Goal: Task Accomplishment & Management: Complete application form

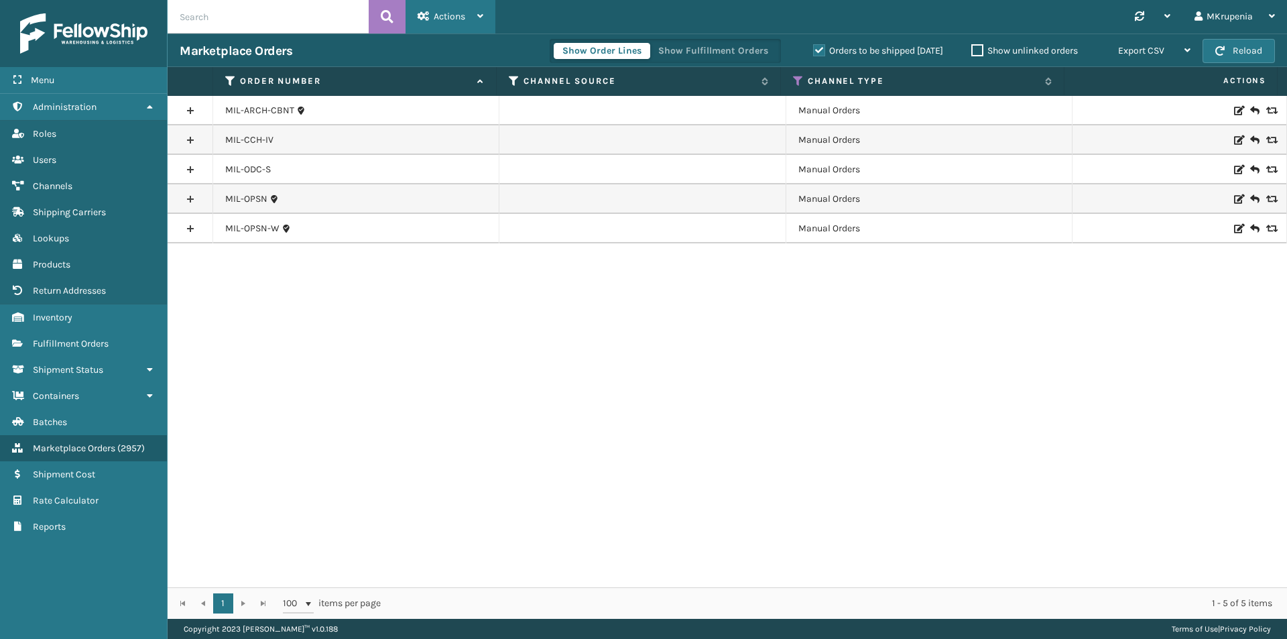
click at [458, 13] on span "Actions" at bounding box center [450, 16] width 32 height 11
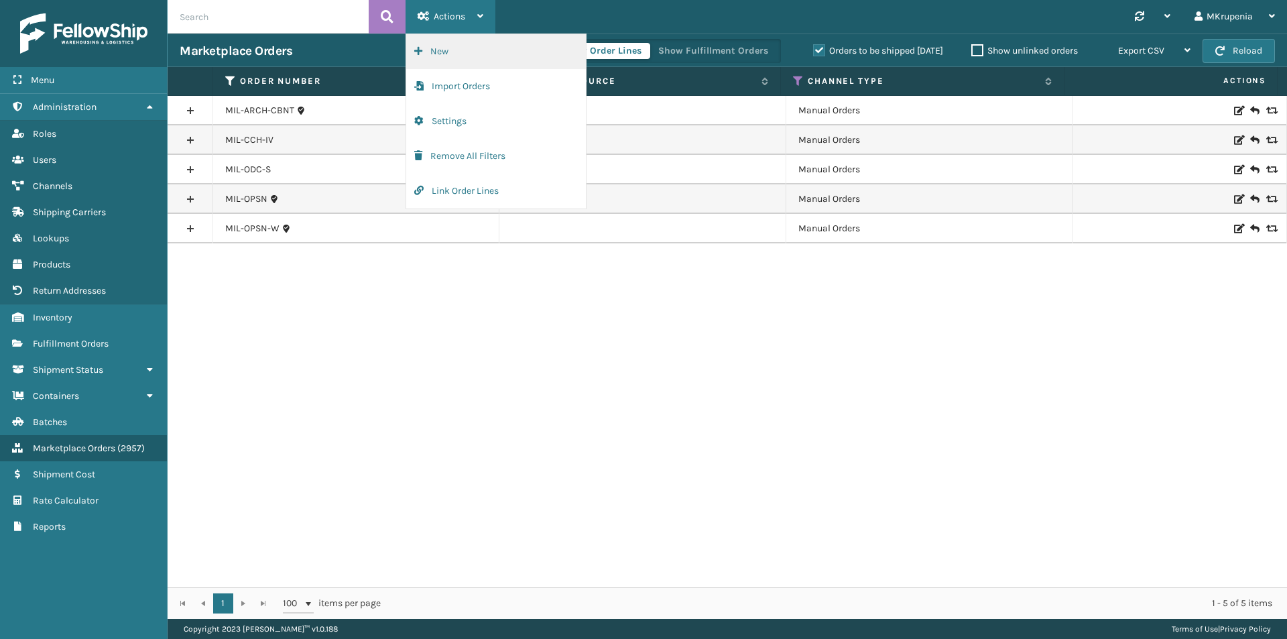
click at [471, 49] on button "New" at bounding box center [496, 51] width 180 height 35
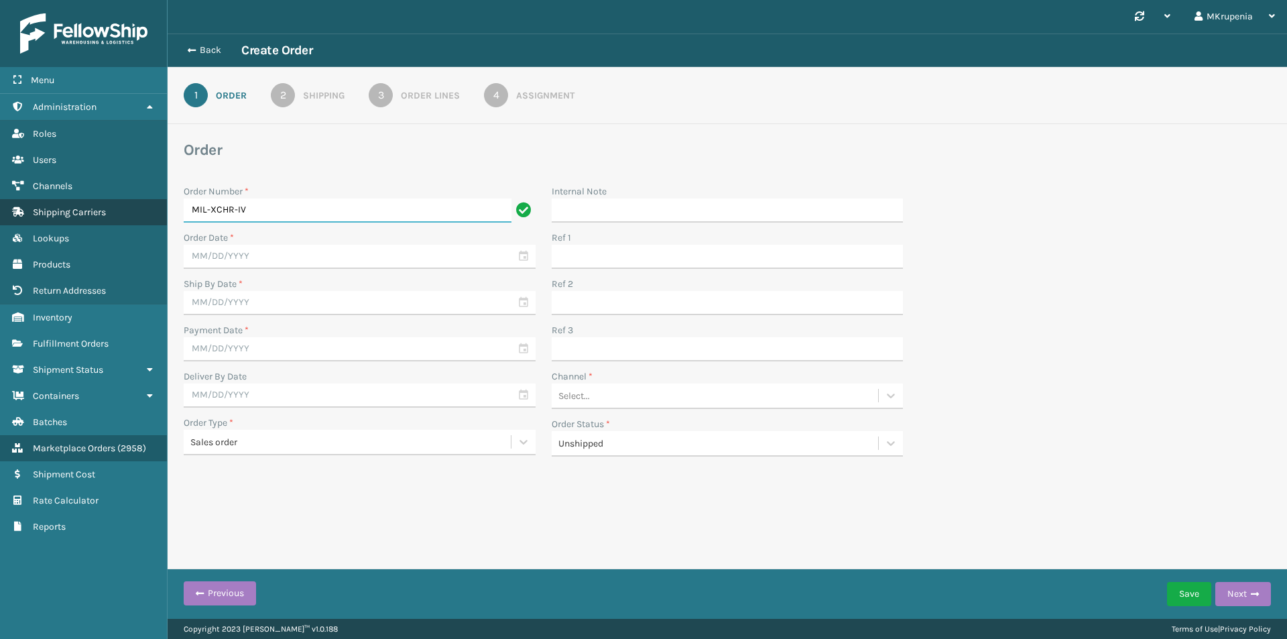
drag, startPoint x: 294, startPoint y: 210, endPoint x: 153, endPoint y: 206, distance: 141.5
click at [153, 0] on div "Menu Administration Roles Users Channels Shipping Carriers Lookups Products Ret…" at bounding box center [643, 0] width 1287 height 0
paste input "WRCHR-SLT"
drag, startPoint x: 312, startPoint y: 199, endPoint x: 118, endPoint y: 193, distance: 194.5
click at [118, 0] on div "Menu Administration Roles Users Channels Shipping Carriers Lookups Products Ret…" at bounding box center [643, 0] width 1287 height 0
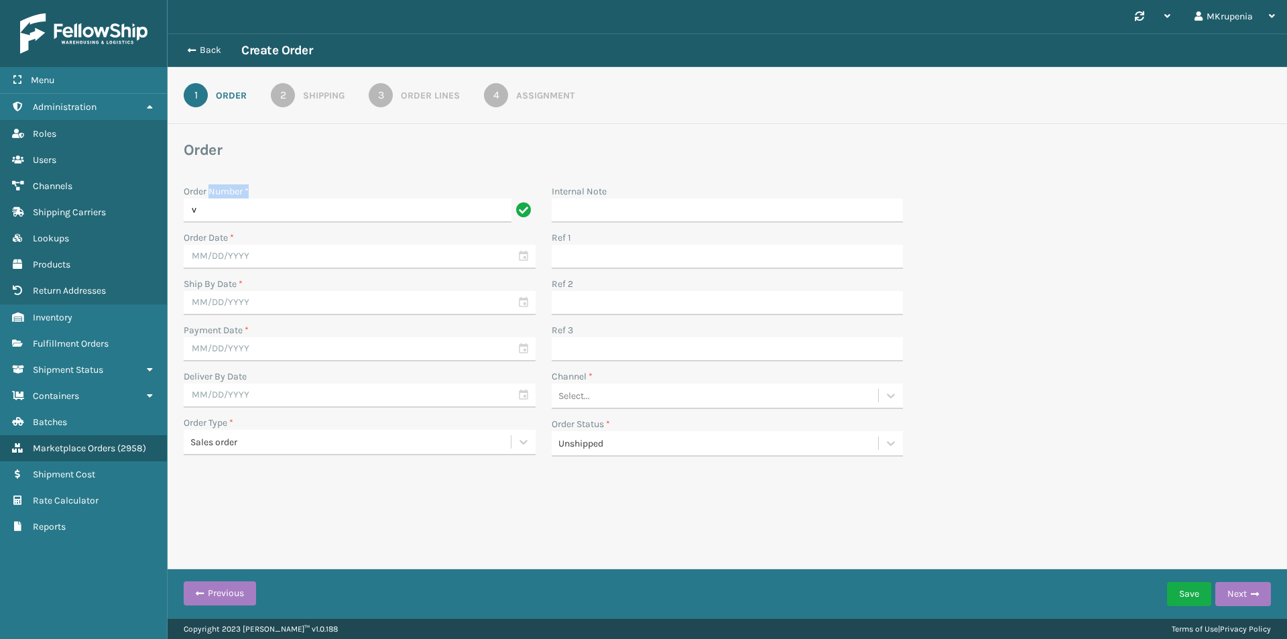
drag, startPoint x: 209, startPoint y: 198, endPoint x: 176, endPoint y: 209, distance: 33.9
click at [176, 209] on div "Order Number * v Order Date * Ship By Date * Payment Date * Deliver By Date Ord…" at bounding box center [360, 324] width 368 height 280
drag, startPoint x: 207, startPoint y: 214, endPoint x: 156, endPoint y: 215, distance: 51.0
click at [156, 0] on div "Menu Administration Roles Users Channels Shipping Carriers Lookups Products Ret…" at bounding box center [643, 0] width 1287 height 0
paste input "MIL-WRCHR-SLT-IV"
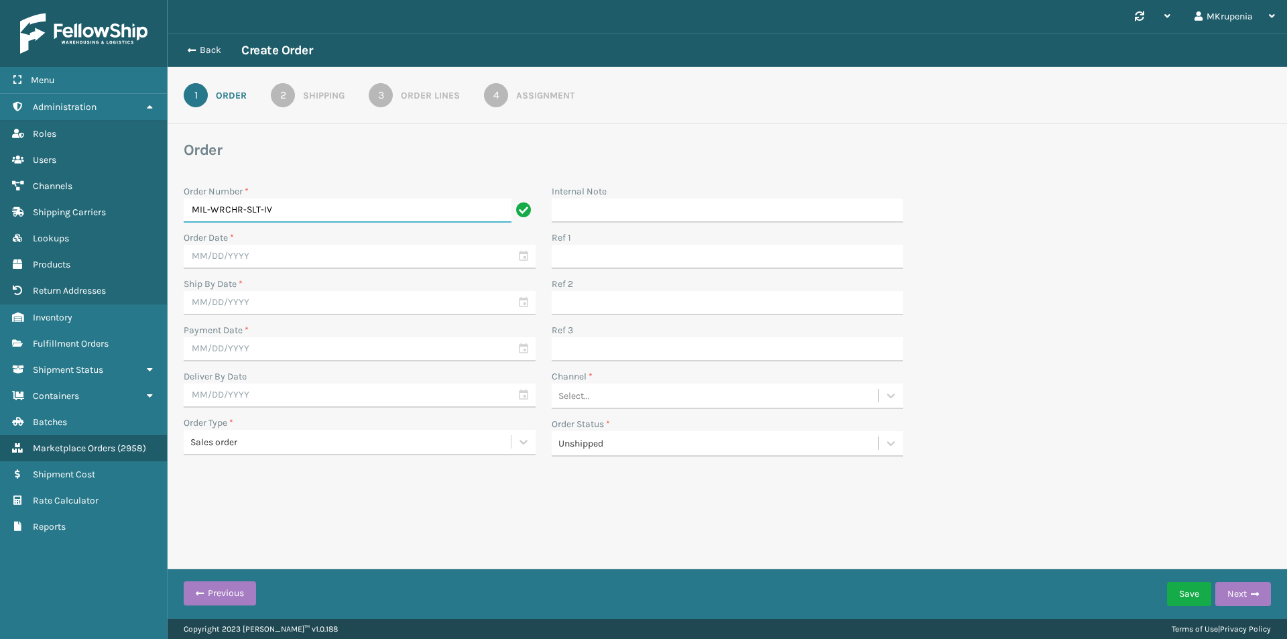
type input "MIL-WRCHR-SLT-IV"
click at [92, 450] on span "Marketplace Orders" at bounding box center [74, 448] width 82 height 11
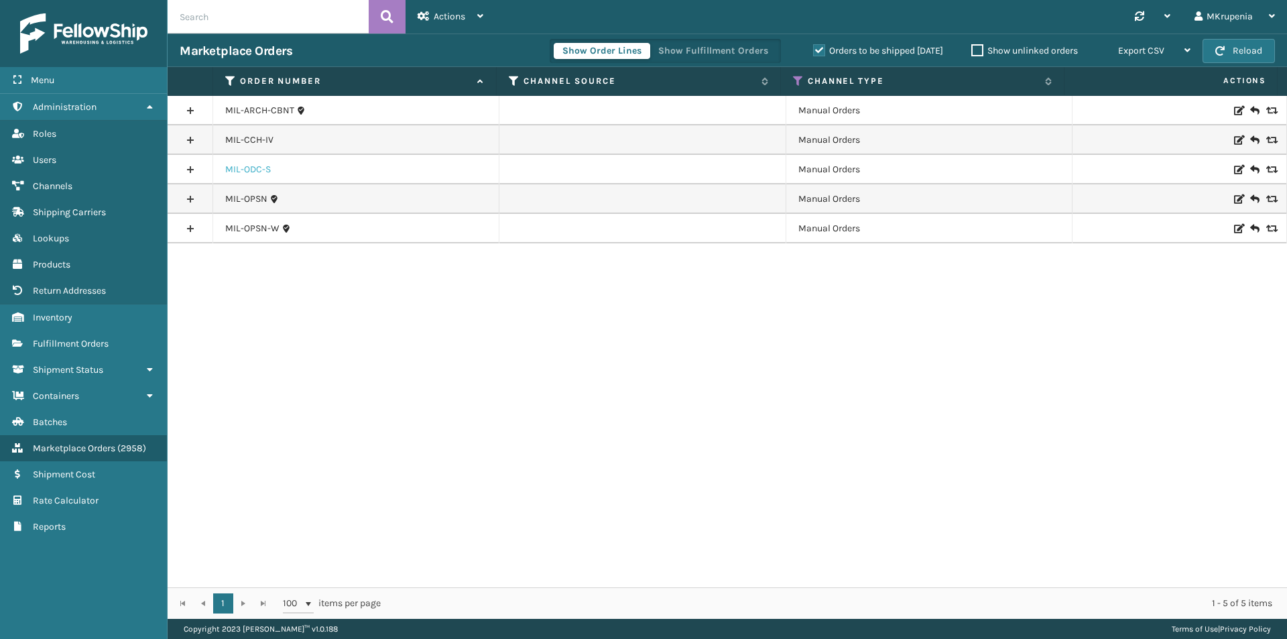
click at [249, 172] on link "MIL-ODC-S" at bounding box center [248, 169] width 46 height 13
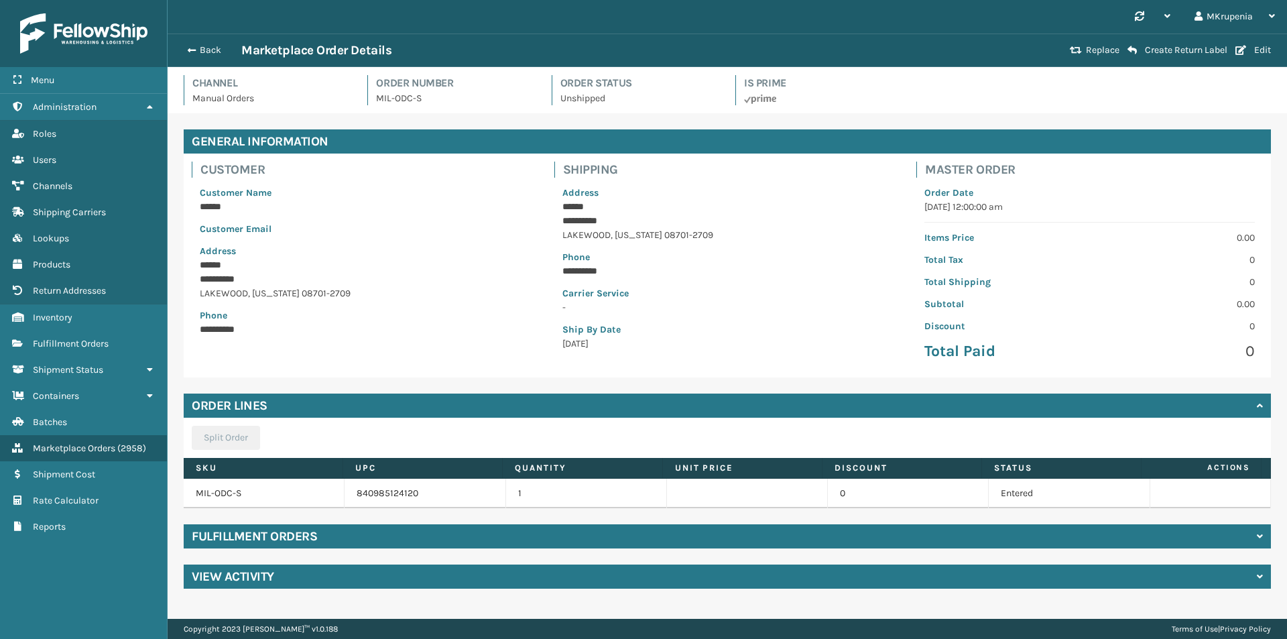
drag, startPoint x: 254, startPoint y: 538, endPoint x: 264, endPoint y: 534, distance: 10.8
click at [254, 538] on h4 "Fulfillment Orders" at bounding box center [254, 536] width 125 height 16
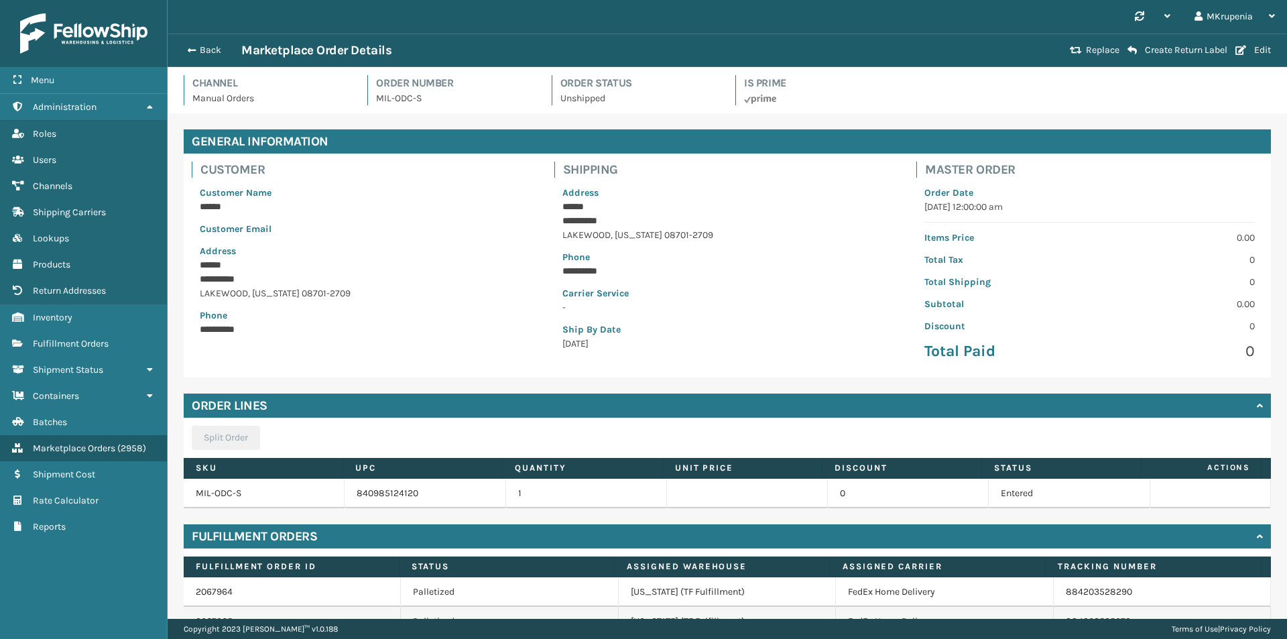
scroll to position [103, 0]
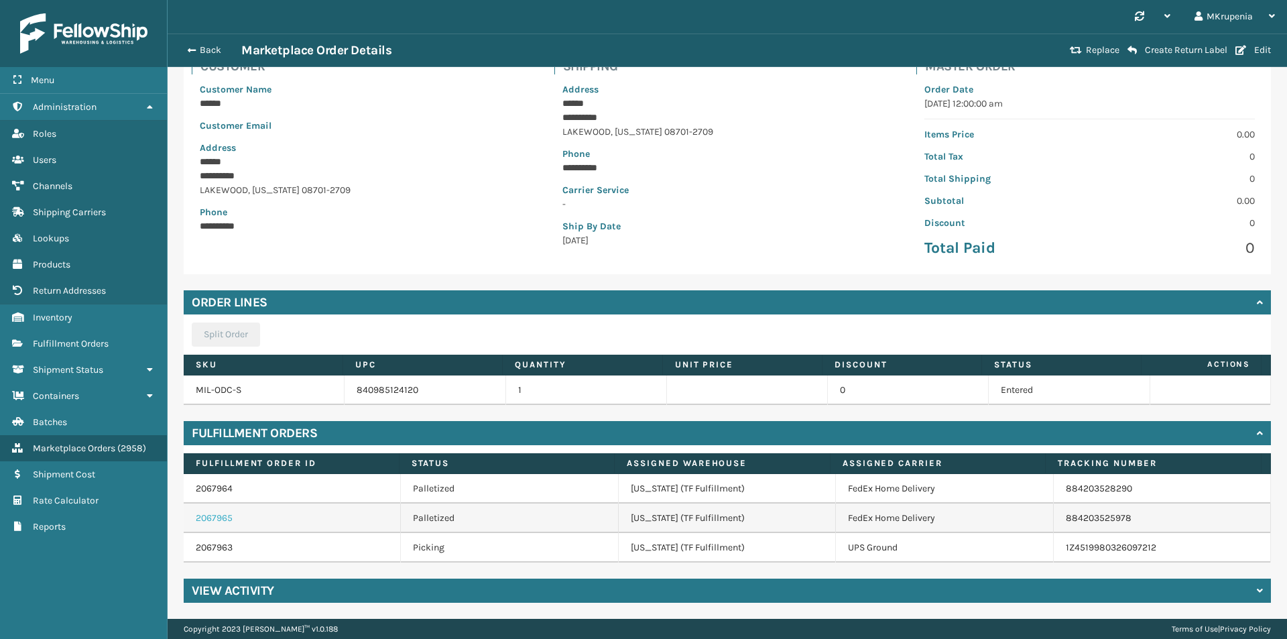
click at [214, 520] on link "2067965" at bounding box center [214, 517] width 37 height 11
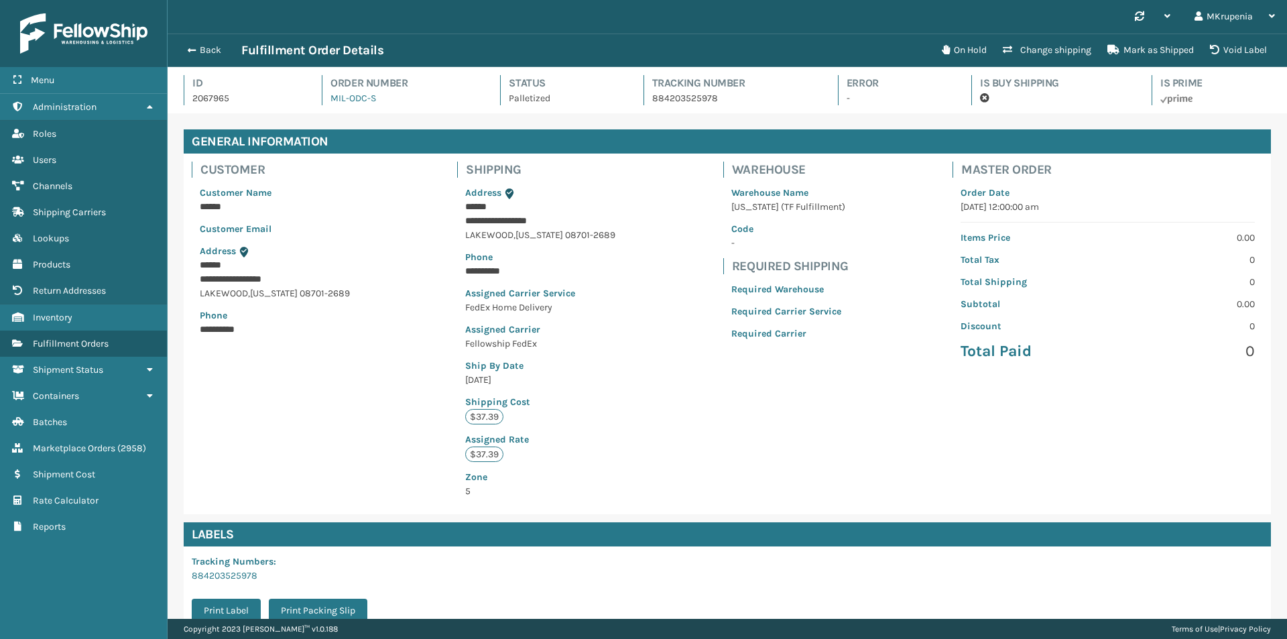
scroll to position [168, 0]
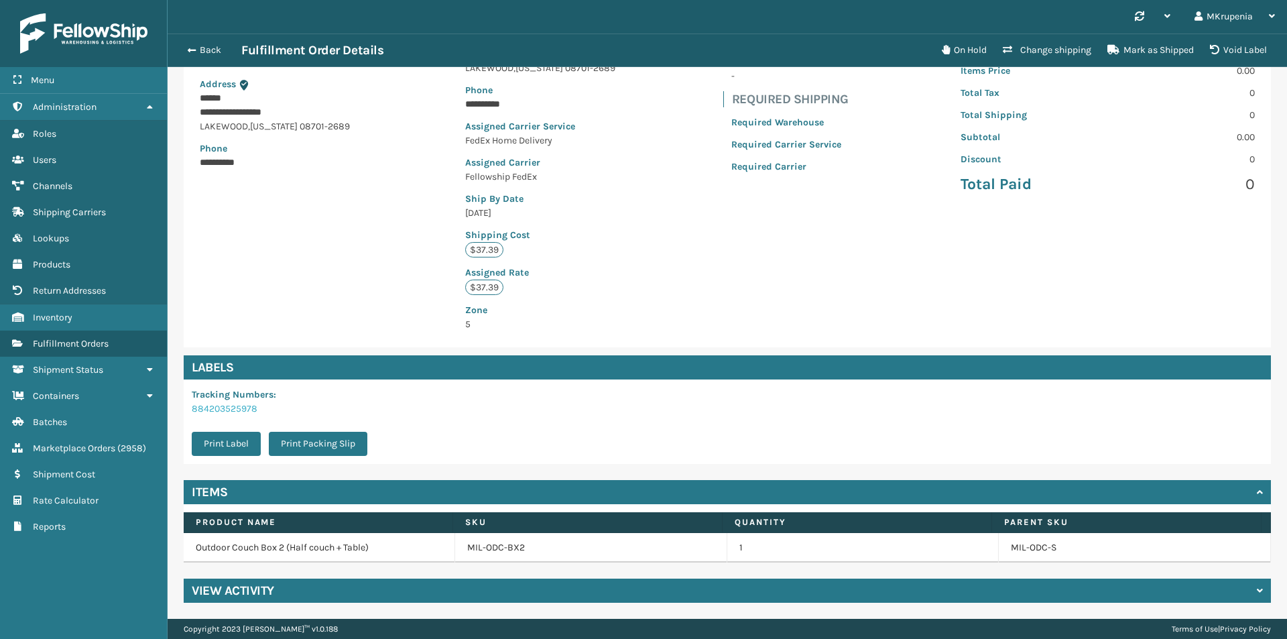
click at [215, 404] on link "884203525978" at bounding box center [225, 408] width 66 height 11
click at [199, 61] on div "Back Fulfillment Order Details On Hold Change shipping Mark as Shipped Void Lab…" at bounding box center [728, 51] width 1120 height 34
click at [217, 47] on button "Back" at bounding box center [211, 50] width 62 height 12
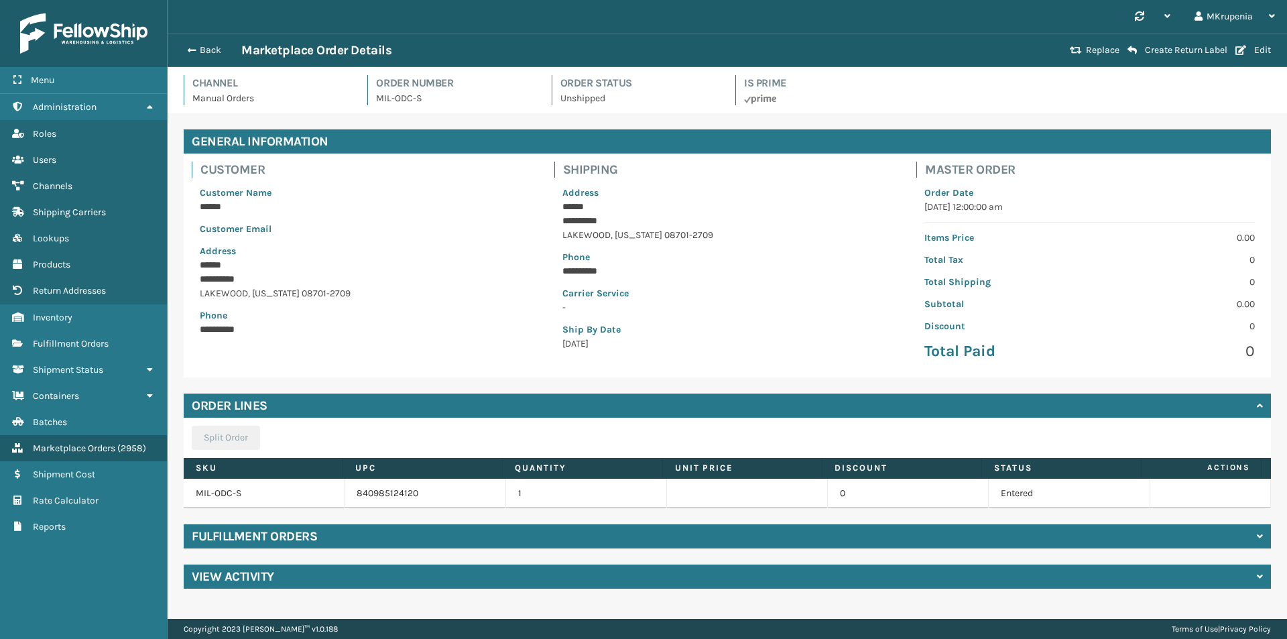
click at [256, 545] on div "Fulfillment Orders" at bounding box center [727, 536] width 1087 height 24
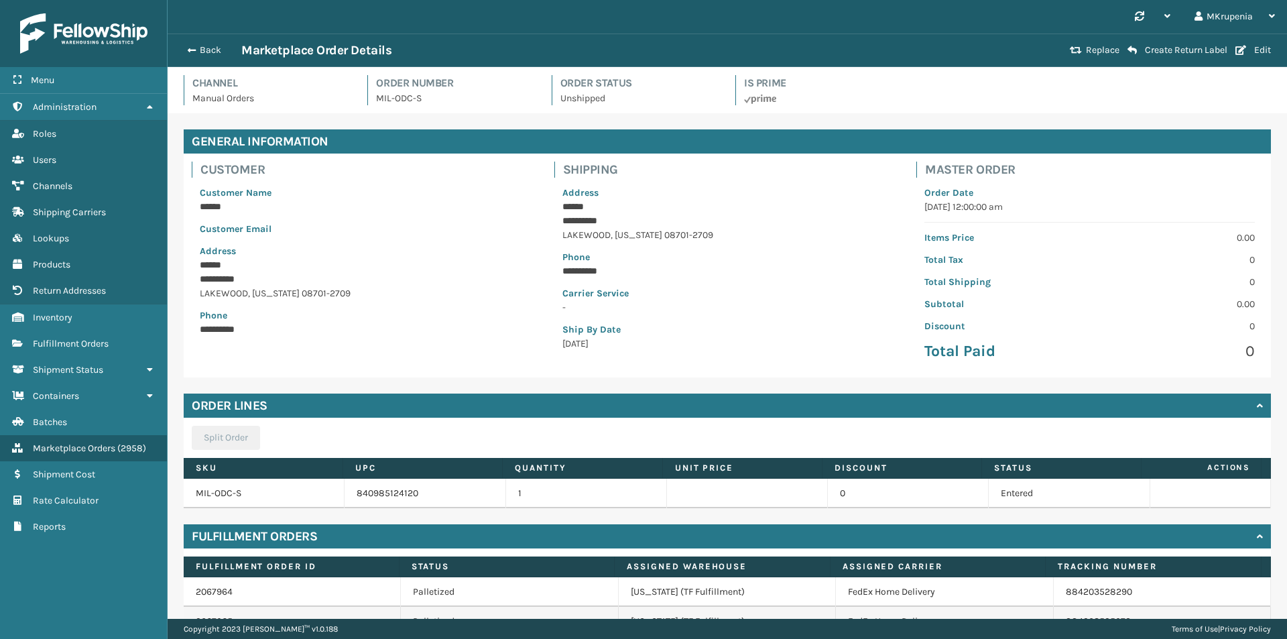
scroll to position [103, 0]
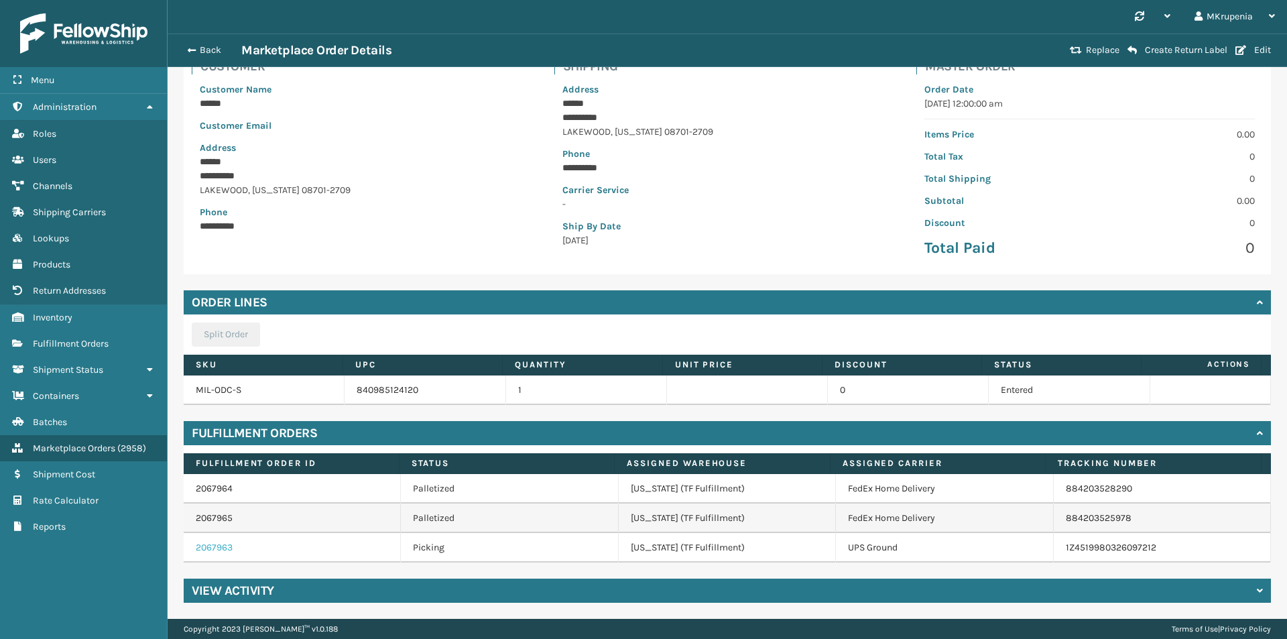
click at [212, 552] on link "2067963" at bounding box center [214, 547] width 37 height 11
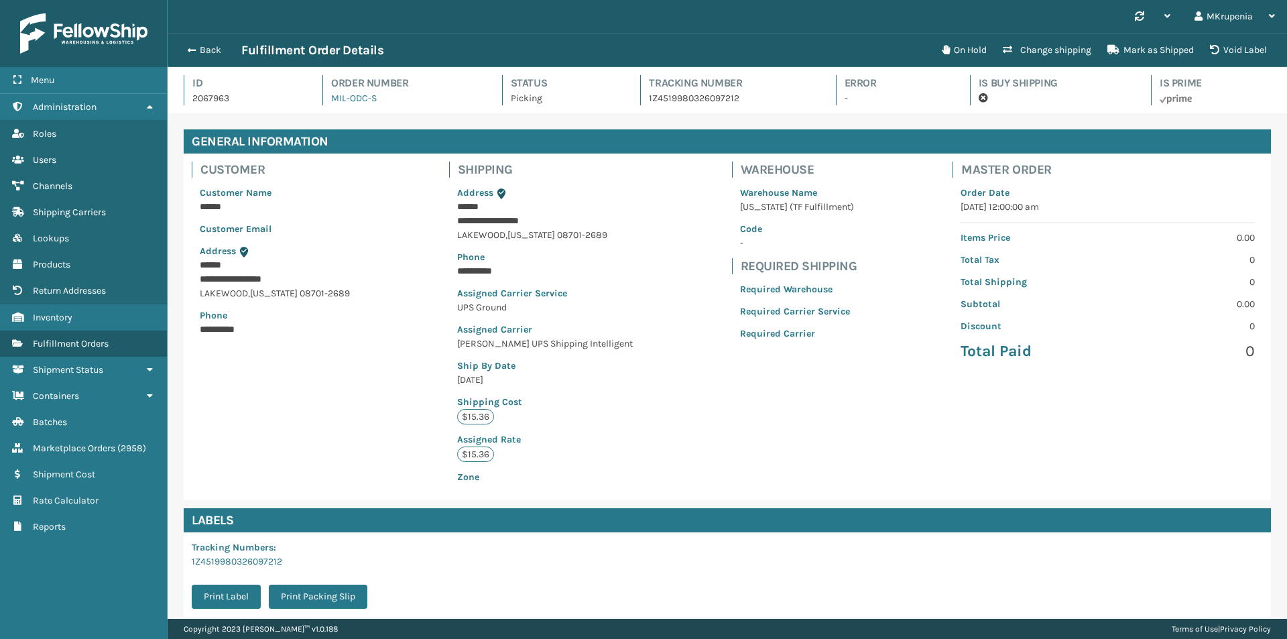
scroll to position [32, 1120]
click at [37, 341] on span "Fulfillment Orders" at bounding box center [71, 343] width 76 height 11
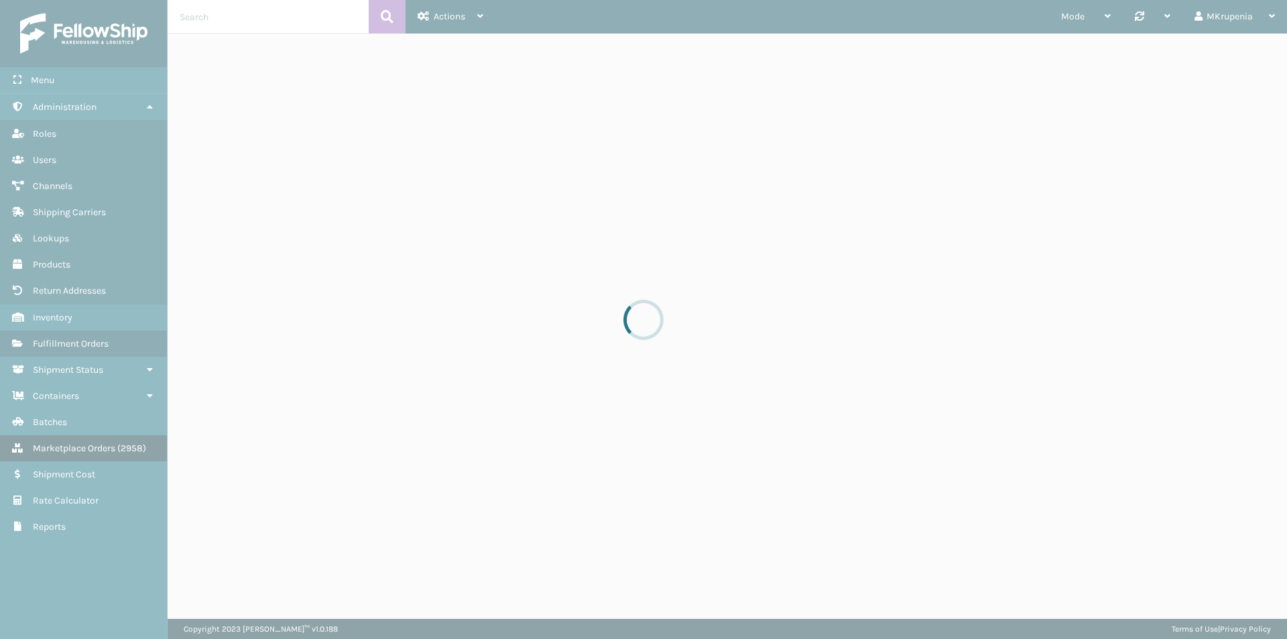
click at [95, 449] on span "Marketplace Orders" at bounding box center [74, 448] width 82 height 11
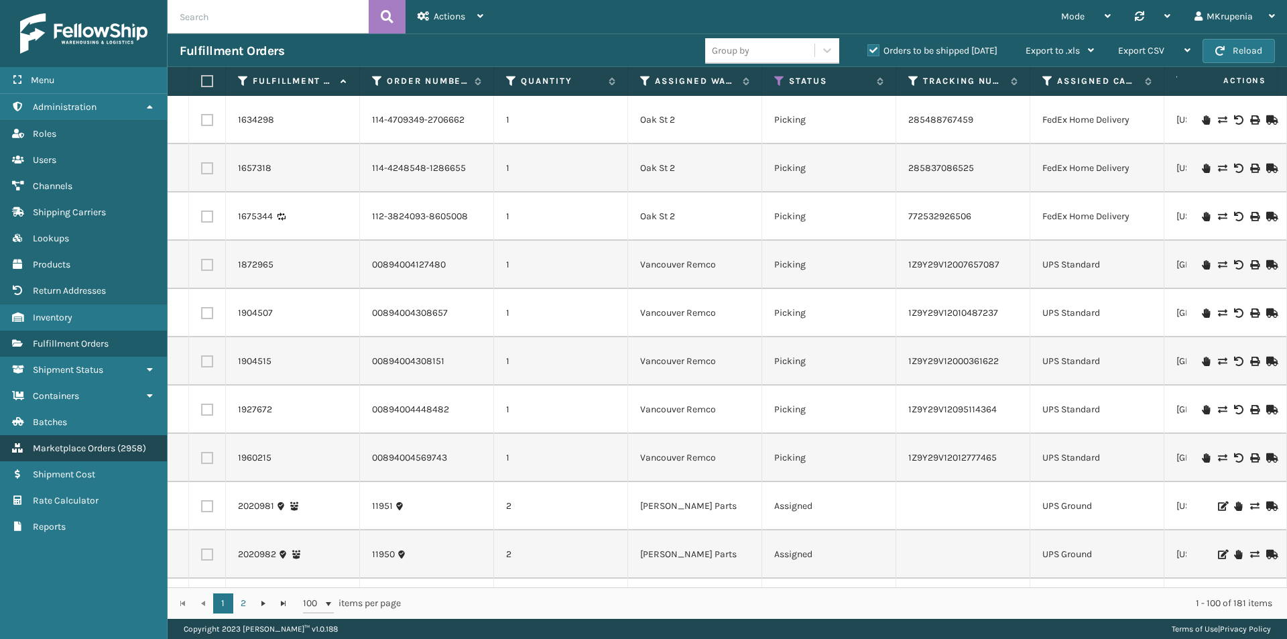
click at [109, 450] on span "Marketplace Orders" at bounding box center [74, 448] width 82 height 11
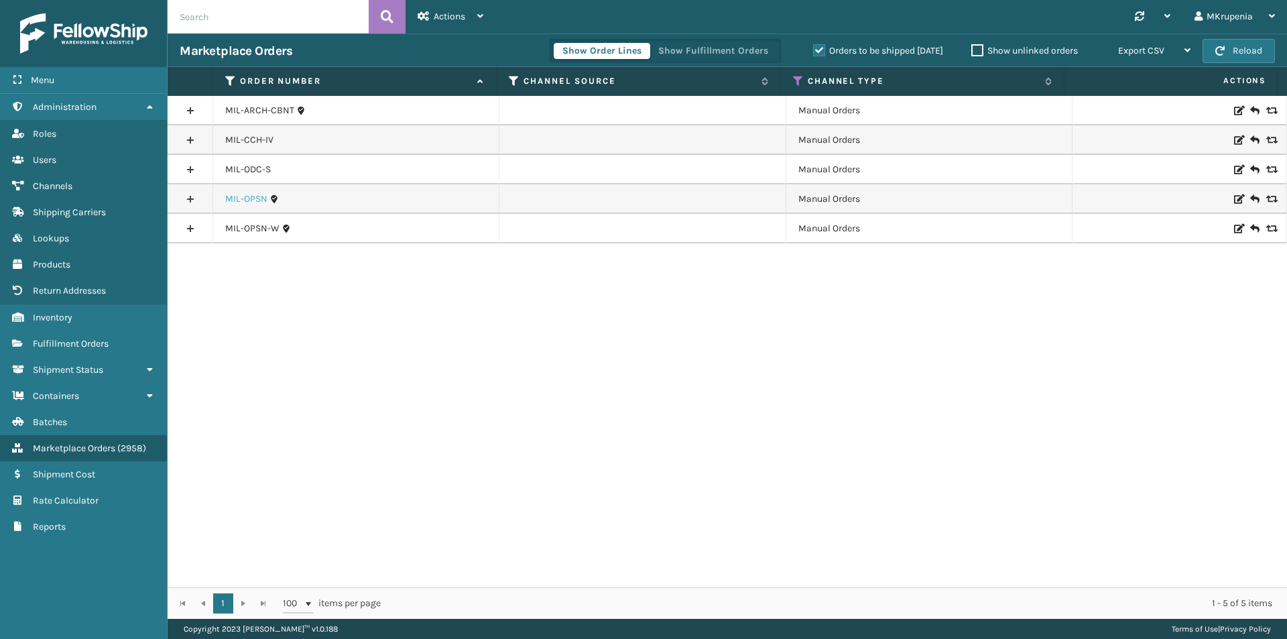
click at [255, 205] on link "MIL-OPSN" at bounding box center [246, 198] width 42 height 13
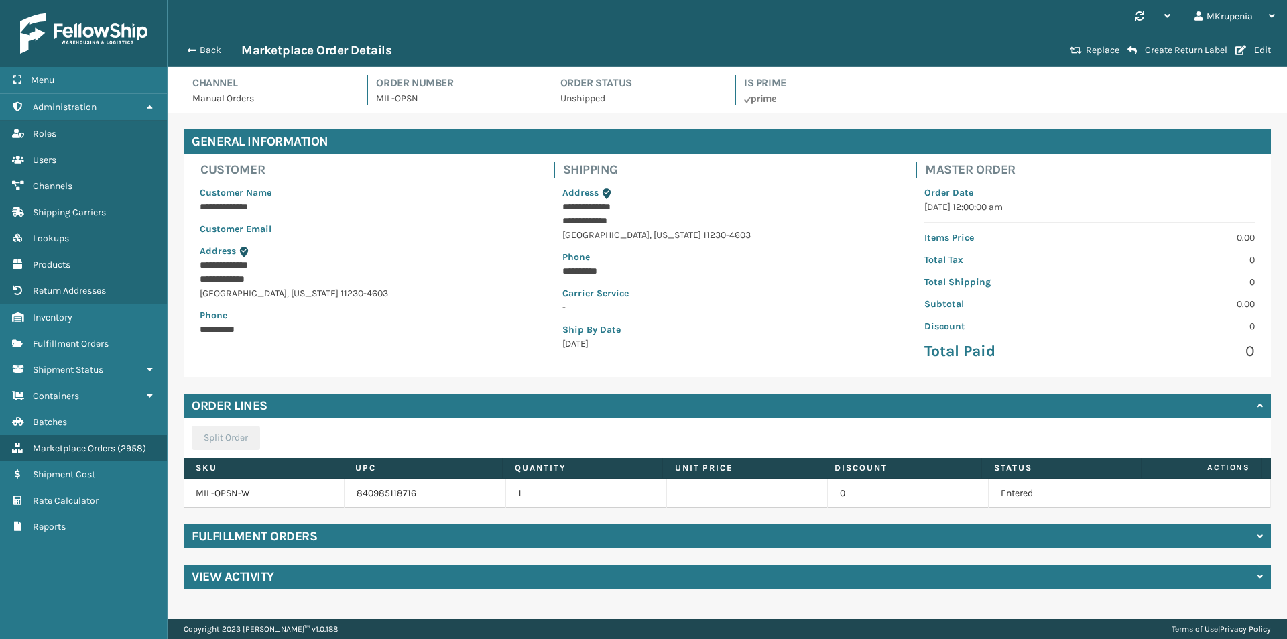
click at [276, 522] on div "**********" at bounding box center [728, 358] width 1120 height 491
click at [278, 535] on h4 "Fulfillment Orders" at bounding box center [254, 536] width 125 height 16
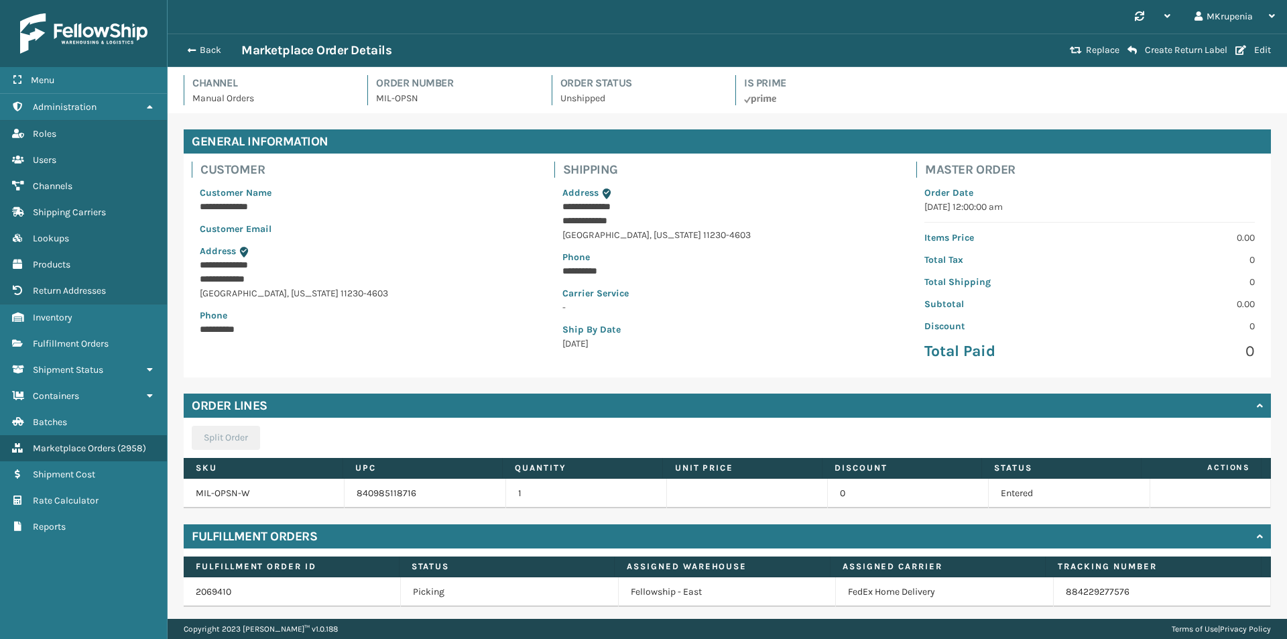
scroll to position [44, 0]
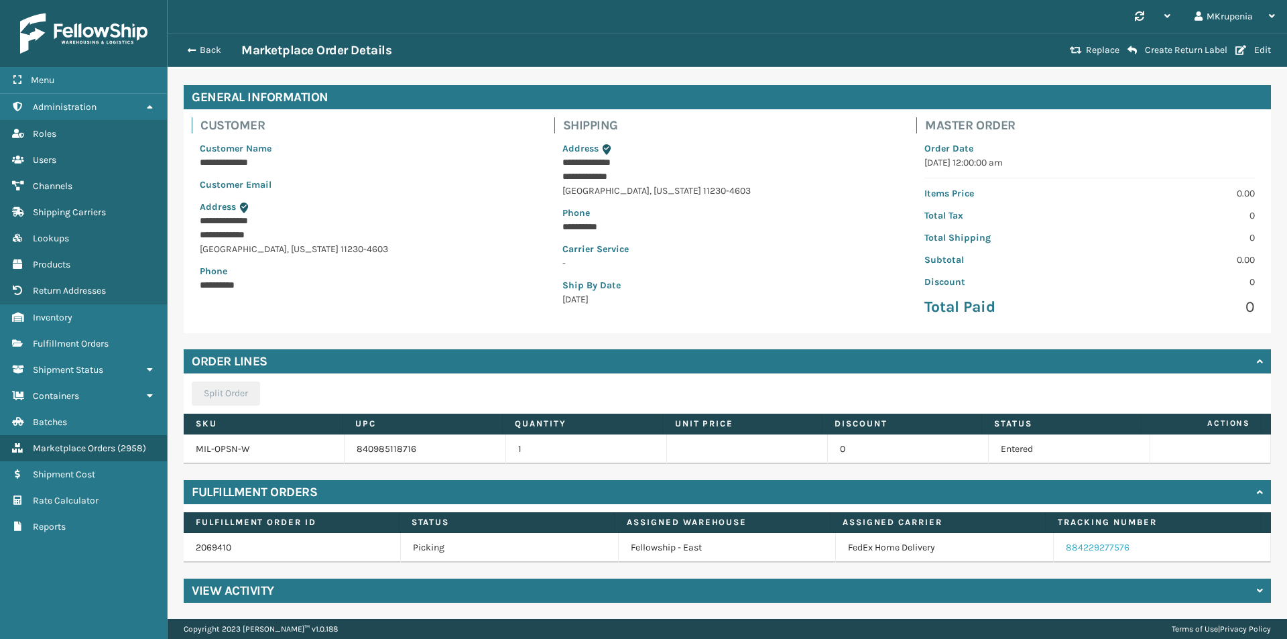
click at [1080, 547] on link "884229277576" at bounding box center [1098, 547] width 64 height 11
click at [89, 444] on span "Marketplace Orders" at bounding box center [74, 448] width 82 height 11
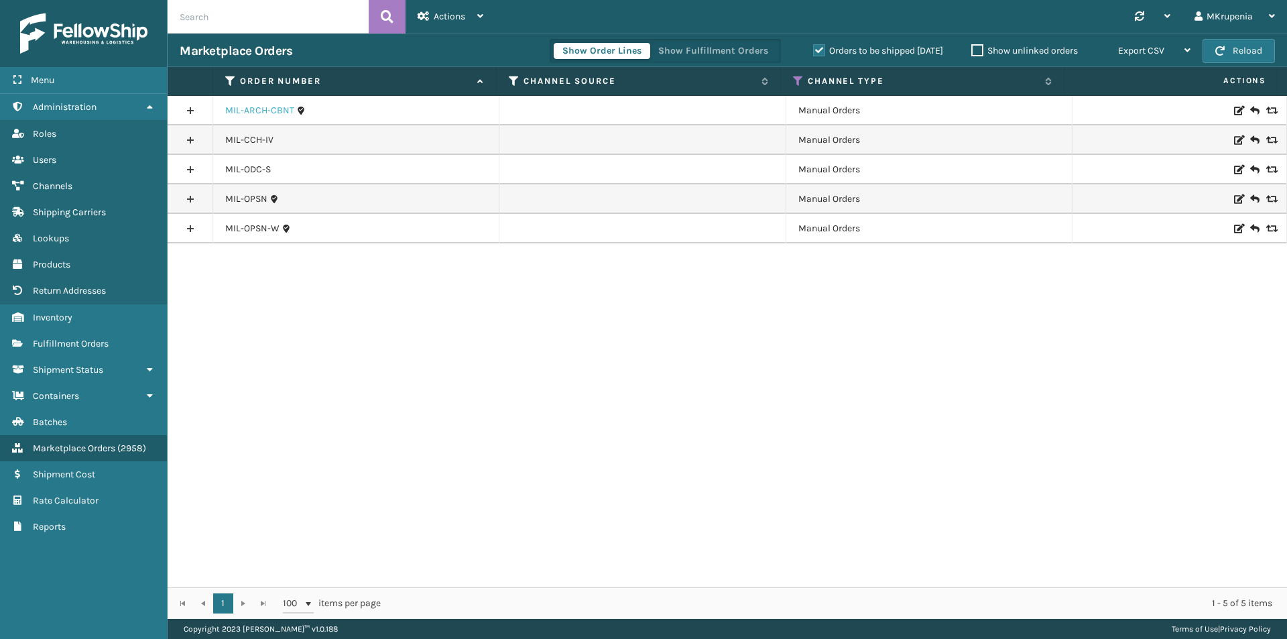
click at [267, 114] on link "MIL-ARCH-CBNT" at bounding box center [259, 110] width 69 height 13
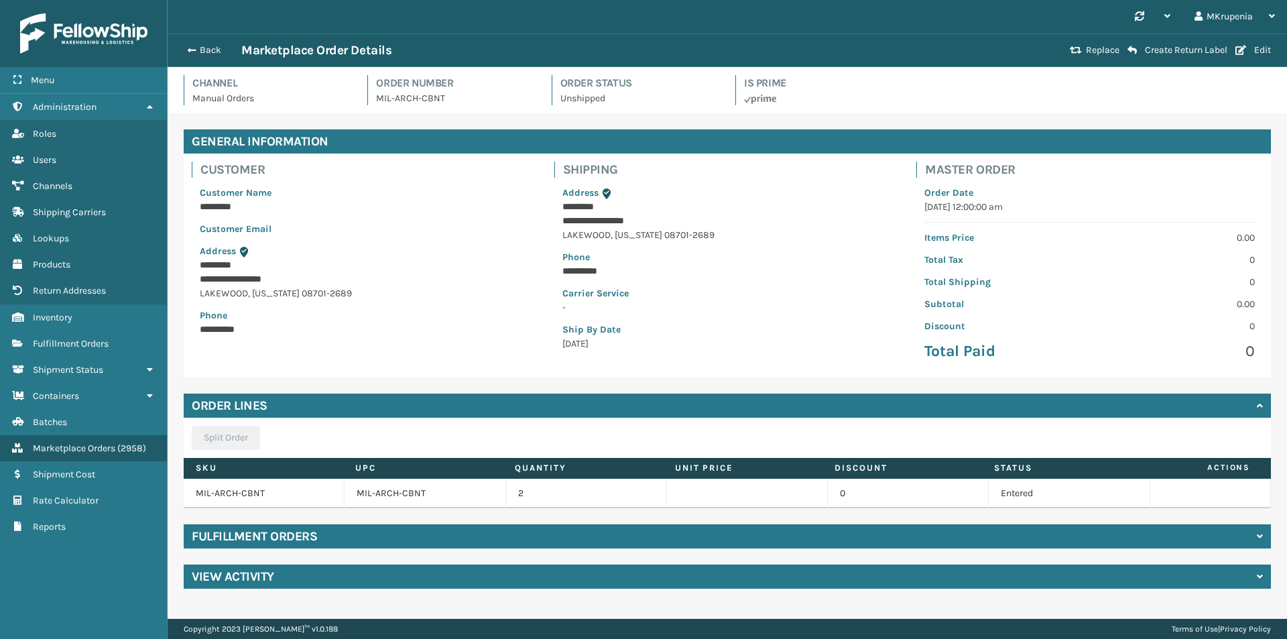
click at [229, 540] on h4 "Fulfillment Orders" at bounding box center [254, 536] width 125 height 16
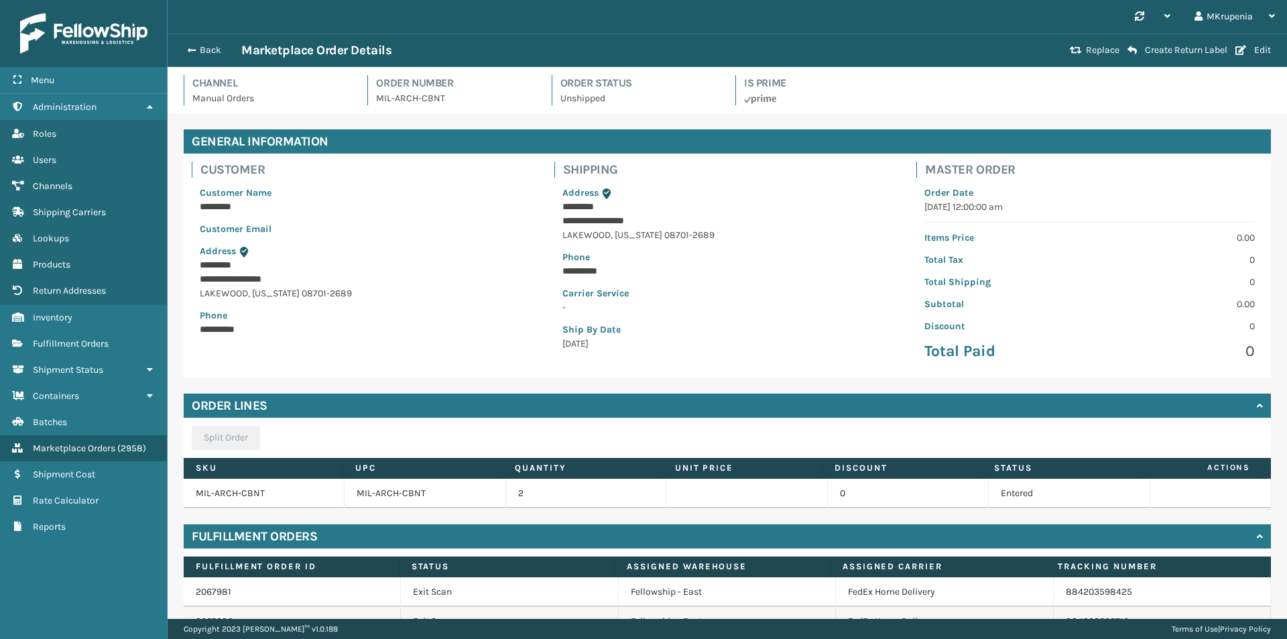
scroll to position [133, 0]
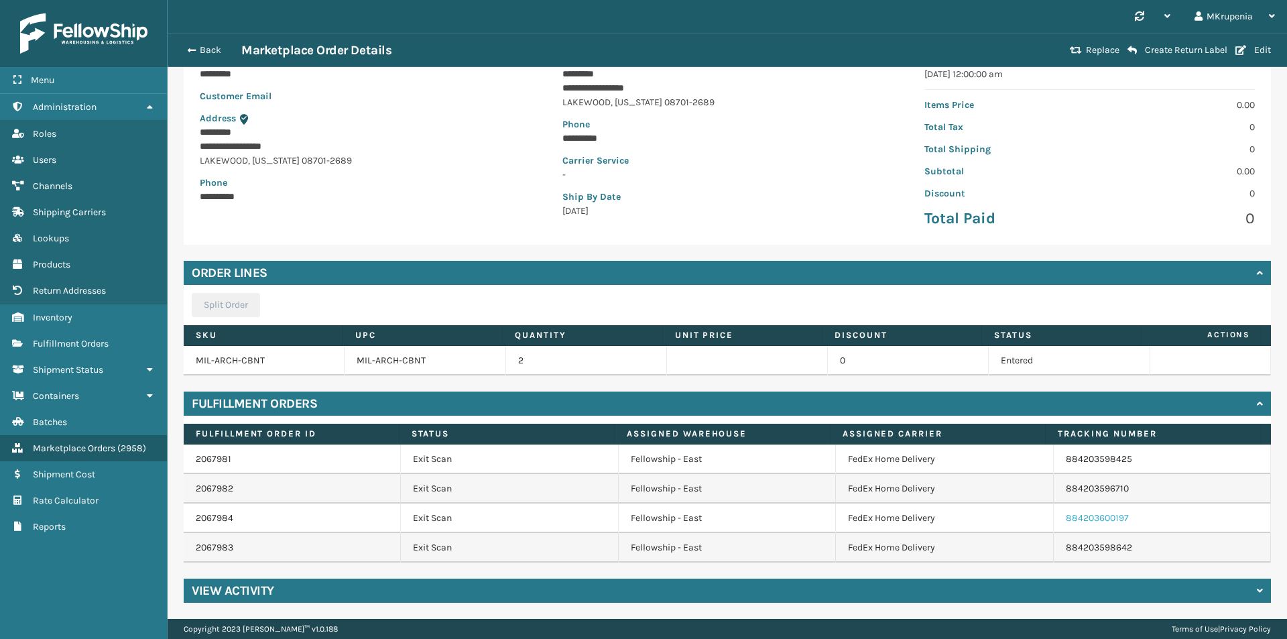
click at [1083, 521] on link "884203600197" at bounding box center [1097, 517] width 63 height 11
click at [121, 440] on link "Marketplace Orders ( 2958 )" at bounding box center [83, 448] width 167 height 26
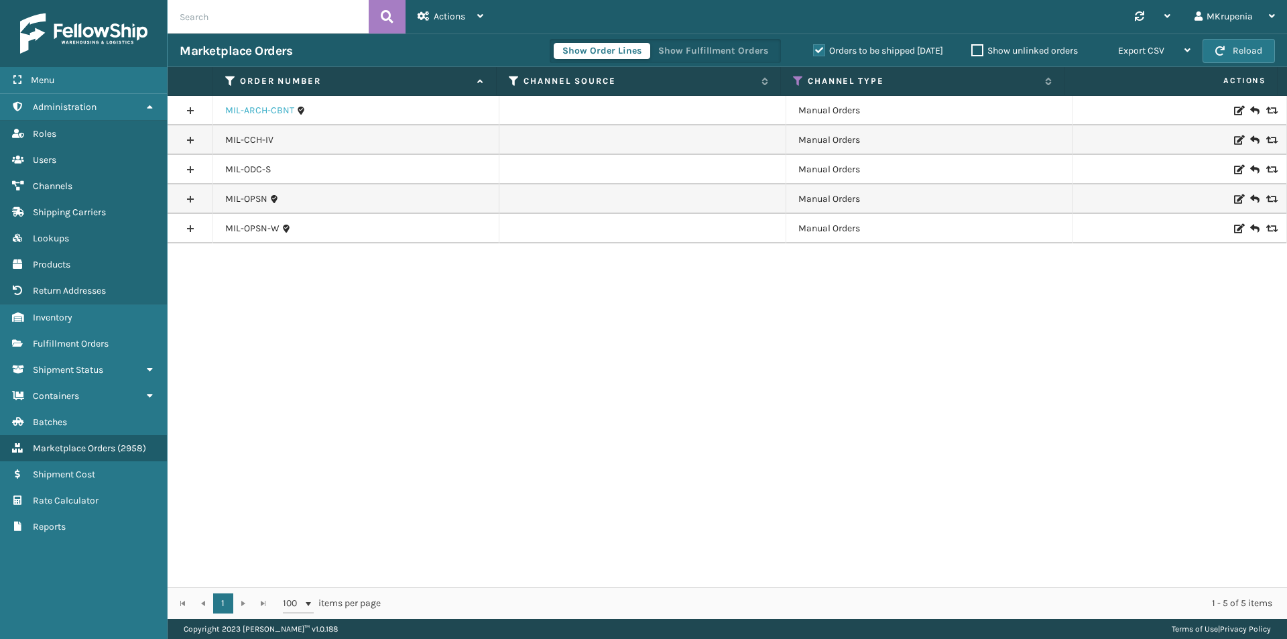
click at [249, 111] on link "MIL-ARCH-CBNT" at bounding box center [259, 110] width 69 height 13
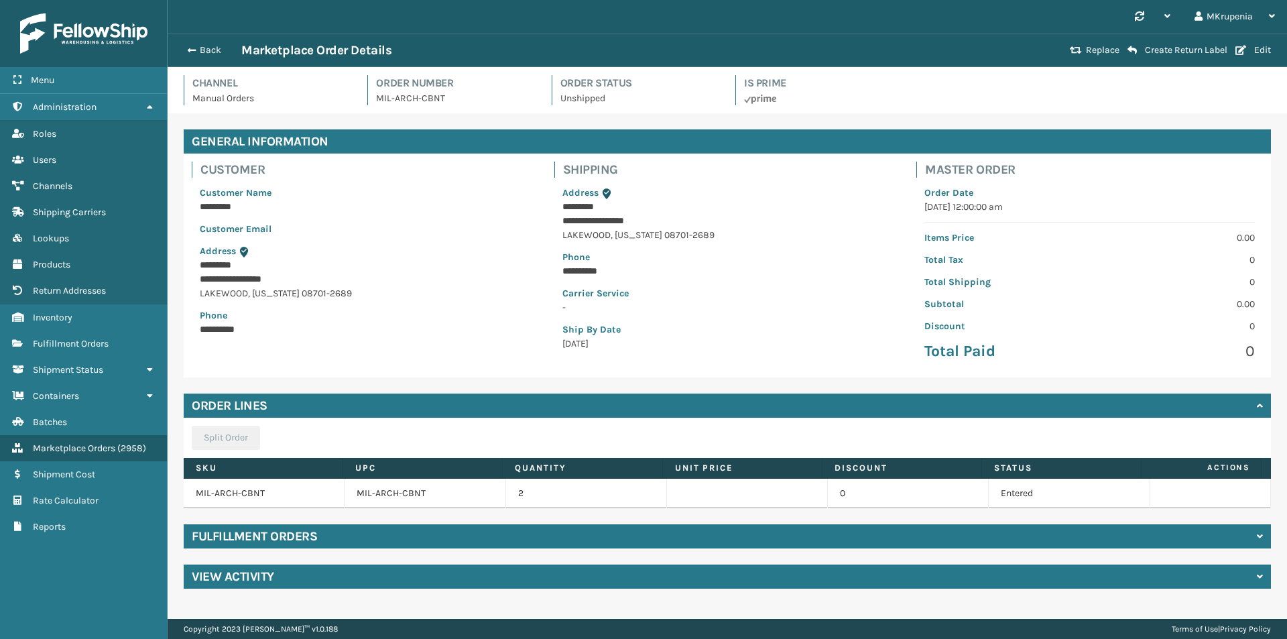
click at [239, 542] on h4 "Fulfillment Orders" at bounding box center [254, 536] width 125 height 16
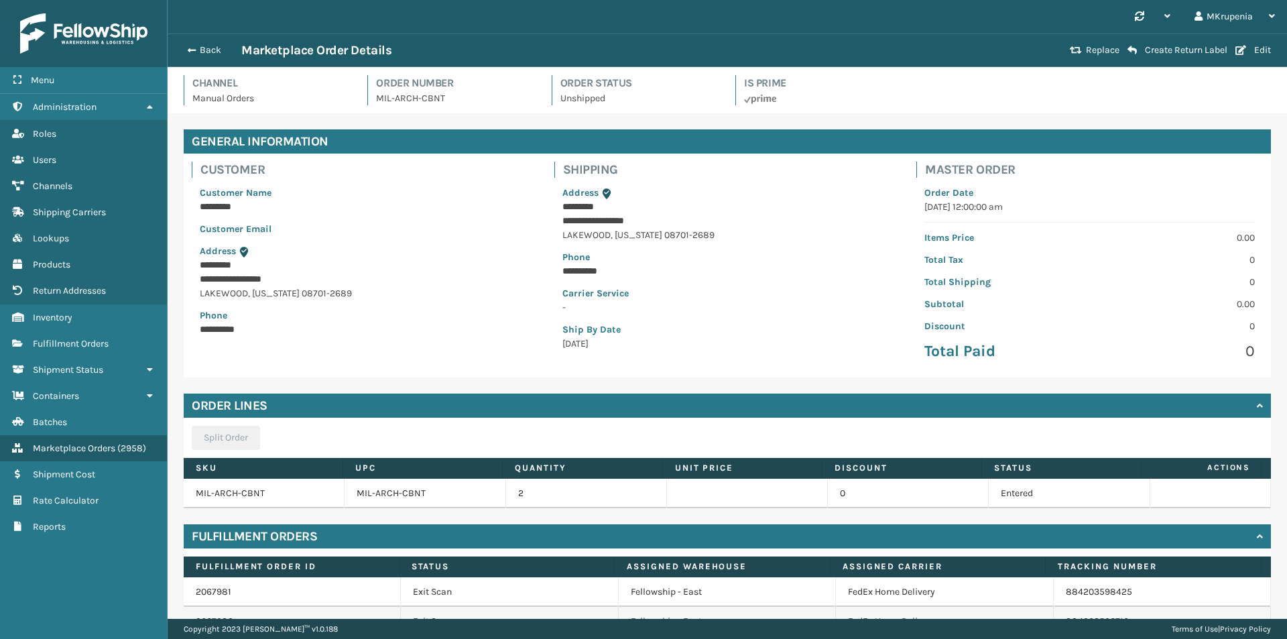
scroll to position [133, 0]
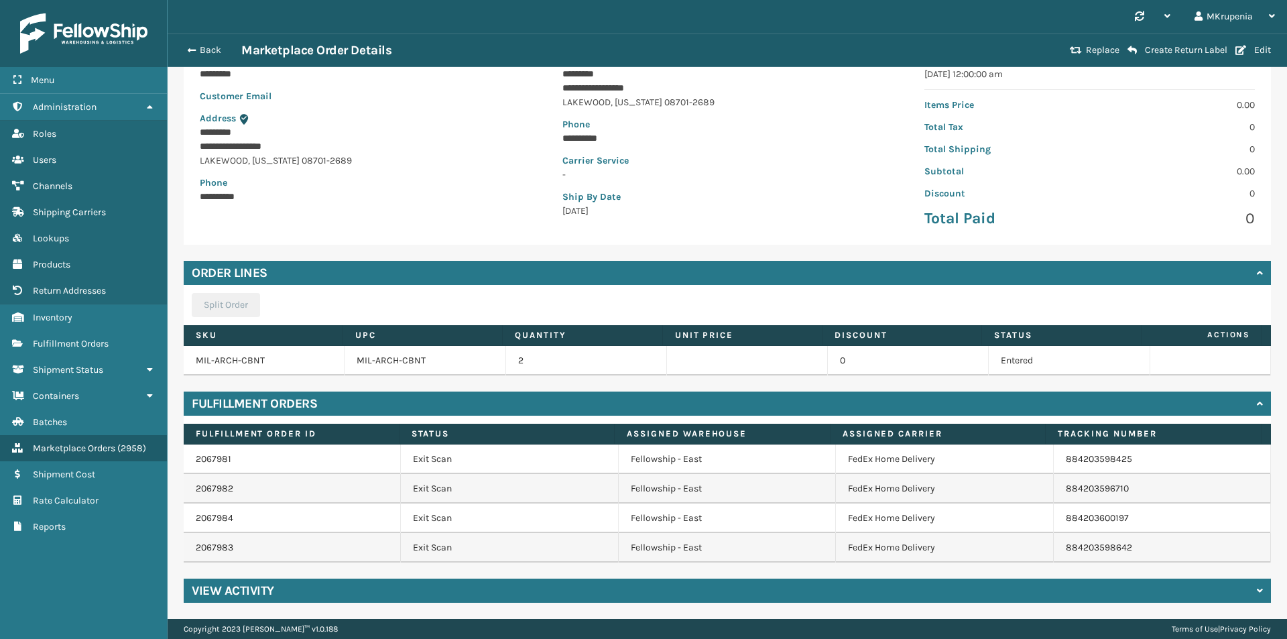
click at [184, 42] on div "Back Marketplace Order Details" at bounding box center [623, 50] width 886 height 16
click at [202, 52] on button "Back" at bounding box center [211, 50] width 62 height 12
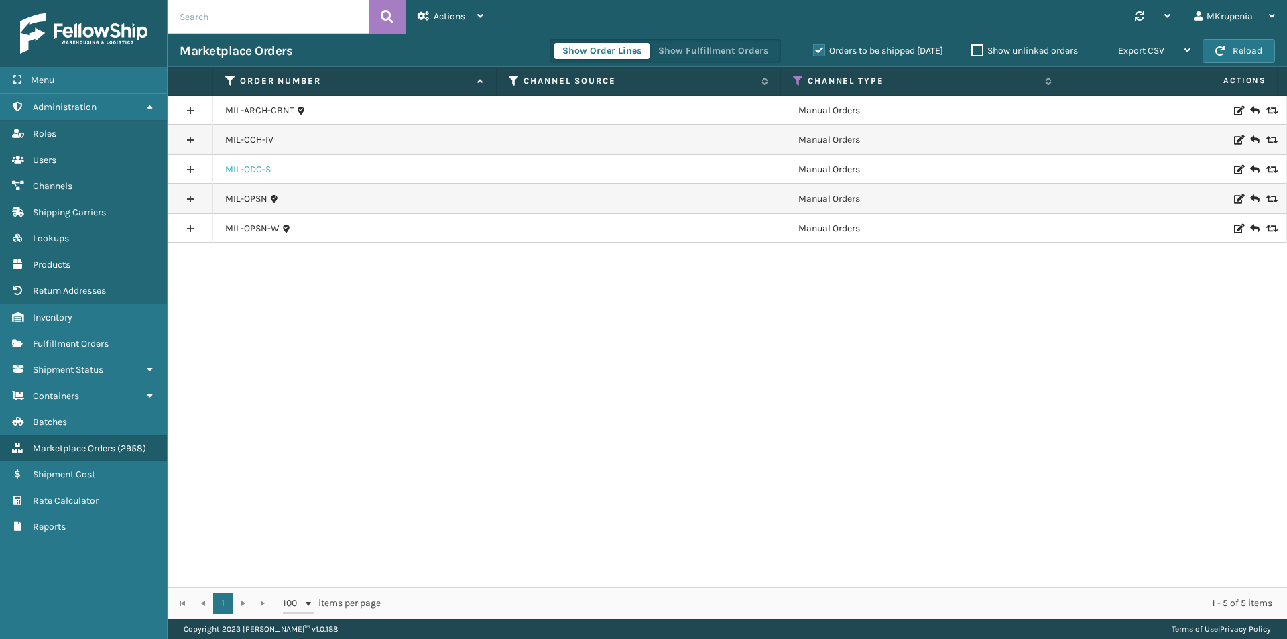
click at [253, 170] on link "MIL-ODC-S" at bounding box center [248, 169] width 46 height 13
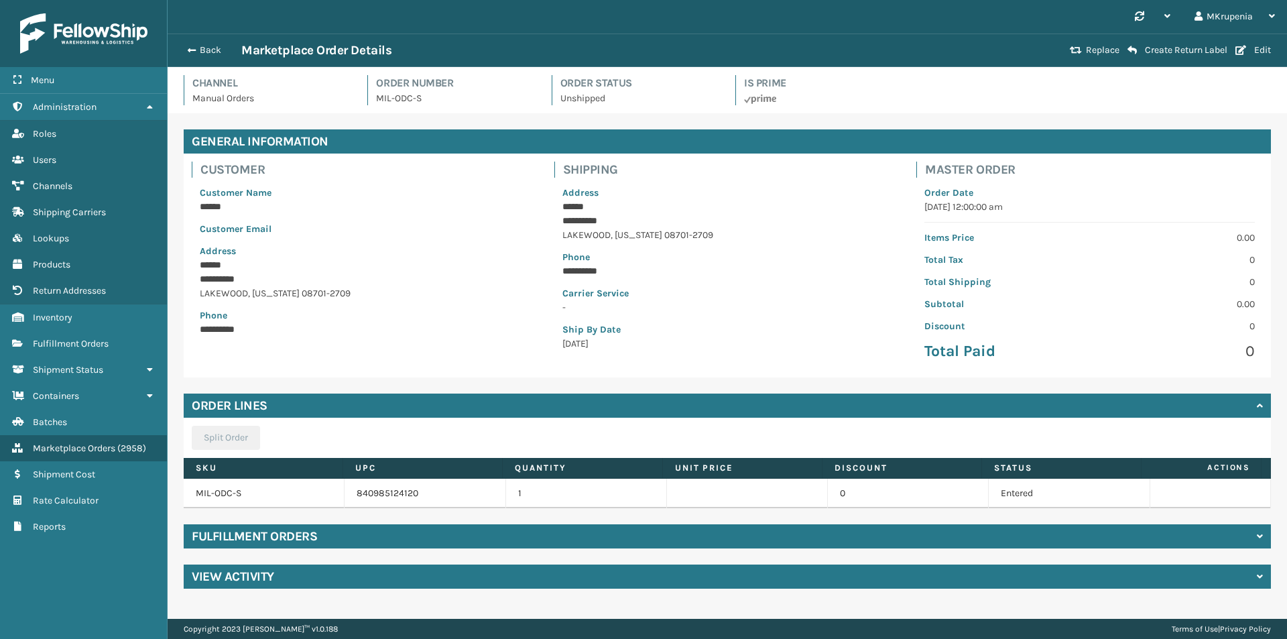
click at [304, 538] on h4 "Fulfillment Orders" at bounding box center [254, 536] width 125 height 16
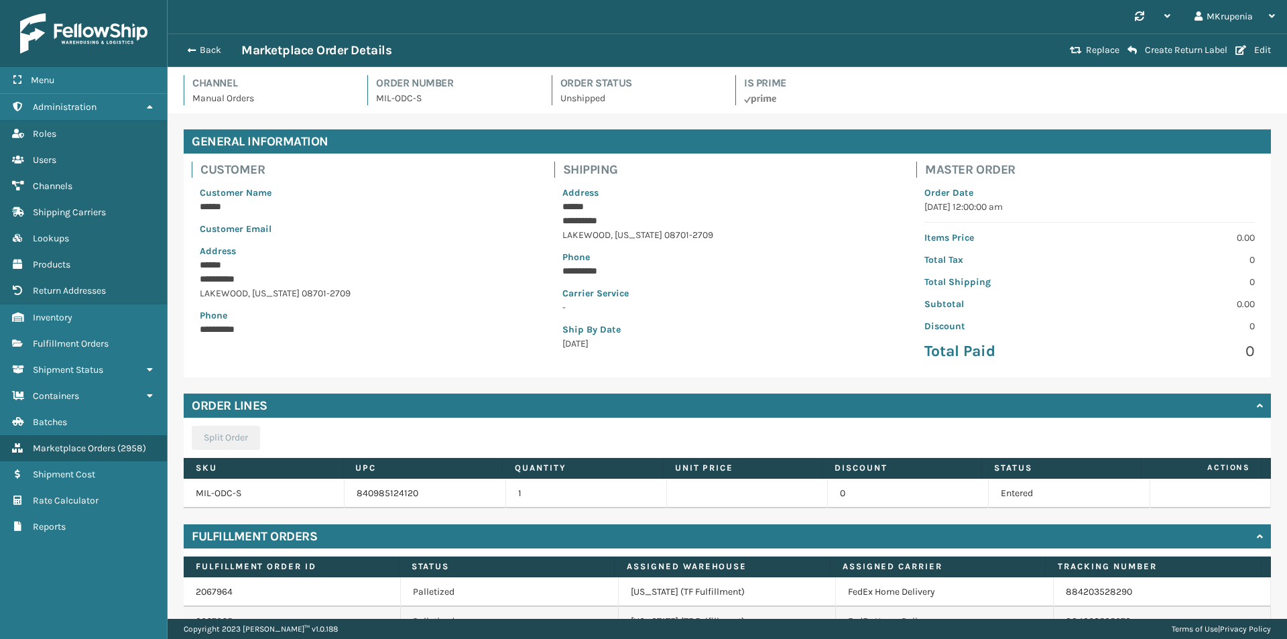
scroll to position [103, 0]
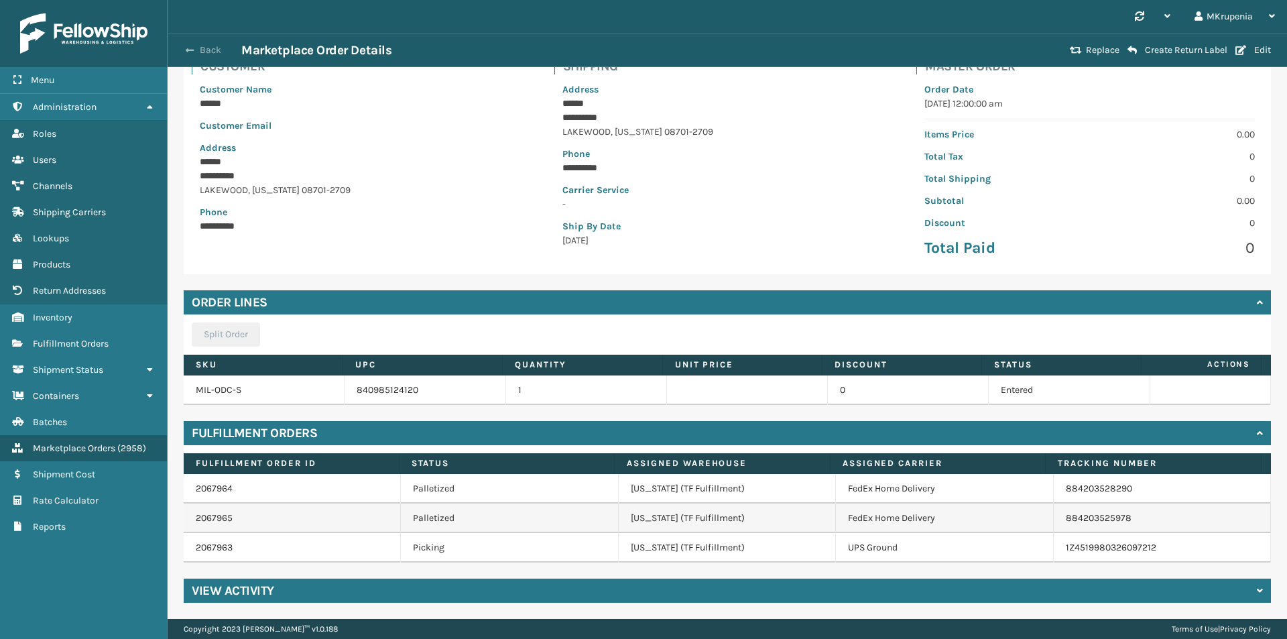
click at [196, 52] on button "Back" at bounding box center [211, 50] width 62 height 12
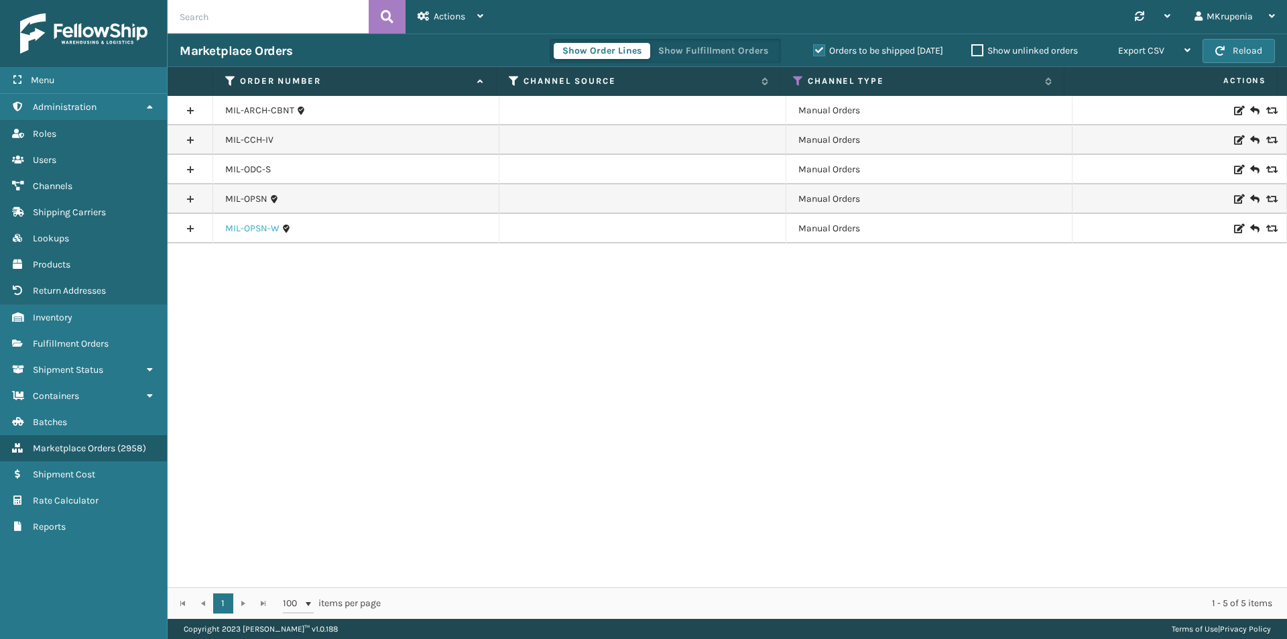
click at [252, 233] on link "MIL-OPSN-W" at bounding box center [252, 228] width 54 height 13
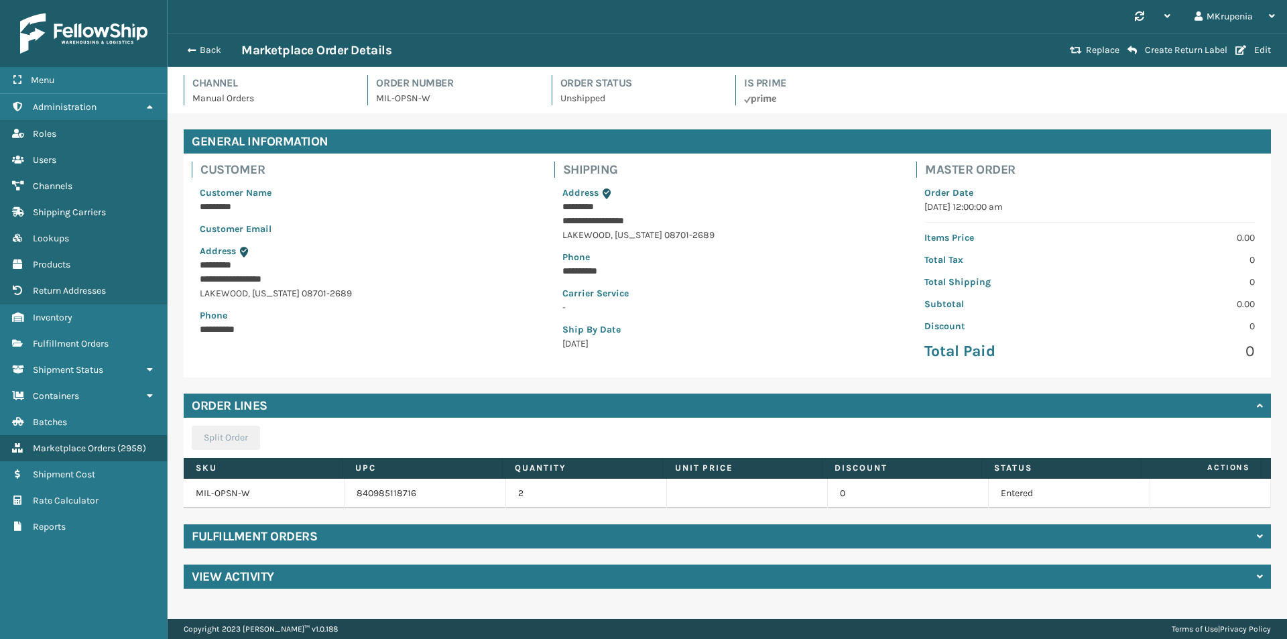
click at [295, 529] on h4 "Fulfillment Orders" at bounding box center [254, 536] width 125 height 16
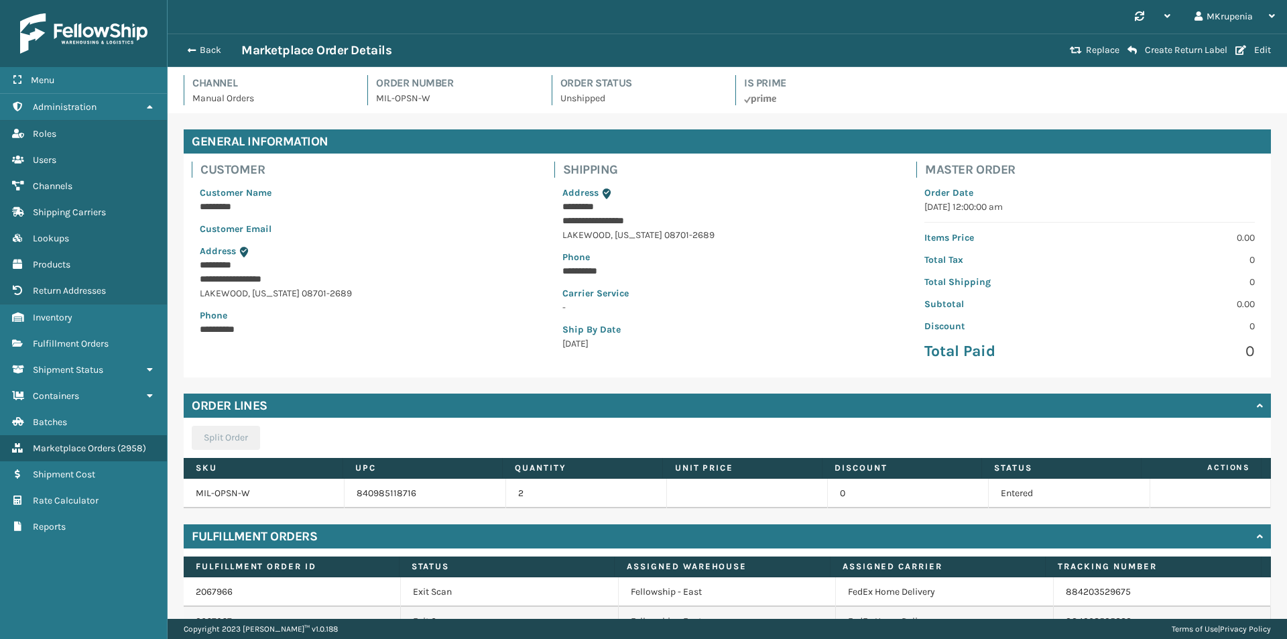
scroll to position [74, 0]
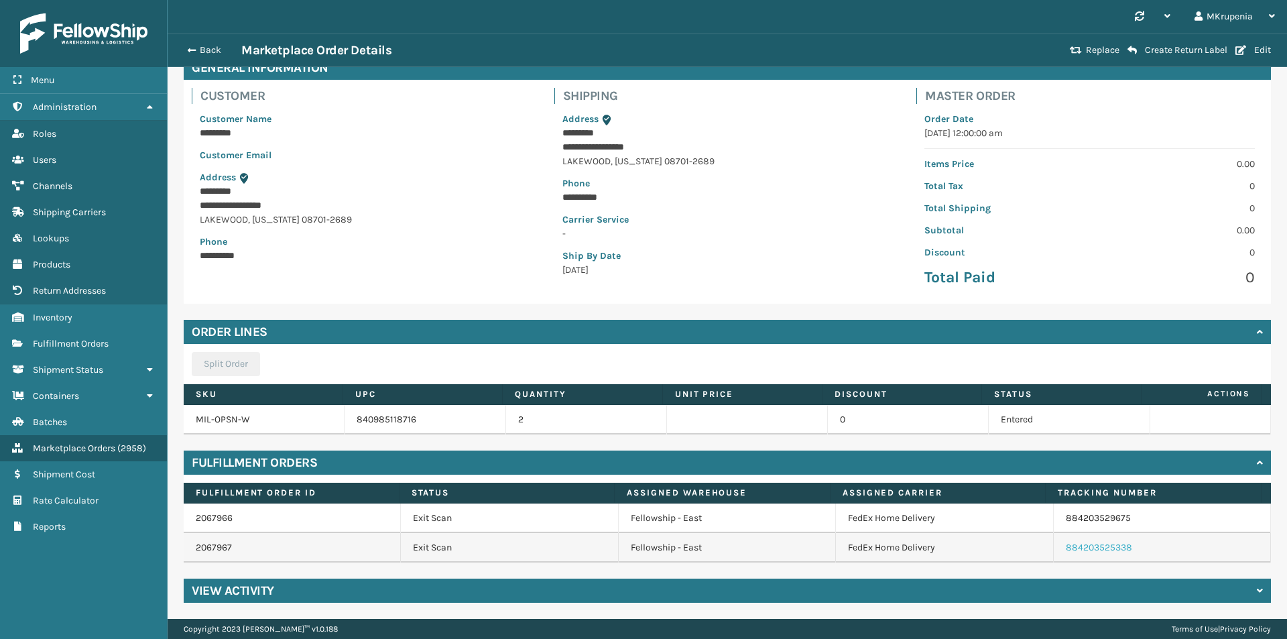
click at [1067, 544] on link "884203525338" at bounding box center [1099, 547] width 66 height 11
click at [219, 39] on div "Back Marketplace Order Details Replace Create Return Label Edit" at bounding box center [728, 51] width 1120 height 34
click at [59, 453] on span "Marketplace Orders" at bounding box center [74, 448] width 82 height 11
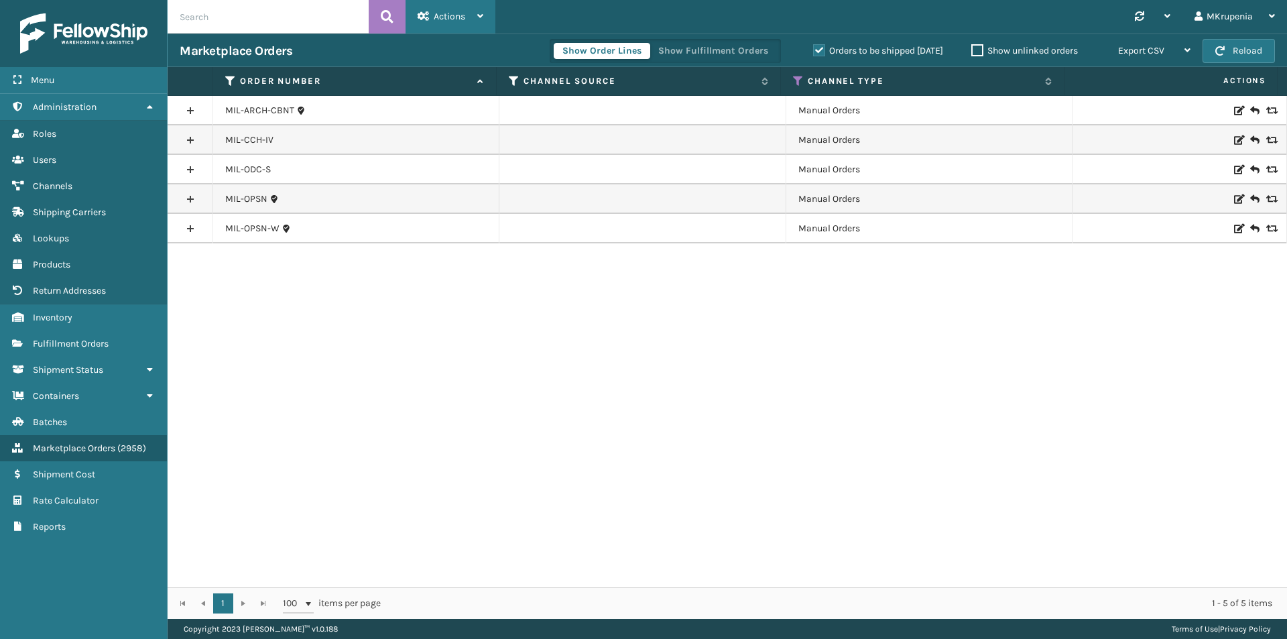
click at [481, 18] on icon at bounding box center [480, 15] width 6 height 9
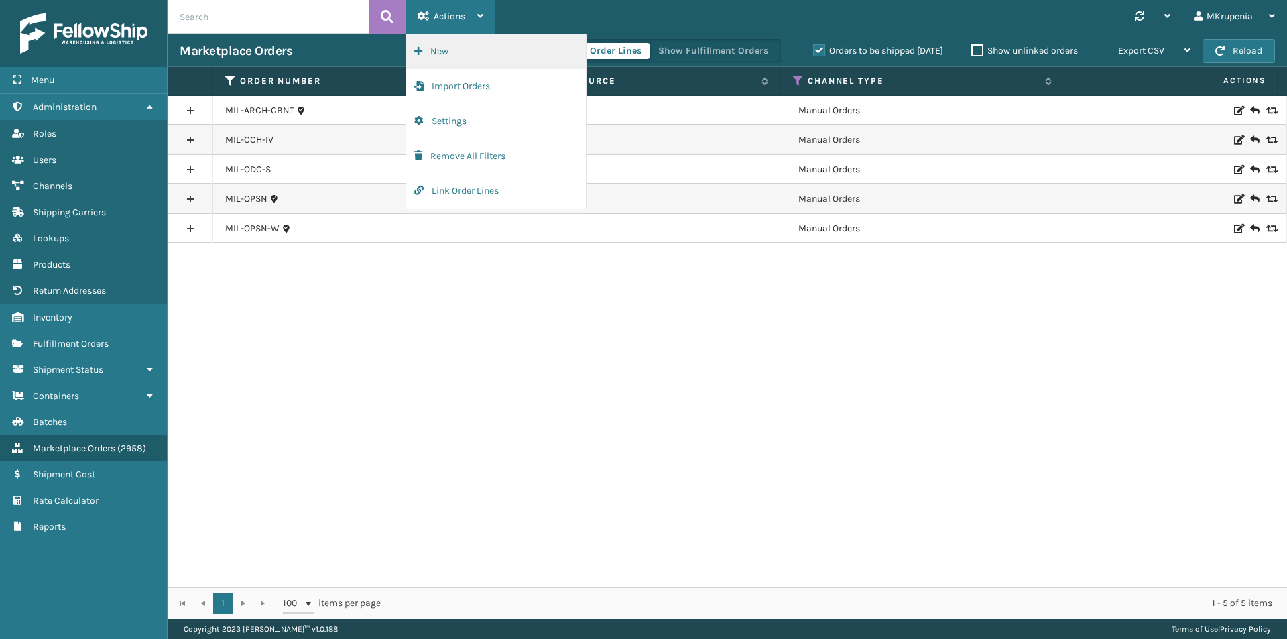
click at [498, 54] on button "New" at bounding box center [496, 51] width 180 height 35
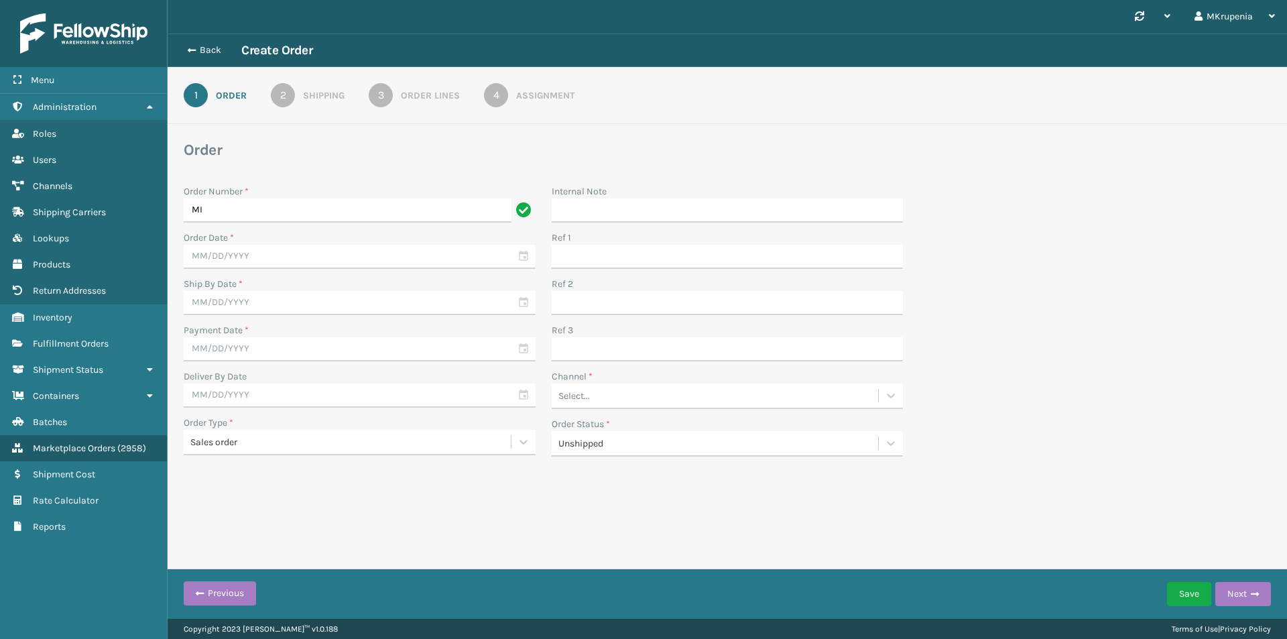
type input "M"
type input "Manual 9-9"
click at [243, 259] on input "text" at bounding box center [360, 257] width 352 height 24
click at [249, 351] on div "9" at bounding box center [247, 356] width 20 height 20
type input "[DATE]"
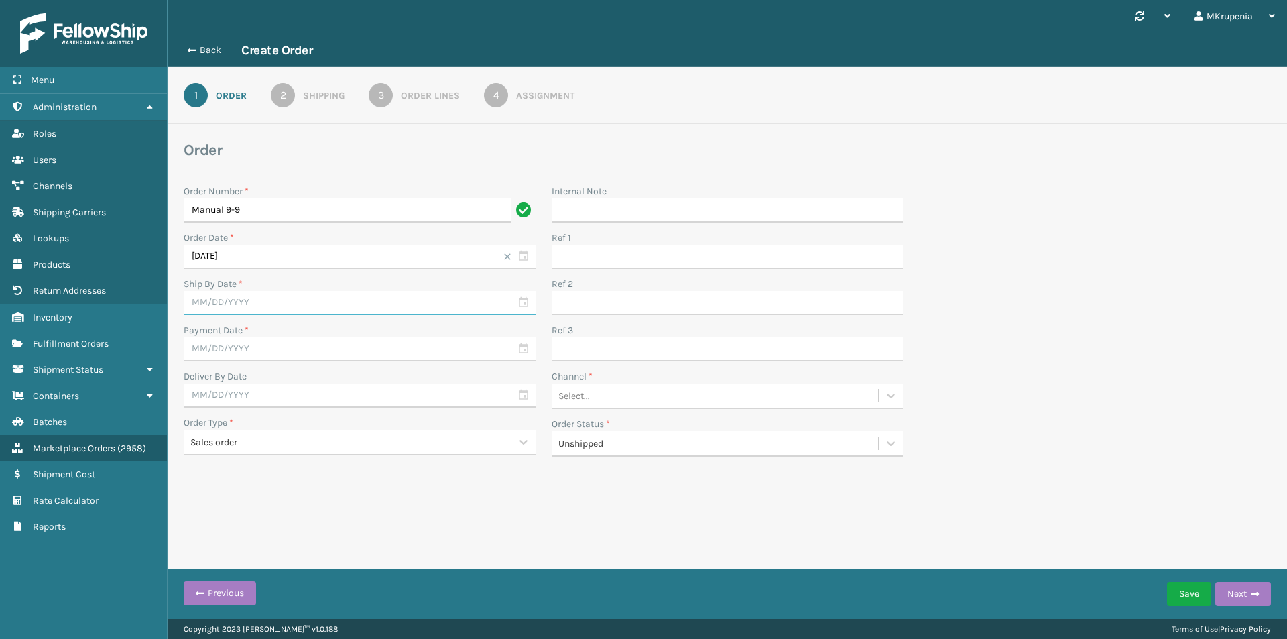
click at [234, 299] on input "text" at bounding box center [360, 303] width 352 height 24
click at [249, 405] on div "9" at bounding box center [247, 402] width 20 height 20
type input "[DATE]"
click at [239, 350] on input "text" at bounding box center [360, 349] width 352 height 24
click at [249, 459] on div "[DATE] Su Mo Tu We Th Fr Sa 1 2 3 4 5 6 7 8 9 10 11 12 13 14 15 16 17 18 19 20 …" at bounding box center [269, 446] width 162 height 162
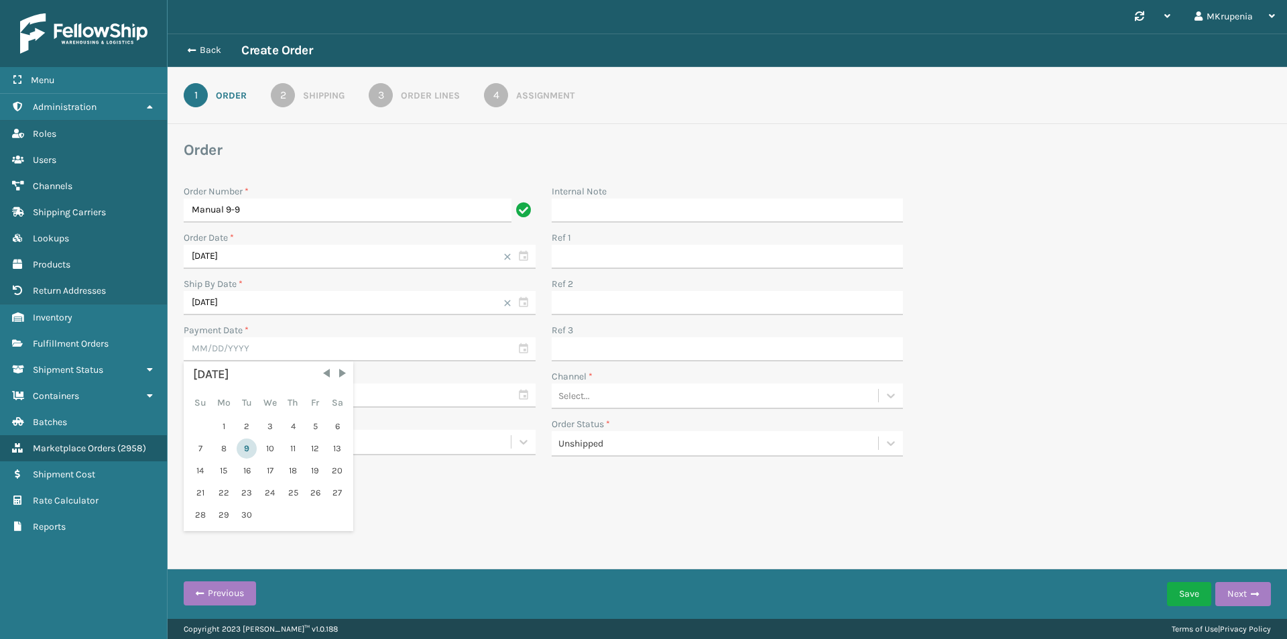
click at [243, 454] on div "9" at bounding box center [247, 448] width 20 height 20
type input "[DATE]"
click at [243, 392] on input "text" at bounding box center [360, 396] width 352 height 24
click at [229, 514] on div "15" at bounding box center [224, 517] width 22 height 20
type input "[DATE]"
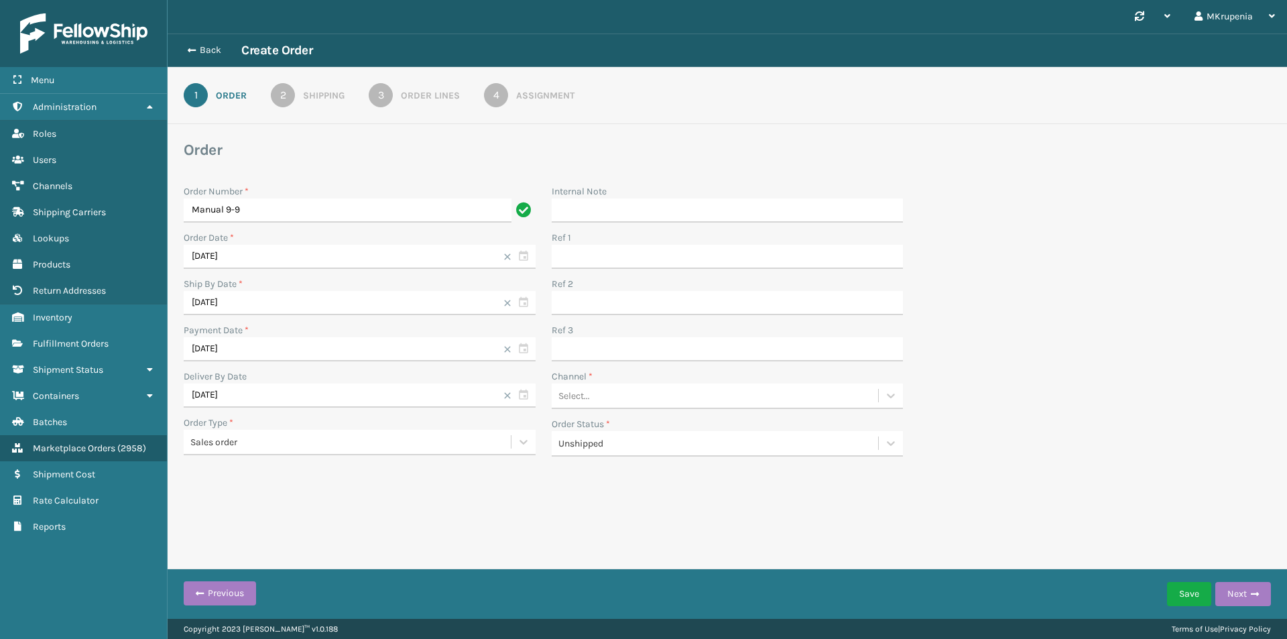
click at [633, 400] on div "Select..." at bounding box center [715, 396] width 327 height 22
click at [606, 427] on div "Manual Orders" at bounding box center [728, 429] width 352 height 25
drag, startPoint x: 1228, startPoint y: 586, endPoint x: 1045, endPoint y: 528, distance: 192.5
click at [1229, 586] on button "Next" at bounding box center [1244, 594] width 56 height 24
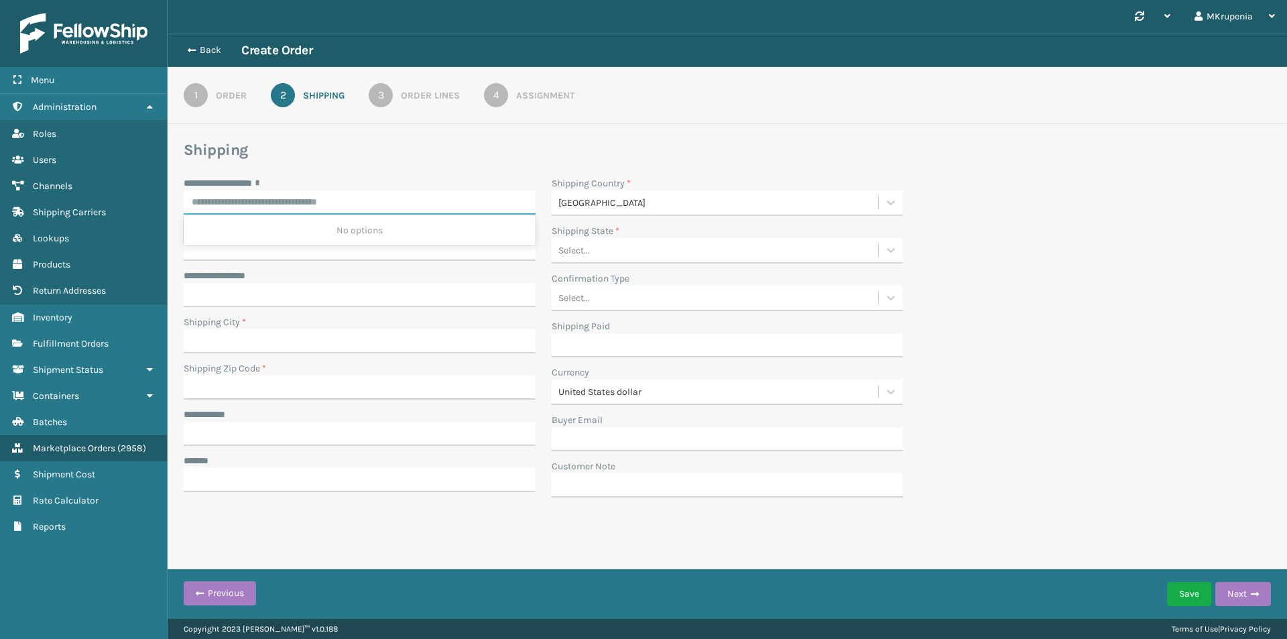
click at [285, 198] on input "**********" at bounding box center [360, 202] width 352 height 24
click at [300, 231] on div "[STREET_ADDRESS]" at bounding box center [360, 230] width 352 height 25
type input "**********"
type input "LAKEWOOD"
type input "08701-2709"
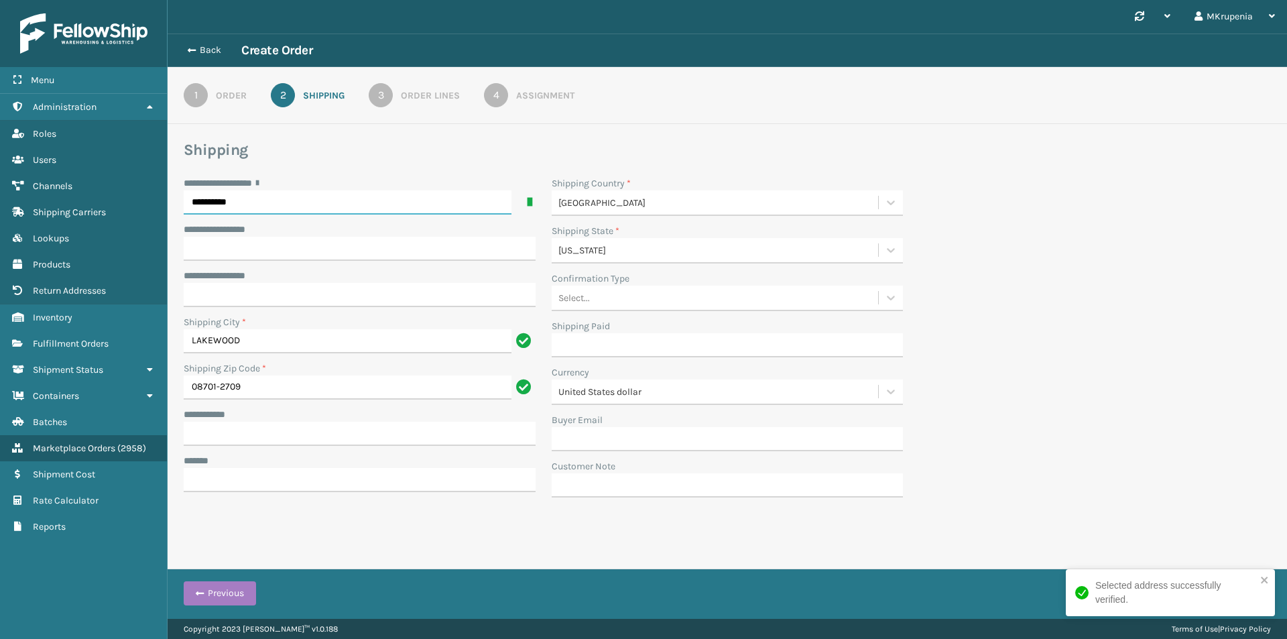
type input "**********"
click at [253, 432] on input "**********" at bounding box center [360, 434] width 352 height 24
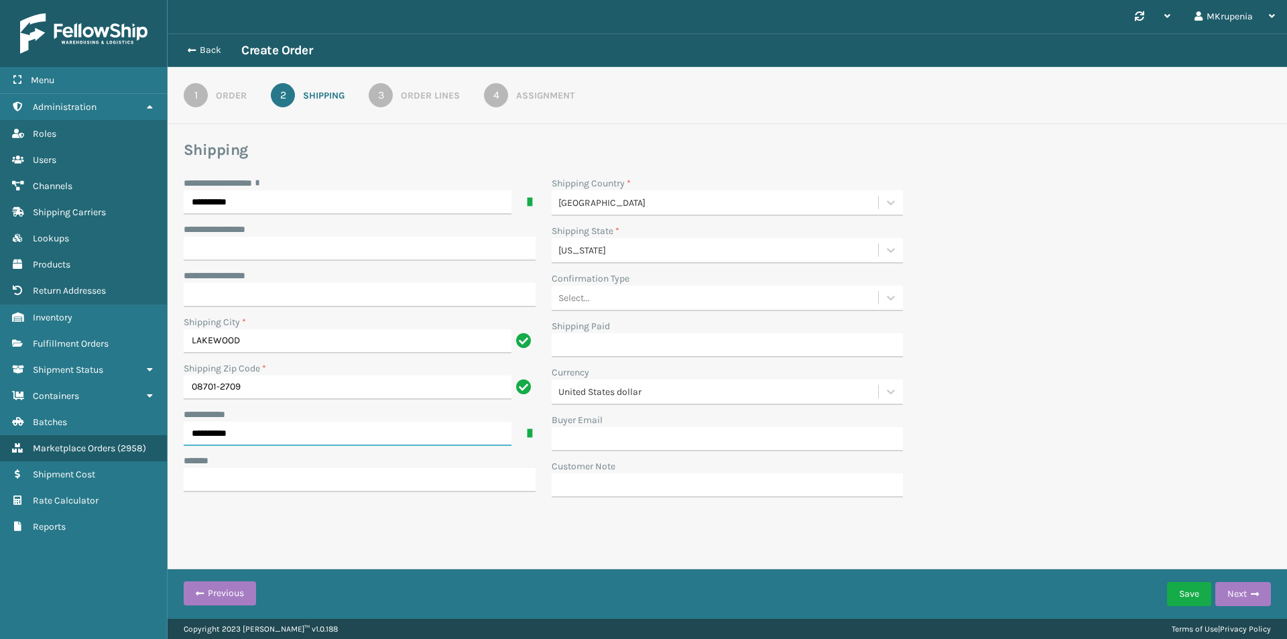
type input "**********"
click at [246, 472] on input "***** *" at bounding box center [360, 480] width 352 height 24
type input "**********"
click at [1241, 591] on button "Next" at bounding box center [1244, 594] width 56 height 24
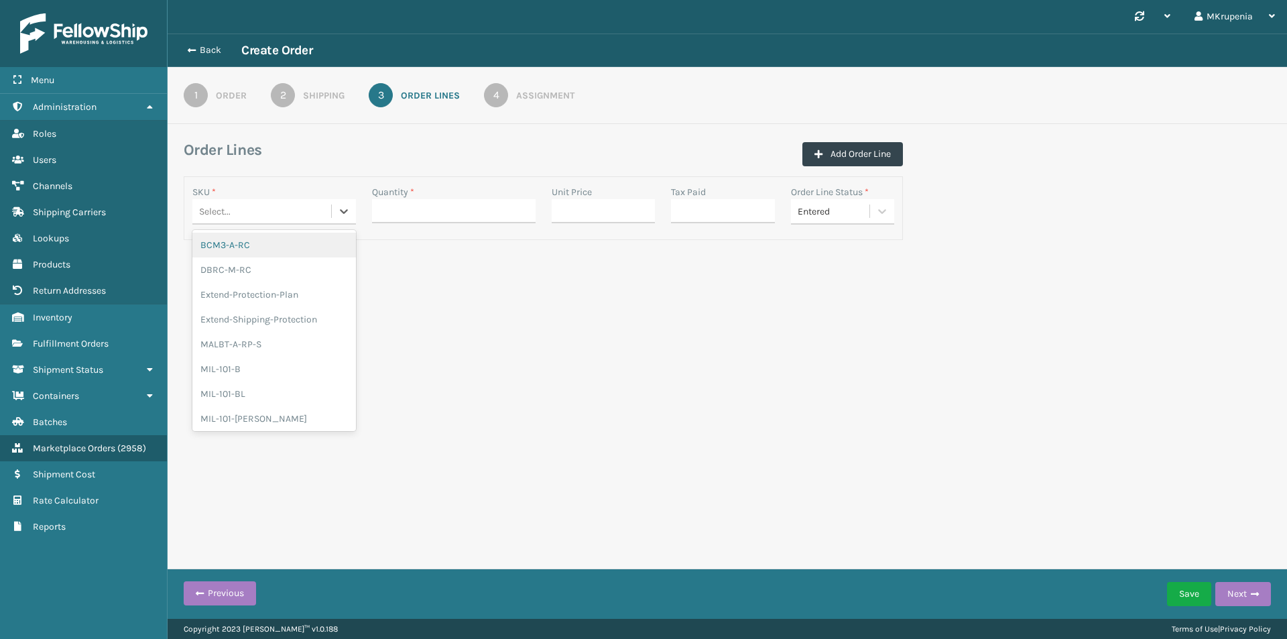
click at [227, 207] on div "Select..." at bounding box center [215, 211] width 32 height 14
type input "mil-cfb-s"
click at [244, 237] on div "MIL-CFB-S-A" at bounding box center [274, 245] width 164 height 25
click at [415, 209] on input "Quantity *" at bounding box center [454, 211] width 164 height 24
type input "3"
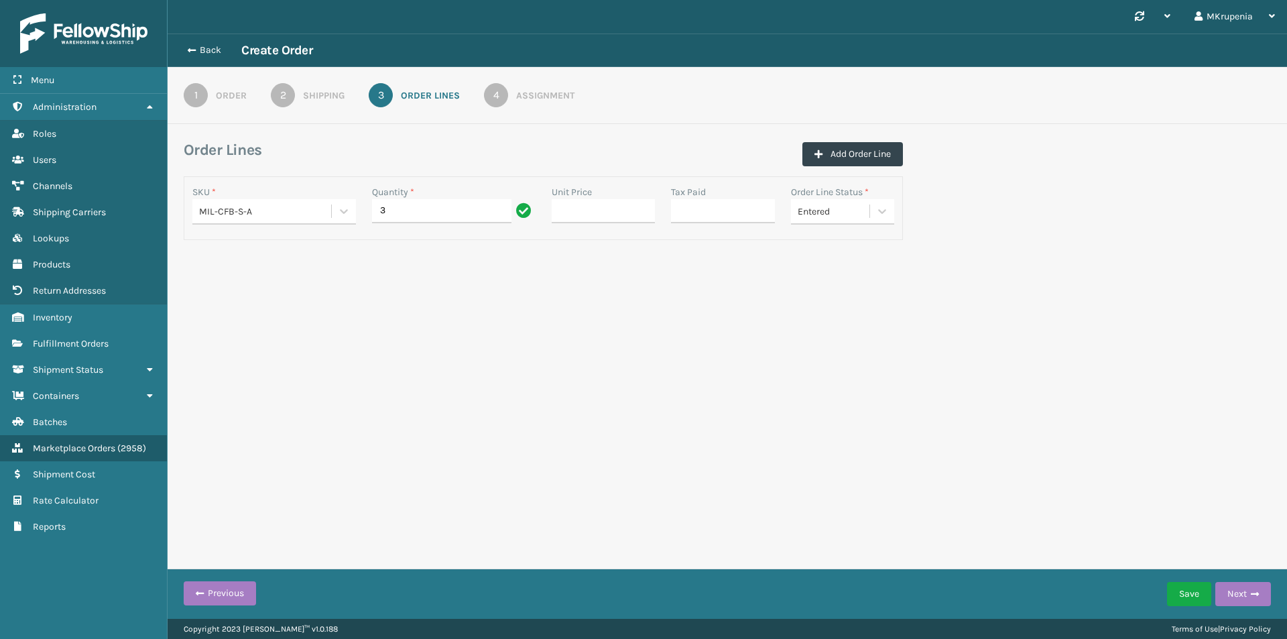
click at [937, 378] on div "Synchronise all channels MKrupenia Log Out Back Create Order 1 Order 2 Shipping…" at bounding box center [728, 309] width 1120 height 619
click at [1185, 595] on button "Save" at bounding box center [1189, 594] width 44 height 24
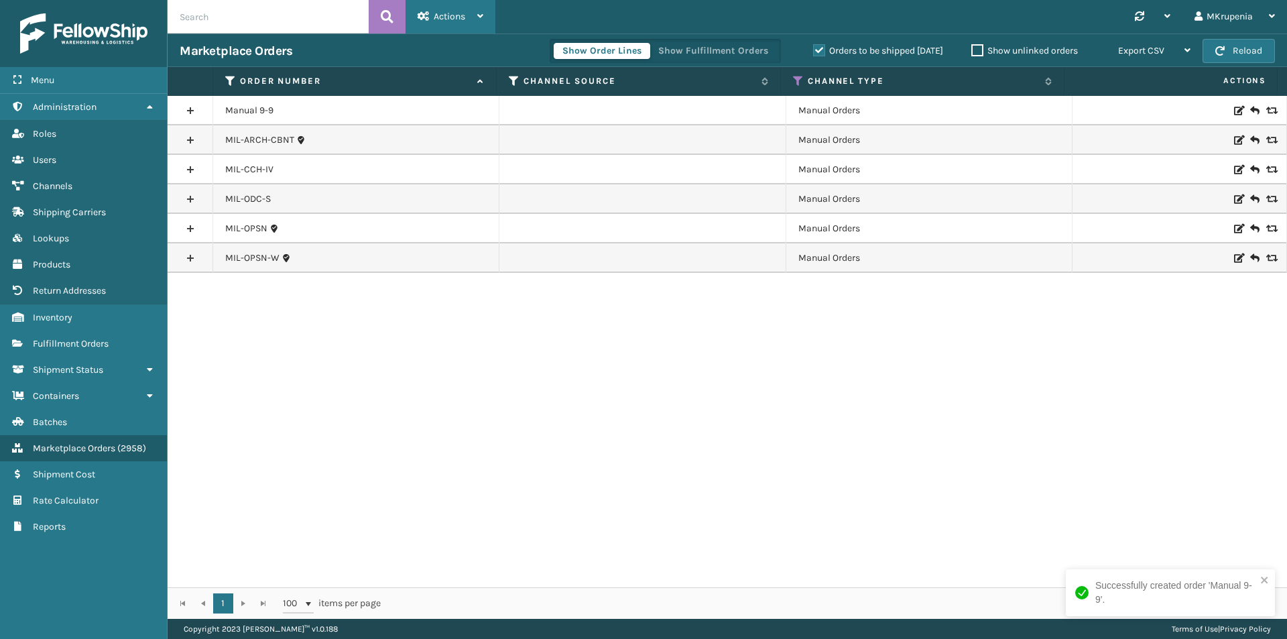
click at [475, 13] on div "Actions" at bounding box center [451, 17] width 66 height 34
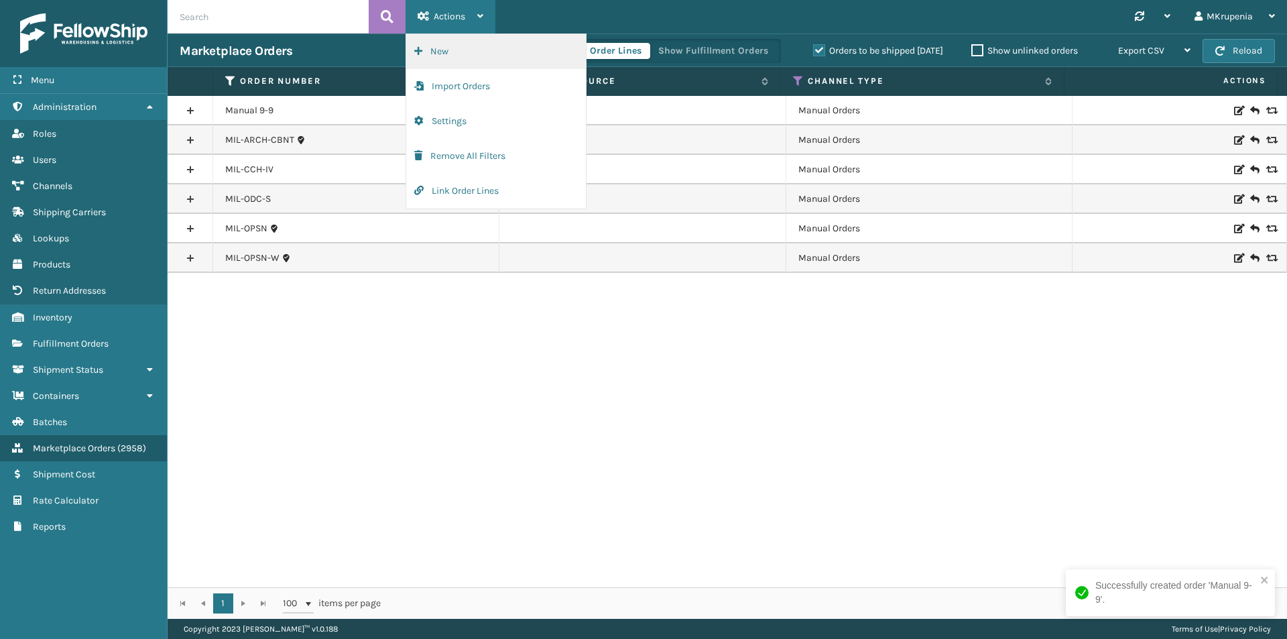
click at [479, 36] on button "New" at bounding box center [496, 51] width 180 height 35
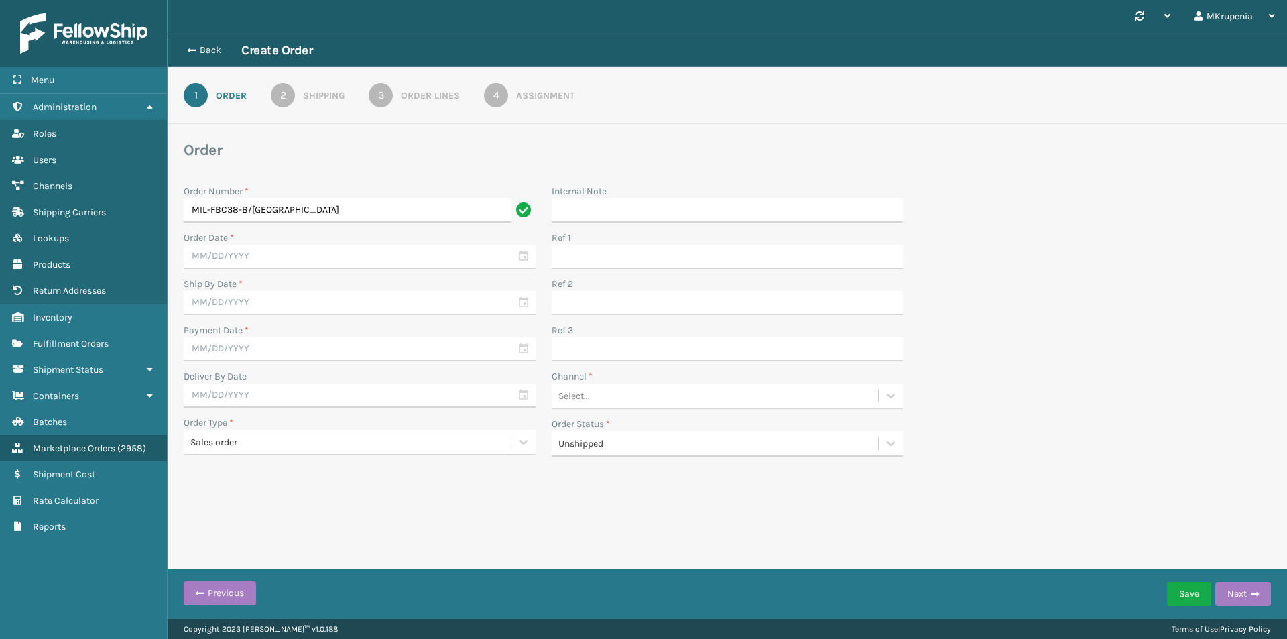
type input "MIL-FBC38-B/[GEOGRAPHIC_DATA]"
click at [241, 257] on input "text" at bounding box center [360, 257] width 352 height 24
click at [247, 359] on div "9" at bounding box center [247, 356] width 20 height 20
type input "[DATE]"
click at [246, 305] on input "text" at bounding box center [360, 303] width 352 height 24
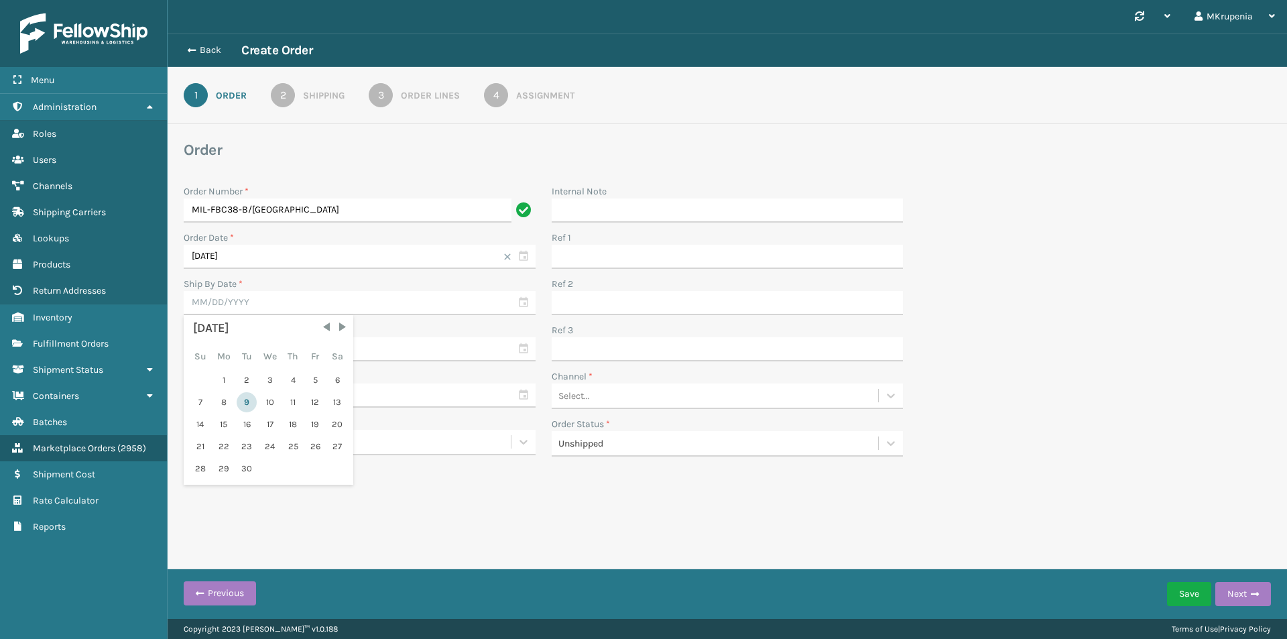
click at [250, 397] on div "9" at bounding box center [247, 402] width 20 height 20
type input "[DATE]"
click at [233, 349] on input "text" at bounding box center [360, 349] width 352 height 24
click at [246, 451] on div "9" at bounding box center [247, 448] width 20 height 20
type input "[DATE]"
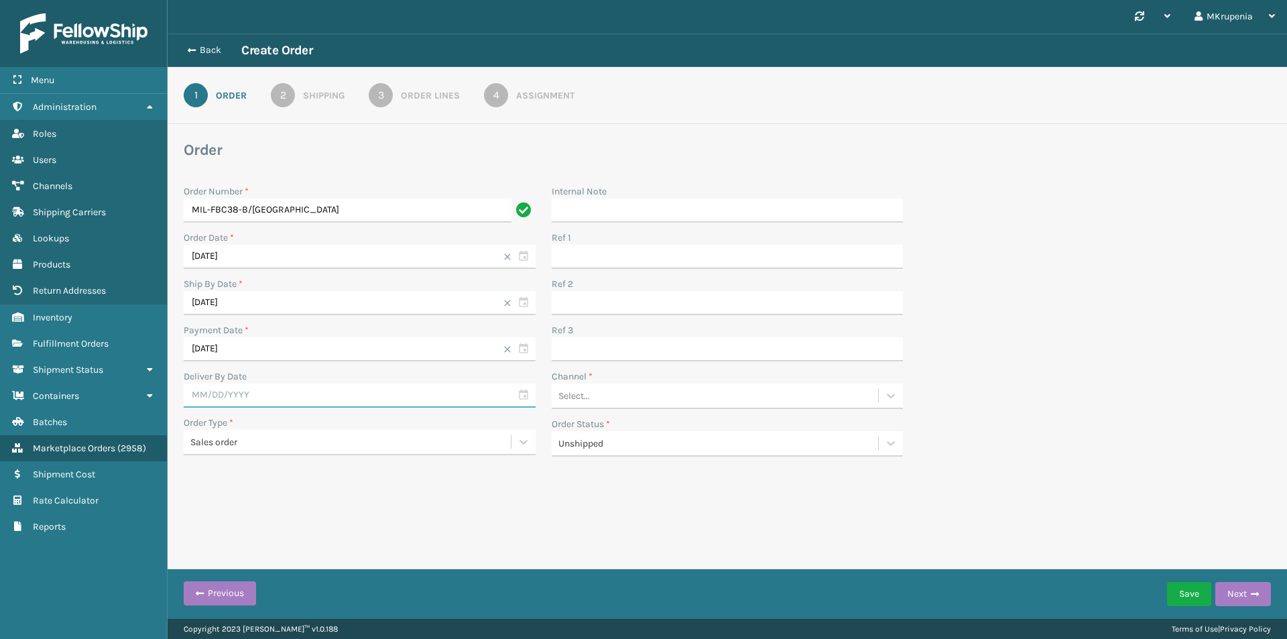
click at [235, 394] on input "text" at bounding box center [360, 396] width 352 height 24
click at [316, 494] on div "12" at bounding box center [315, 495] width 20 height 20
type input "[DATE]"
click at [596, 399] on div "Select..." at bounding box center [715, 396] width 327 height 22
click at [599, 422] on div "Manual Orders" at bounding box center [728, 429] width 352 height 25
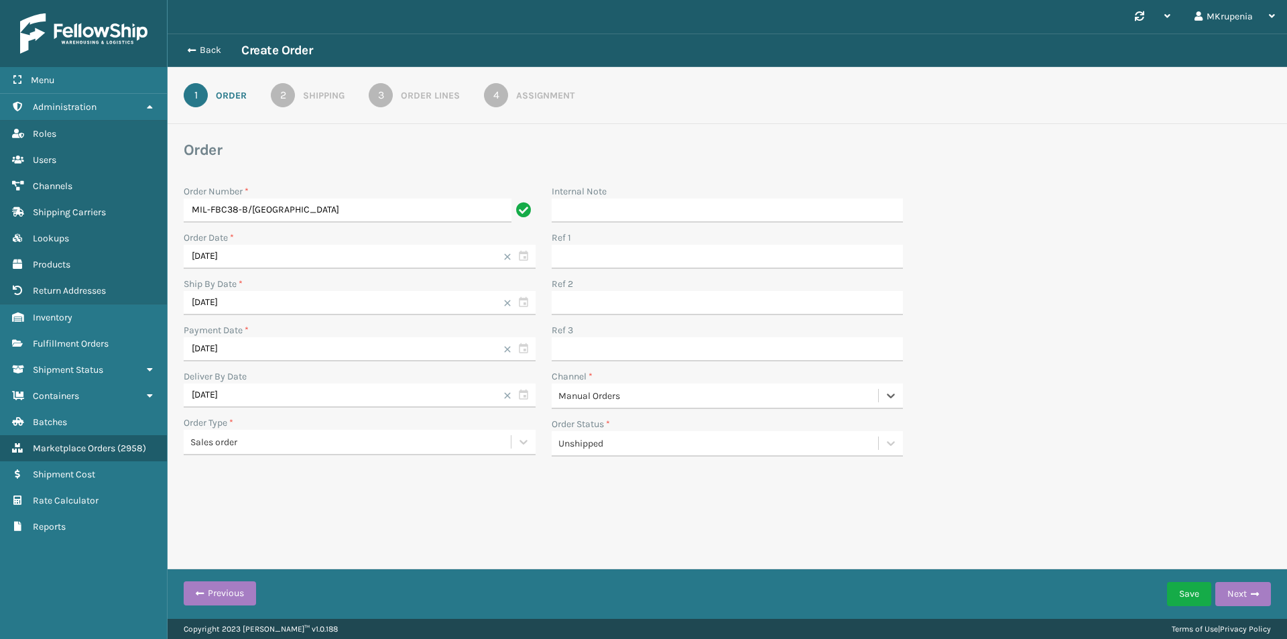
drag, startPoint x: 1234, startPoint y: 587, endPoint x: 1141, endPoint y: 561, distance: 97.0
click at [1235, 587] on button "Next" at bounding box center [1244, 594] width 56 height 24
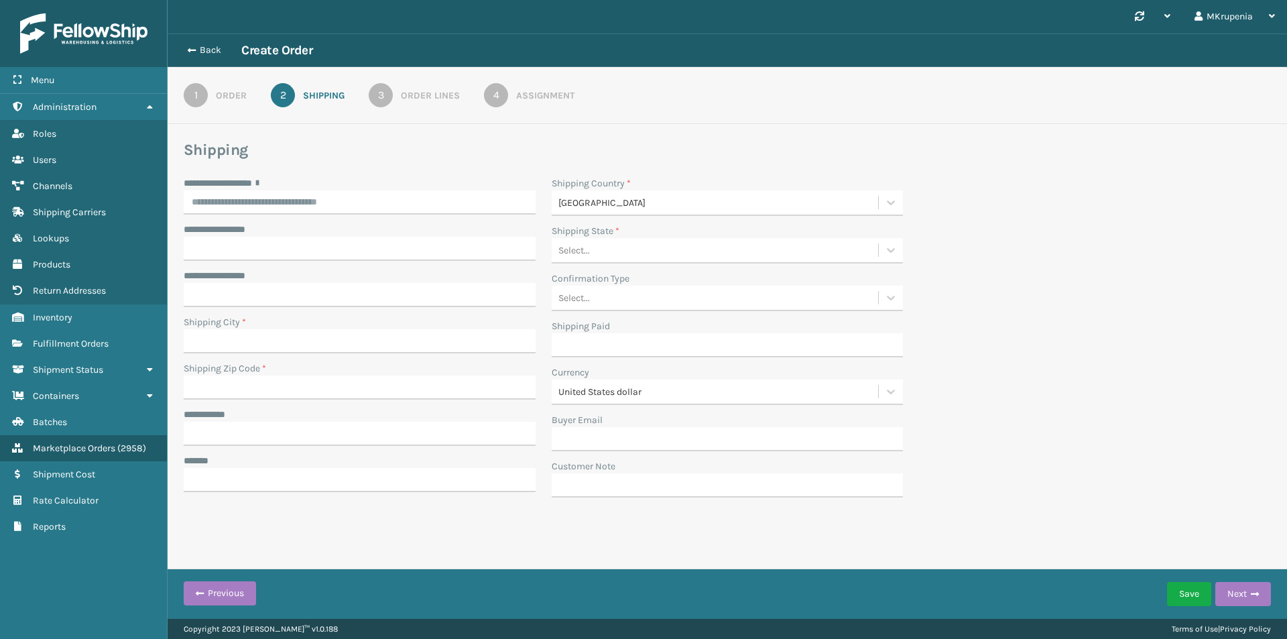
click at [342, 216] on div "**********" at bounding box center [360, 340] width 368 height 329
click at [333, 204] on input "**********" at bounding box center [360, 202] width 352 height 24
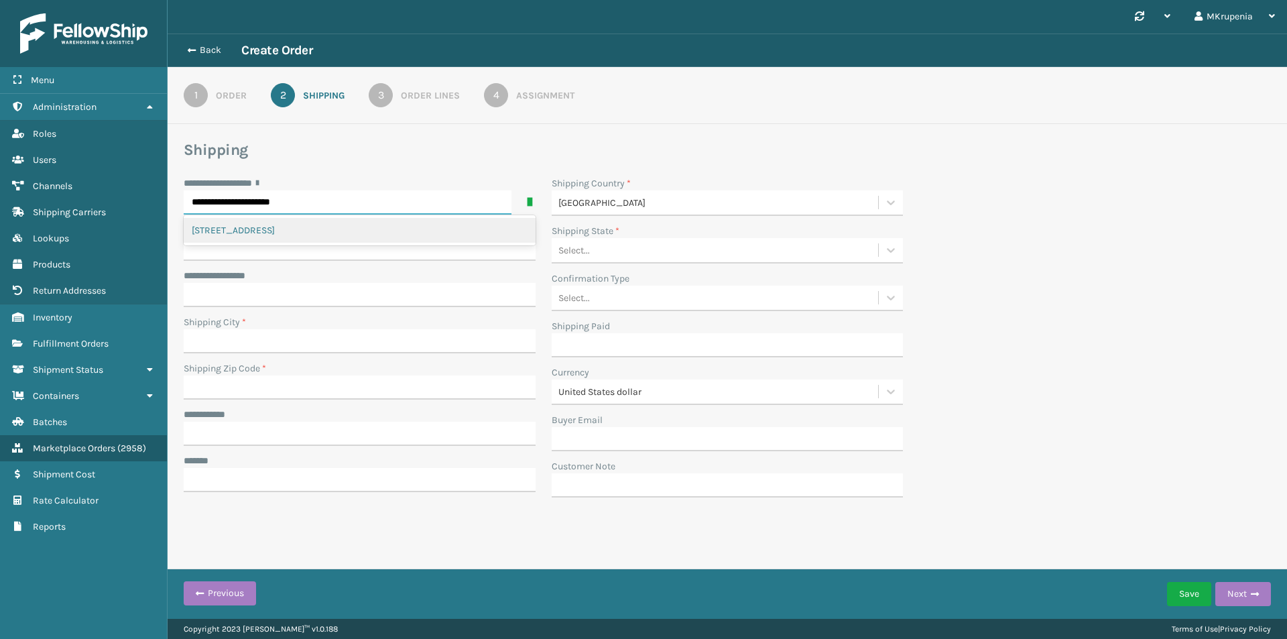
click at [271, 239] on div "[STREET_ADDRESS]" at bounding box center [360, 230] width 352 height 25
type input "**********"
type input "LAKEWOOD"
type input "08701-2709"
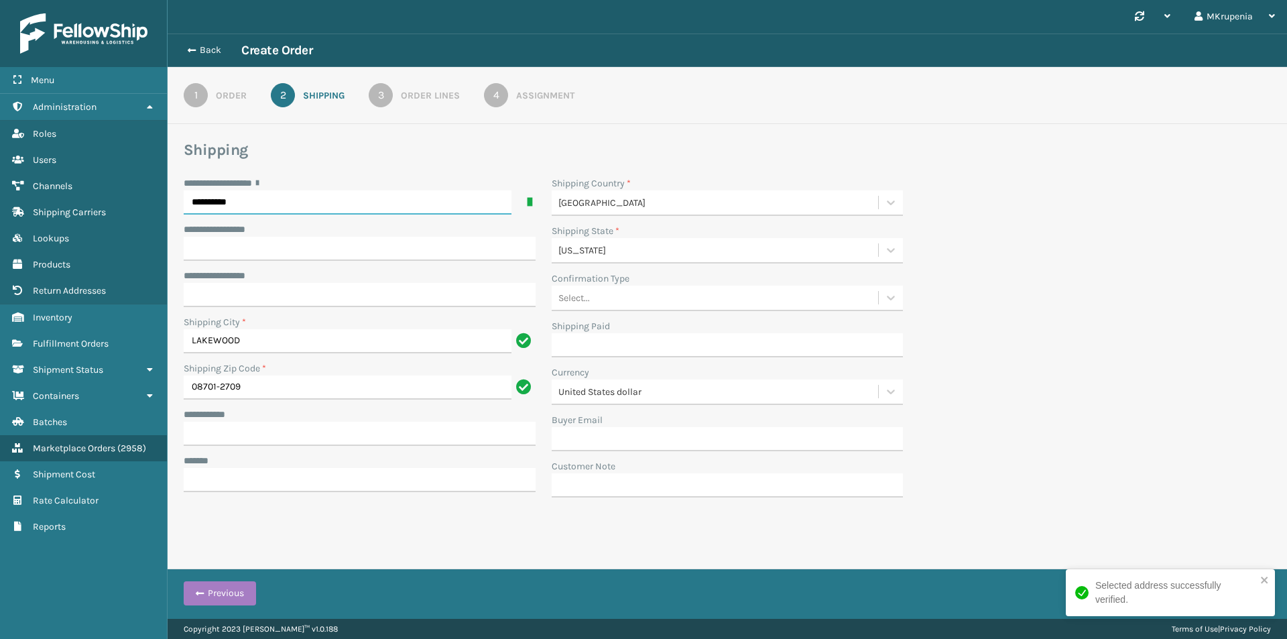
type input "**********"
click at [238, 439] on input "**********" at bounding box center [360, 434] width 352 height 24
type input "******"
click at [246, 493] on div "**********" at bounding box center [360, 340] width 368 height 329
click at [246, 486] on input "***** *" at bounding box center [360, 480] width 352 height 24
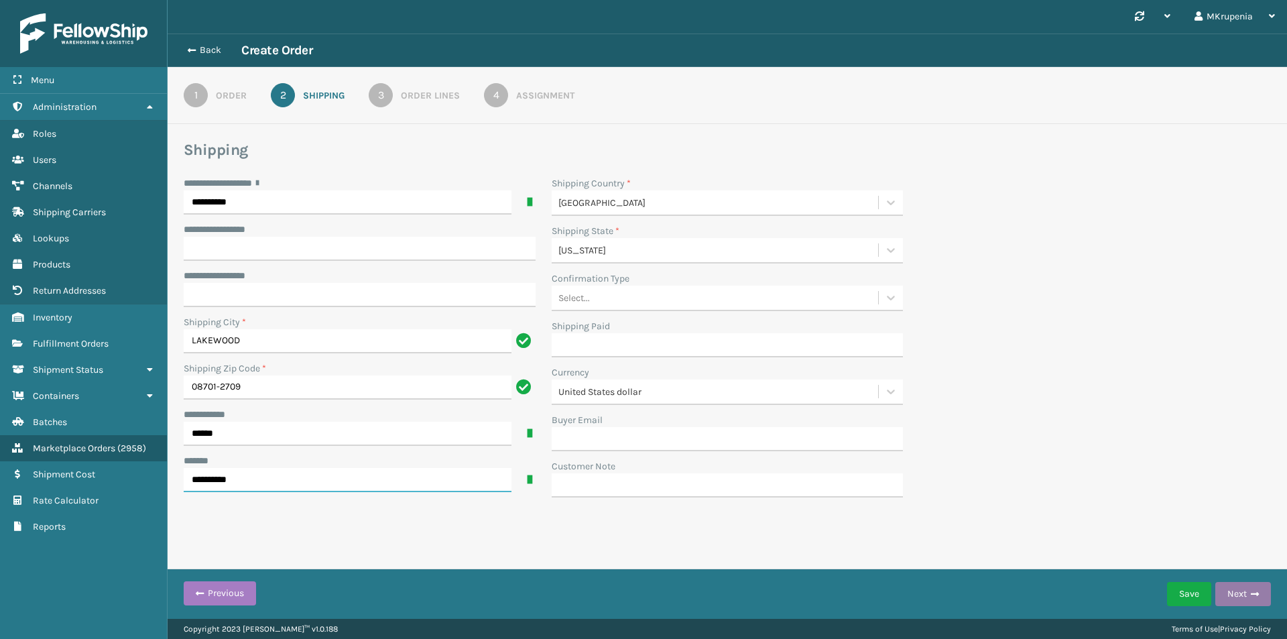
type input "**********"
click at [1245, 597] on button "Next" at bounding box center [1244, 594] width 56 height 24
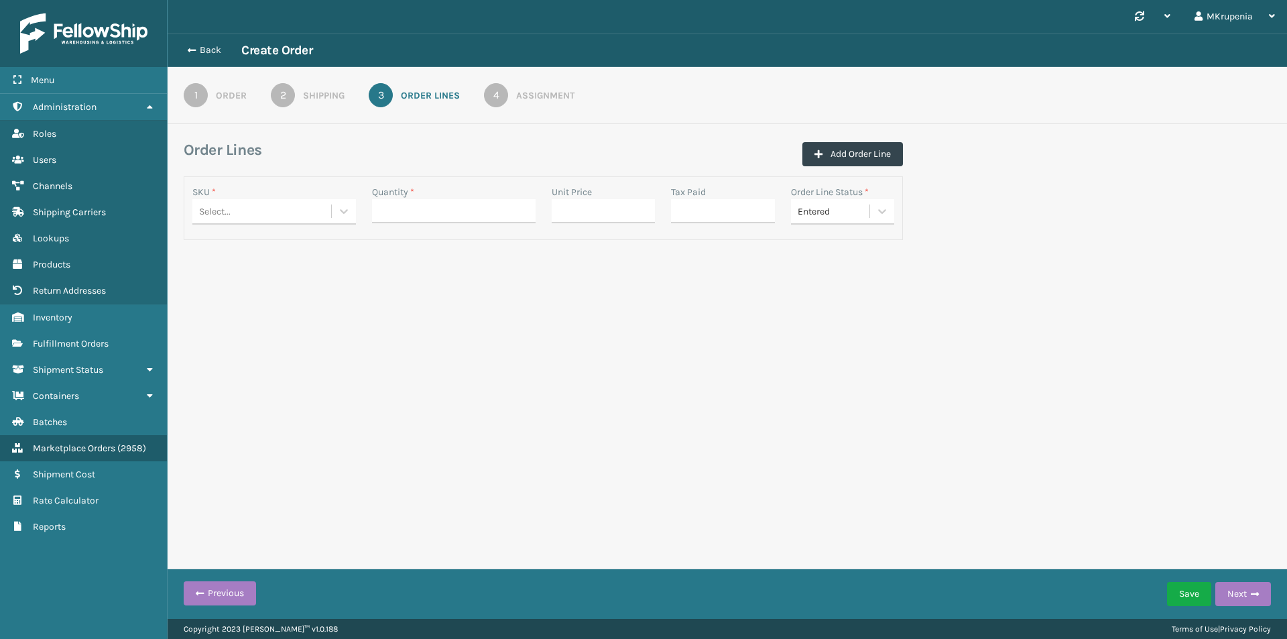
click at [264, 217] on div "Select..." at bounding box center [261, 211] width 139 height 22
paste input "MIL-FBC38-B/[GEOGRAPHIC_DATA]"
type input "MIL-FBC38-B/[GEOGRAPHIC_DATA]"
click at [274, 239] on div "MIL-FBC38-B/[GEOGRAPHIC_DATA]" at bounding box center [274, 252] width 164 height 39
click at [485, 216] on input "Quantity" at bounding box center [454, 211] width 164 height 24
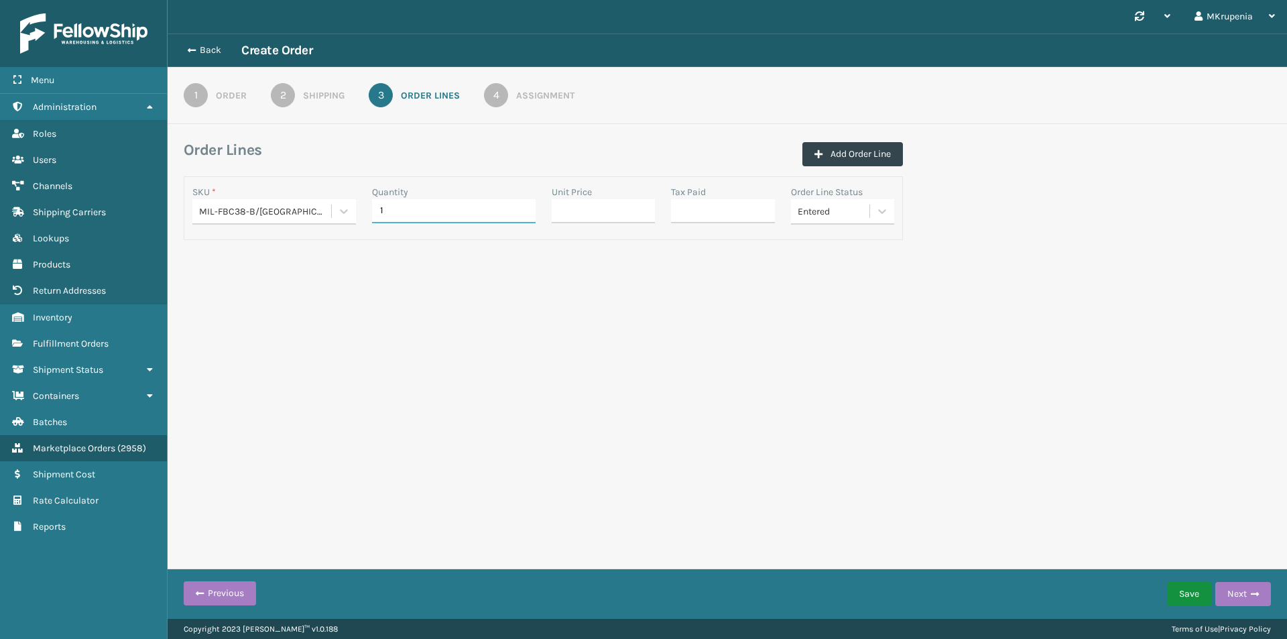
type input "1"
click at [1173, 595] on button "Save" at bounding box center [1189, 594] width 44 height 24
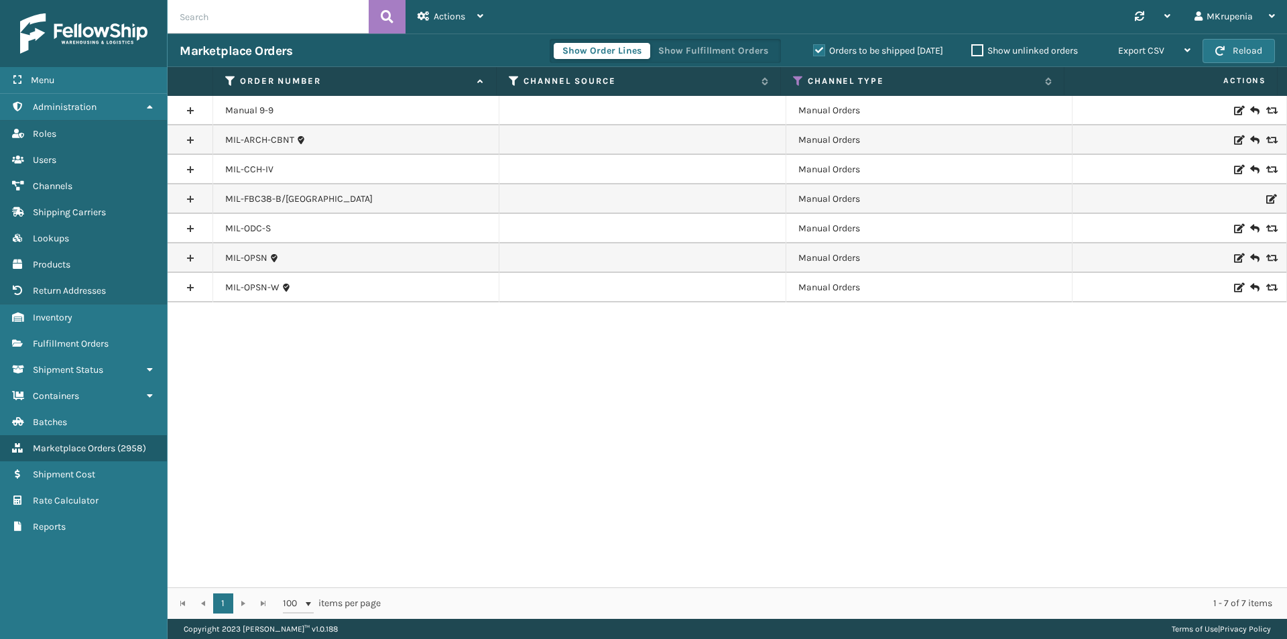
click at [1234, 172] on icon at bounding box center [1238, 169] width 8 height 9
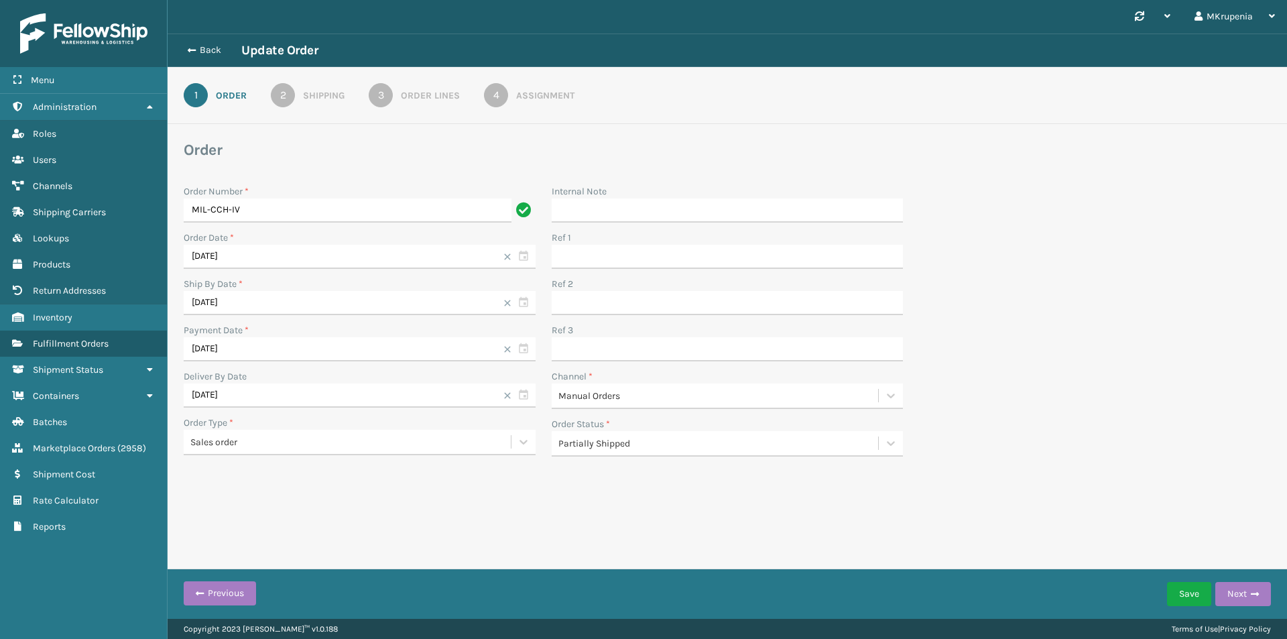
click at [554, 93] on div "Assignment" at bounding box center [545, 96] width 58 height 14
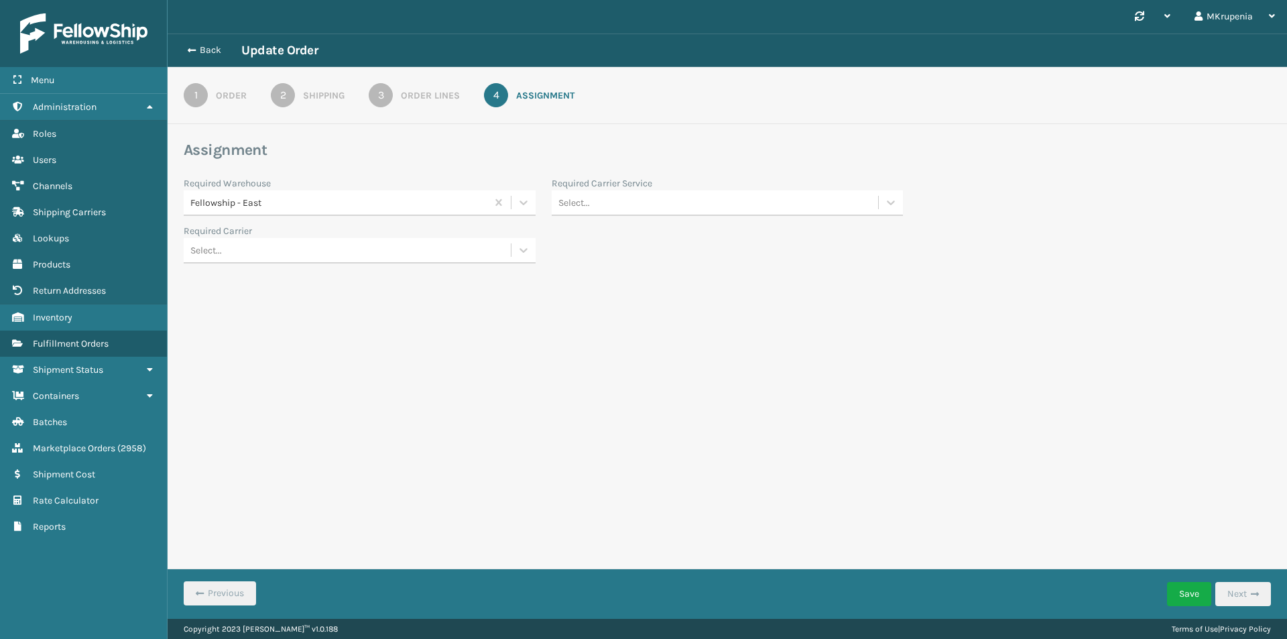
click at [473, 97] on link "4 Assignment" at bounding box center [529, 95] width 139 height 24
click at [392, 98] on div "3" at bounding box center [381, 95] width 24 height 24
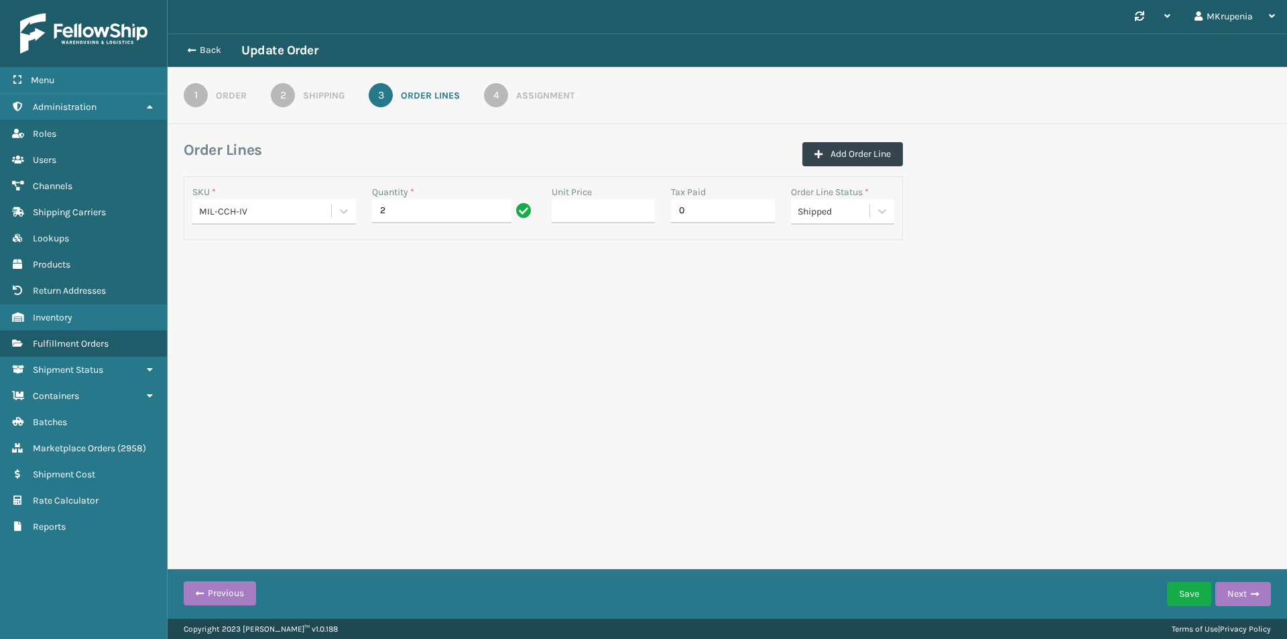
click at [322, 105] on link "2 Shipping" at bounding box center [308, 95] width 122 height 24
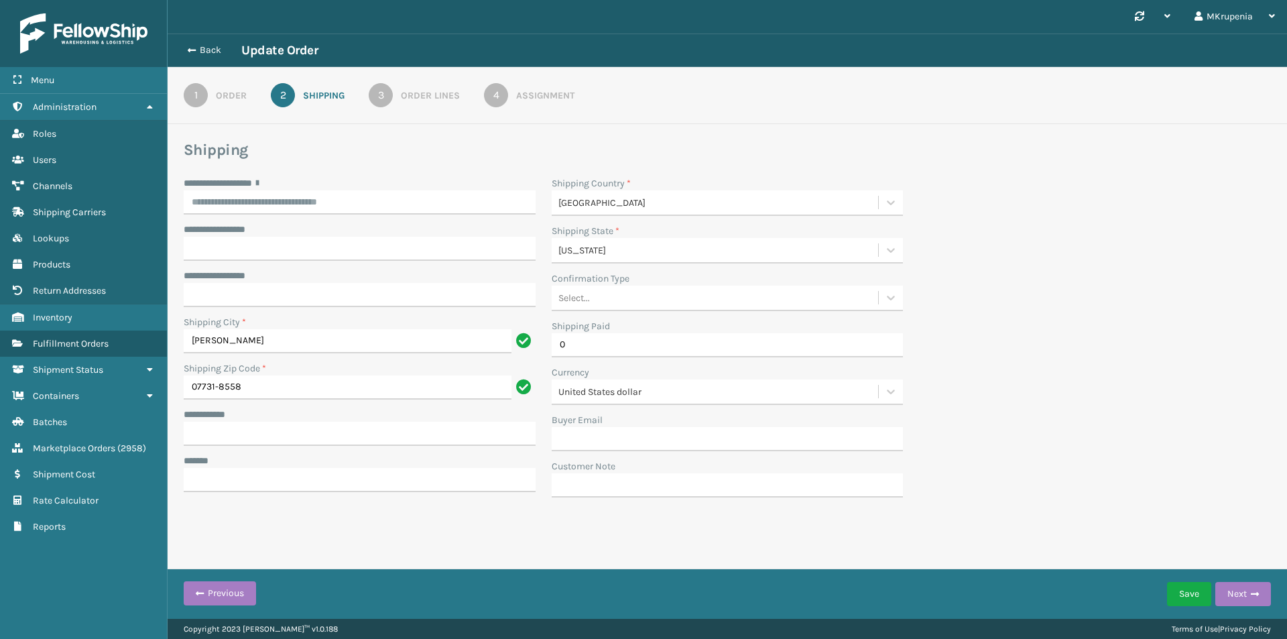
click at [398, 96] on link "3 Order Lines" at bounding box center [414, 95] width 139 height 24
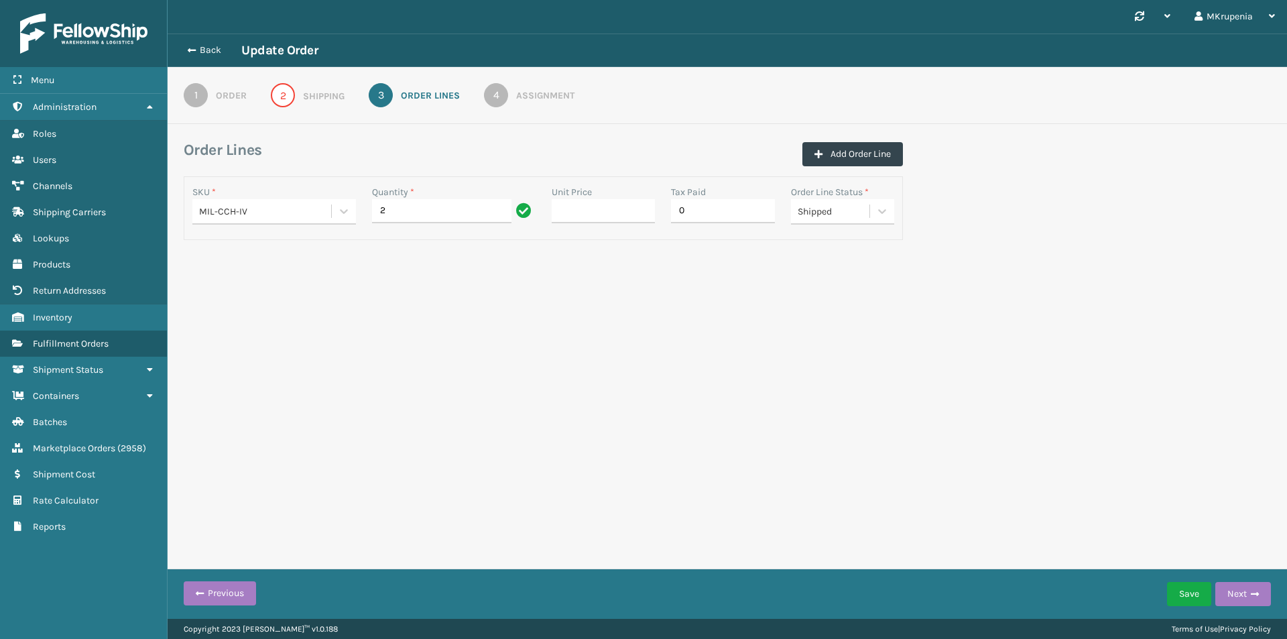
drag, startPoint x: 849, startPoint y: 211, endPoint x: 848, endPoint y: 227, distance: 16.1
click at [849, 211] on div "Shipped" at bounding box center [835, 211] width 74 height 14
click at [847, 298] on div "Cancelled" at bounding box center [843, 294] width 104 height 25
click at [1178, 589] on button "Save" at bounding box center [1189, 594] width 44 height 24
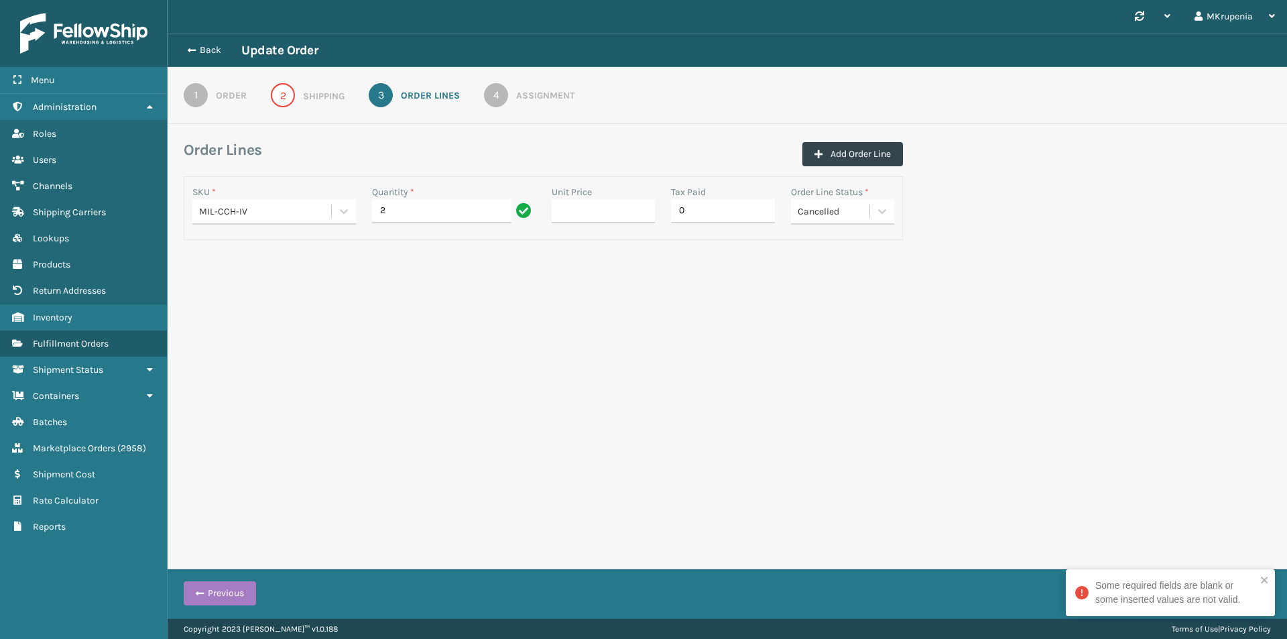
click at [240, 104] on link "1 Order" at bounding box center [215, 95] width 111 height 24
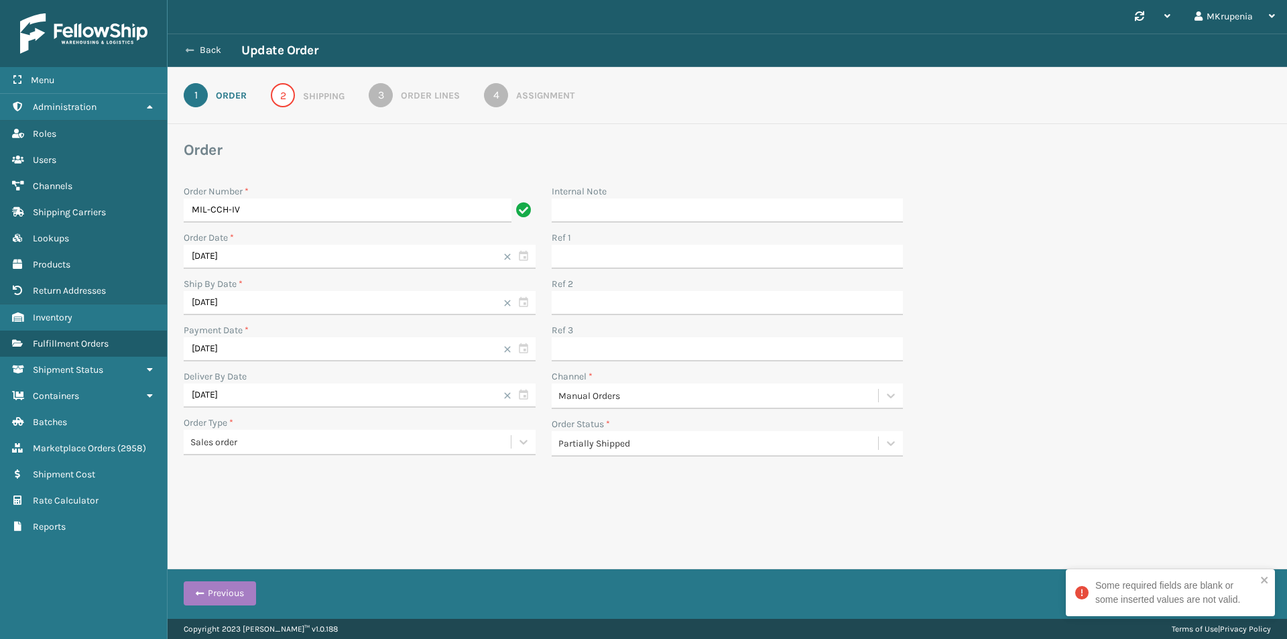
click at [209, 48] on button "Back" at bounding box center [211, 50] width 62 height 12
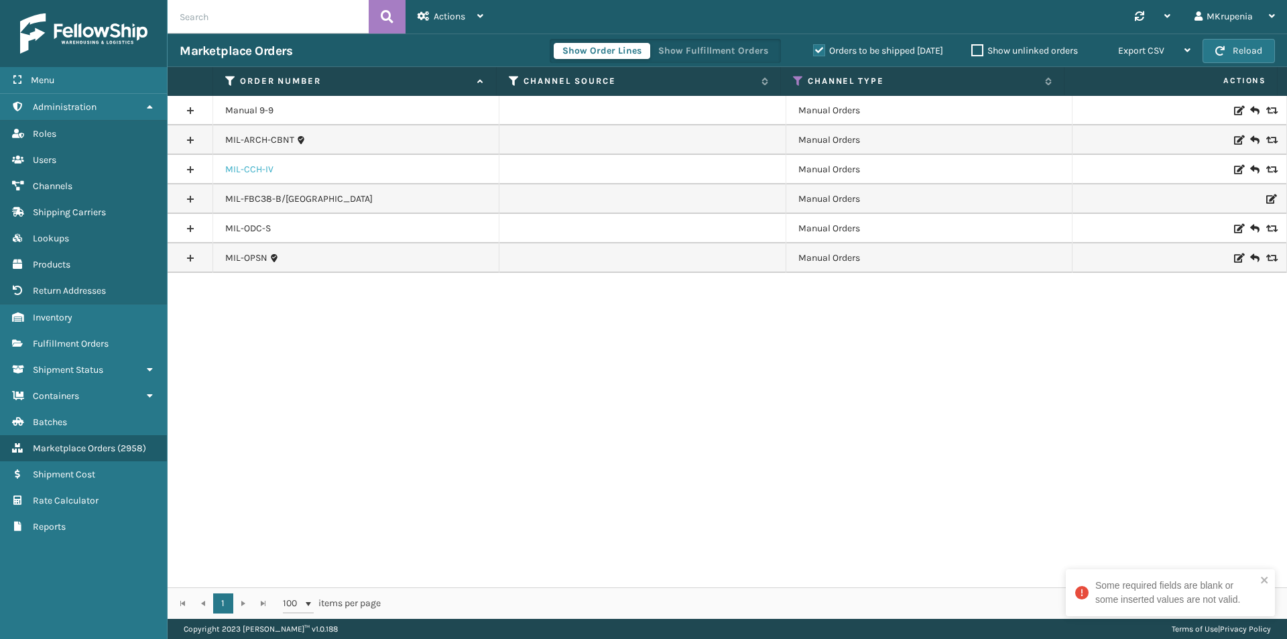
click at [249, 174] on link "MIL-CCH-IV" at bounding box center [249, 169] width 48 height 13
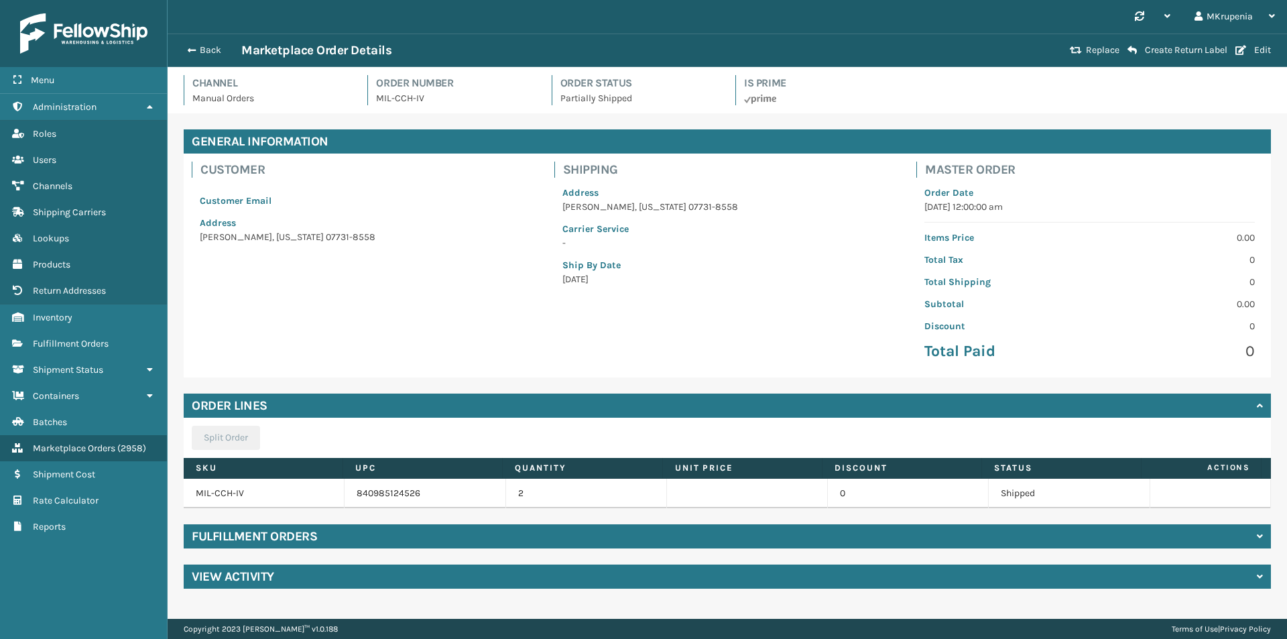
click at [251, 536] on h4 "Fulfillment Orders" at bounding box center [254, 536] width 125 height 16
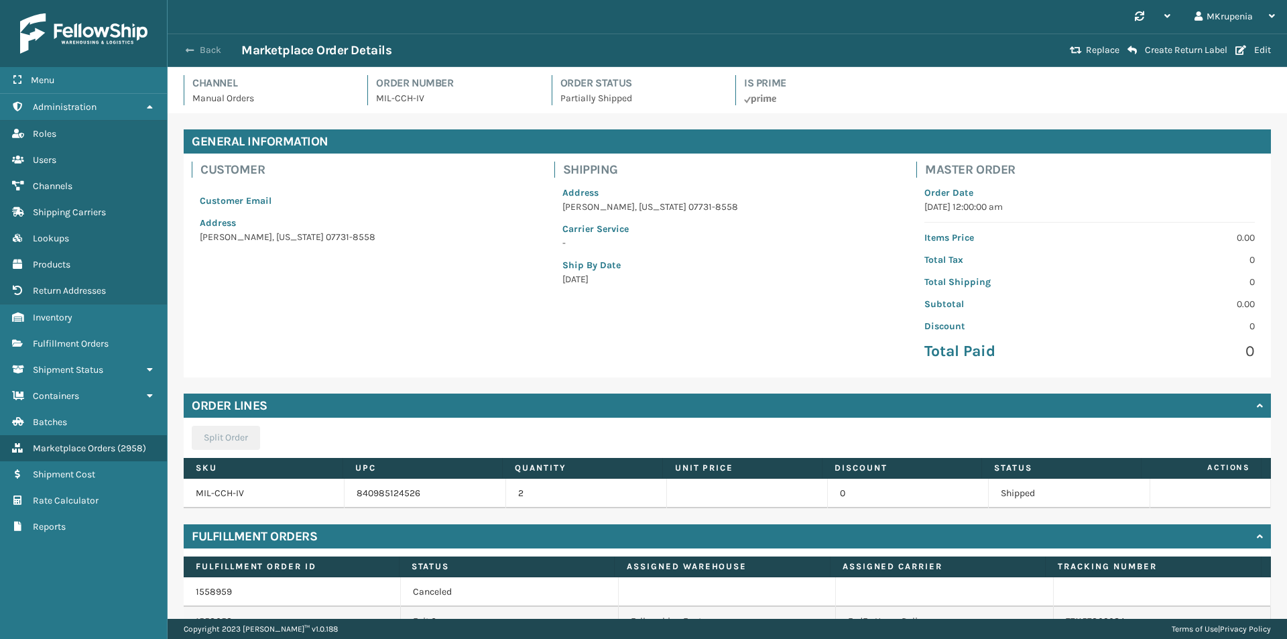
click at [187, 49] on span "button" at bounding box center [190, 50] width 8 height 9
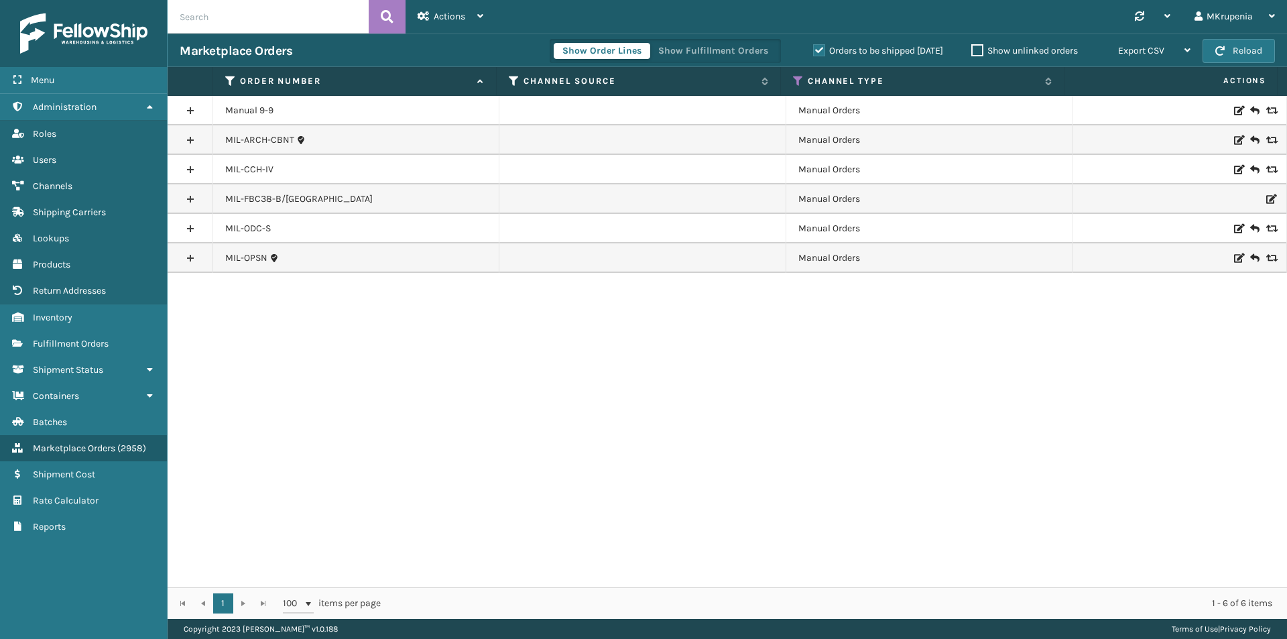
click at [445, 14] on span "Actions" at bounding box center [450, 16] width 32 height 11
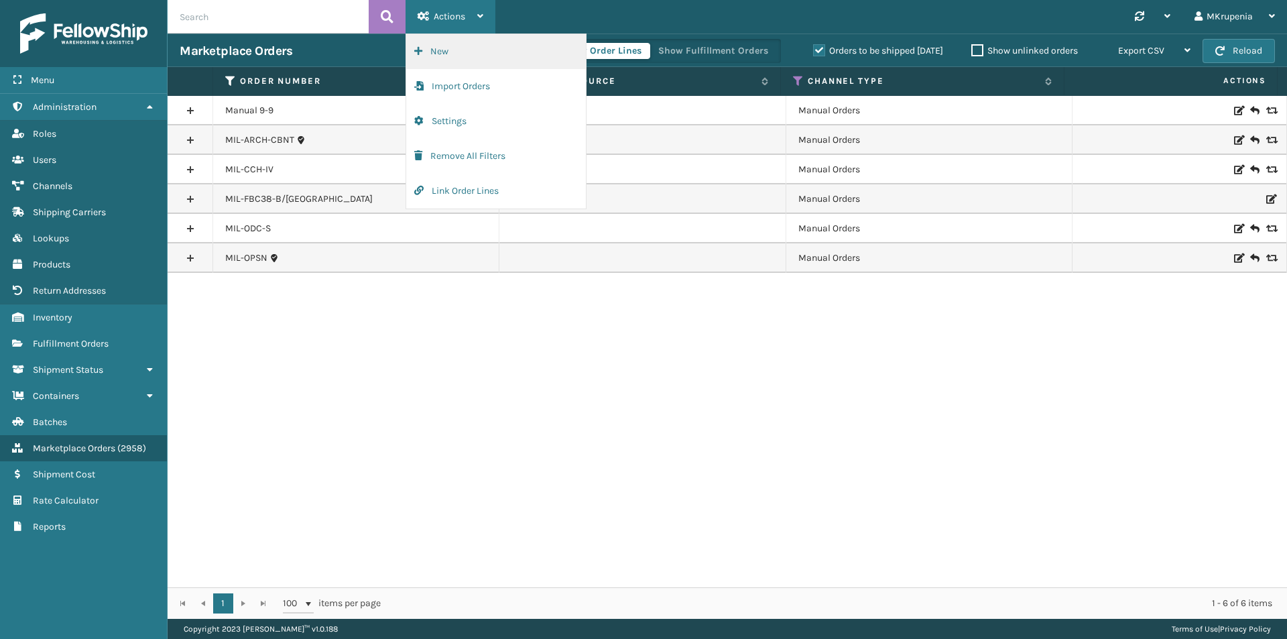
click at [508, 46] on button "New" at bounding box center [496, 51] width 180 height 35
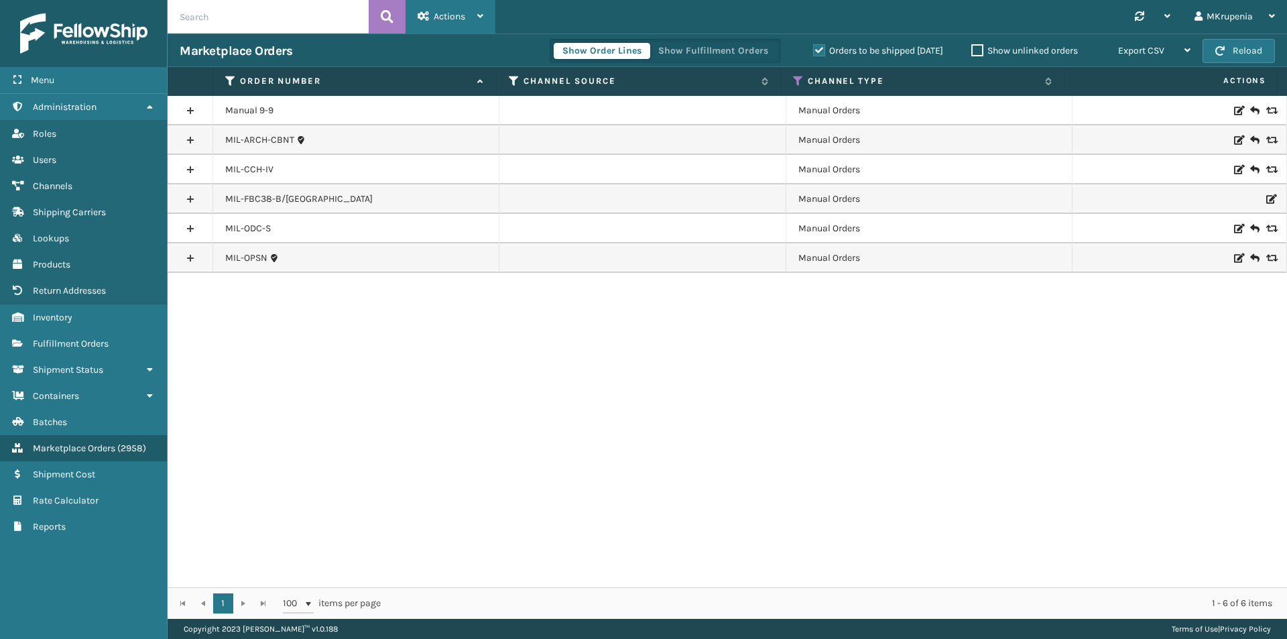
click at [442, 34] on ul "New Import Orders Settings Remove All Filters Link Order Lines" at bounding box center [496, 34] width 180 height 0
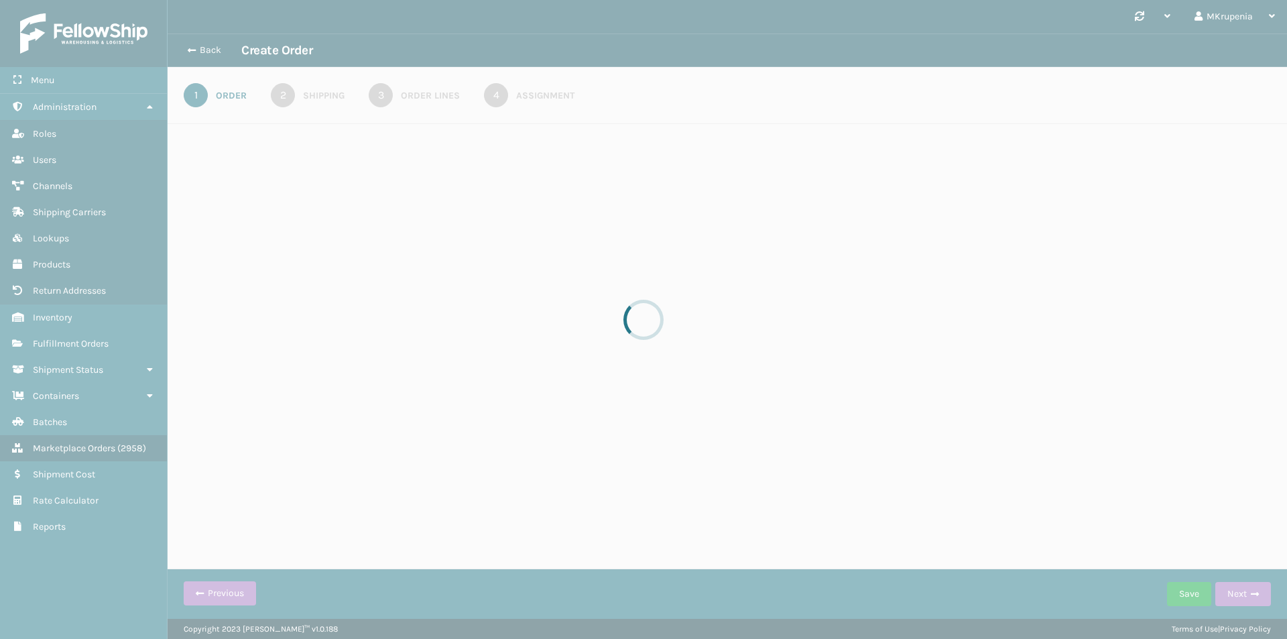
click at [442, 53] on div at bounding box center [643, 319] width 1287 height 639
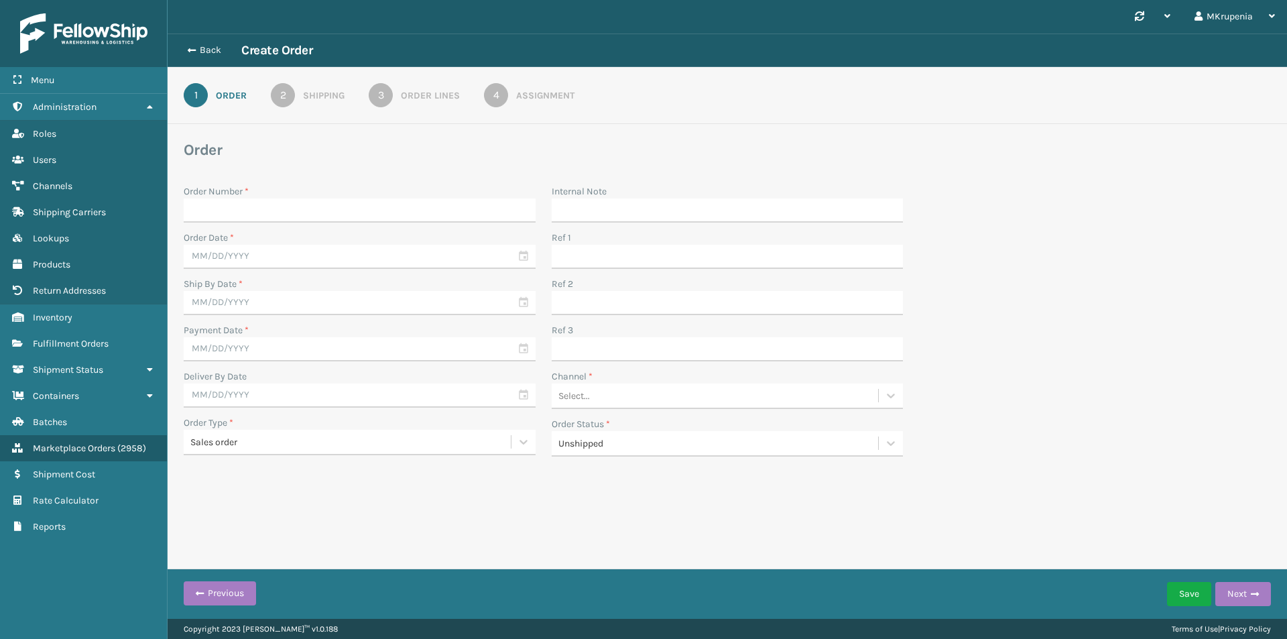
click at [276, 204] on input "Order Number *" at bounding box center [360, 210] width 352 height 24
drag, startPoint x: 279, startPoint y: 202, endPoint x: 277, endPoint y: 215, distance: 13.6
click at [279, 202] on input "Order Number *" at bounding box center [360, 210] width 352 height 24
paste input "MIL-XCHR-IV"
type input "MIL-XCHR-IV"
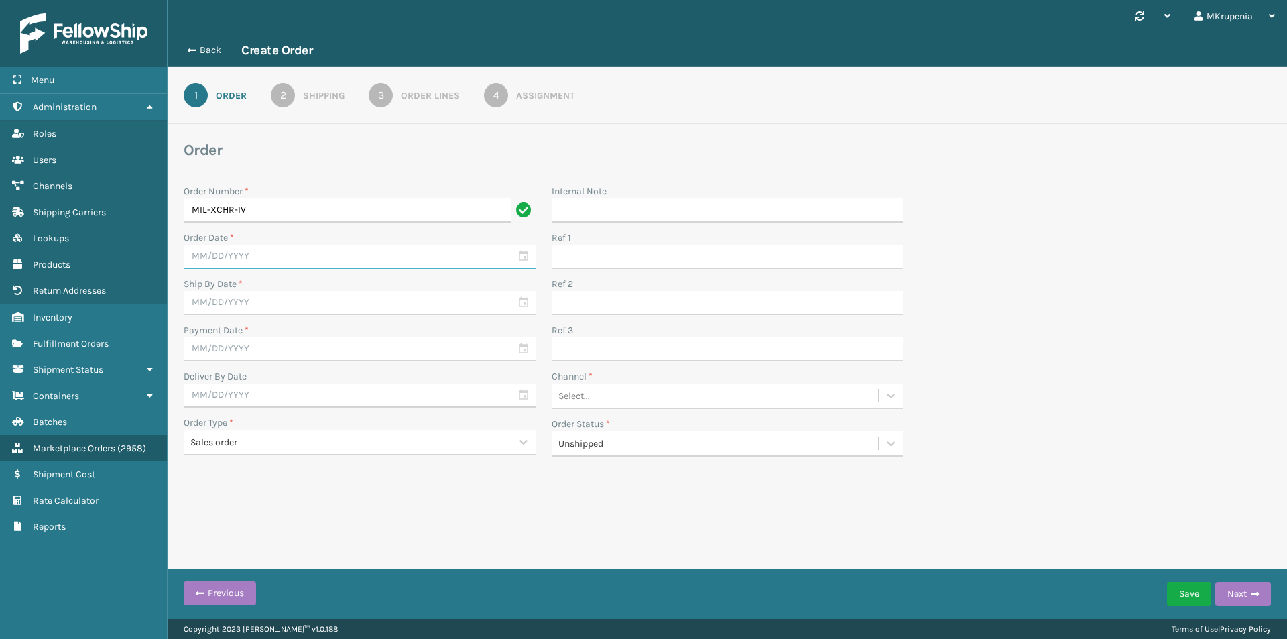
click at [235, 260] on input "text" at bounding box center [360, 257] width 352 height 24
click at [251, 355] on div "9" at bounding box center [247, 356] width 20 height 20
type input "[DATE]"
click at [246, 311] on input "text" at bounding box center [360, 303] width 352 height 24
click at [251, 403] on div "9" at bounding box center [247, 402] width 20 height 20
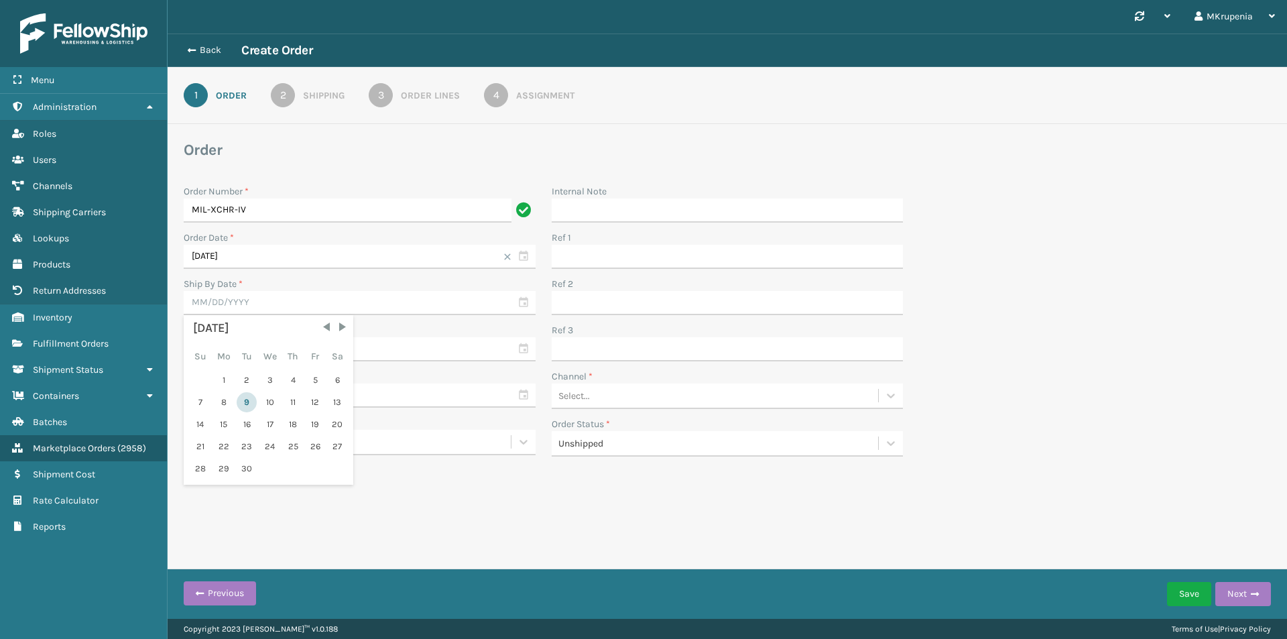
type input "[DATE]"
click at [239, 345] on input "text" at bounding box center [360, 349] width 352 height 24
click at [254, 445] on div "9" at bounding box center [247, 448] width 20 height 20
type input "[DATE]"
click at [240, 392] on input "text" at bounding box center [360, 396] width 352 height 24
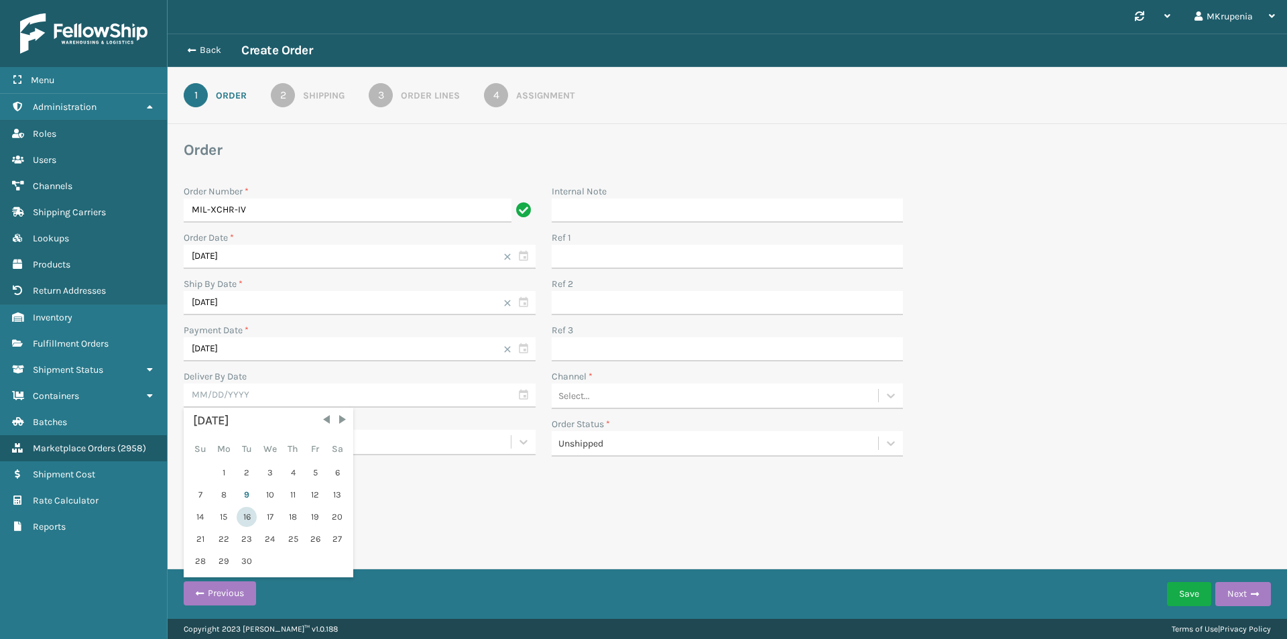
click at [245, 514] on div "16" at bounding box center [247, 517] width 20 height 20
type input "[DATE]"
click at [597, 379] on div "Channel *" at bounding box center [728, 376] width 352 height 14
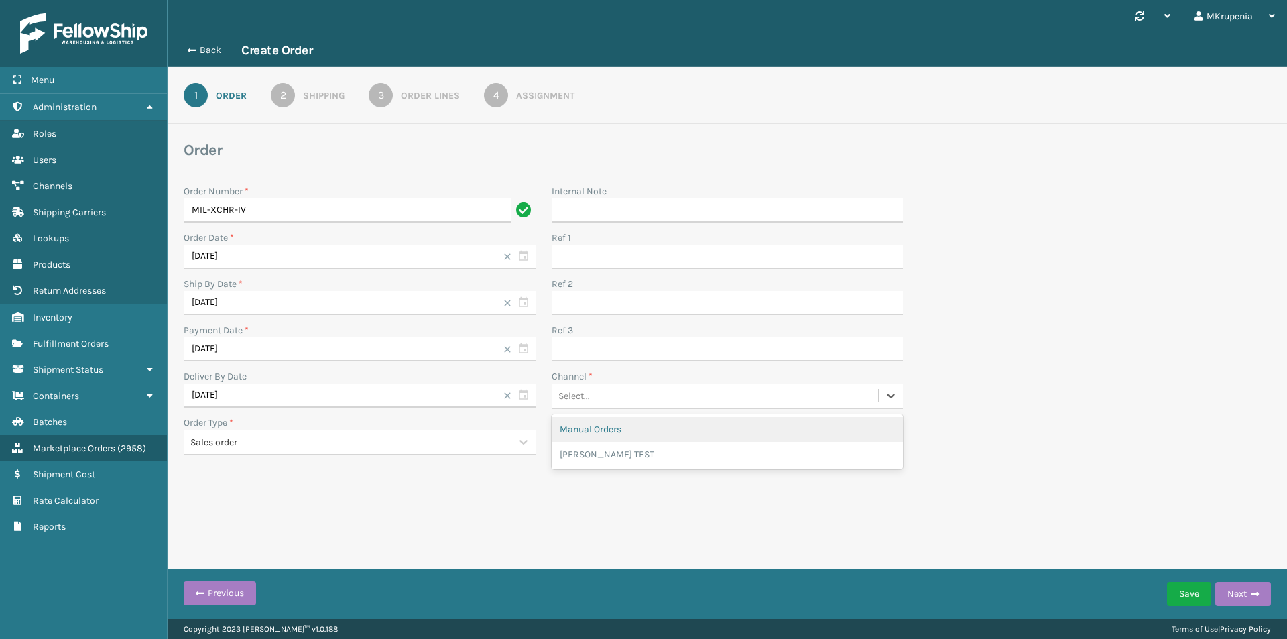
click at [589, 399] on div "Select..." at bounding box center [574, 396] width 32 height 14
drag, startPoint x: 611, startPoint y: 431, endPoint x: 1236, endPoint y: 577, distance: 640.9
click at [617, 430] on div "Manual Orders" at bounding box center [728, 429] width 352 height 25
drag, startPoint x: 1244, startPoint y: 591, endPoint x: 1107, endPoint y: 540, distance: 146.0
click at [1244, 591] on button "Next" at bounding box center [1244, 594] width 56 height 24
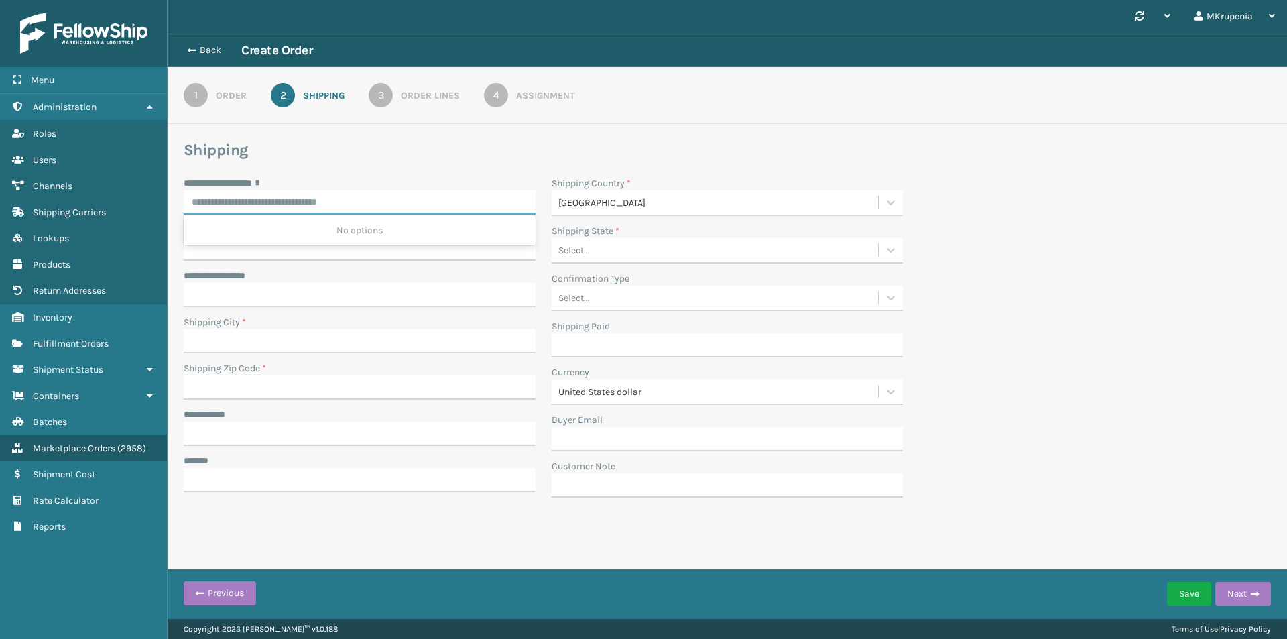
click at [320, 204] on input "**********" at bounding box center [360, 202] width 352 height 24
click at [322, 225] on div "[STREET_ADDRESS]" at bounding box center [360, 230] width 352 height 25
type input "**********"
type input "LAKEWOOD"
type input "08701-2709"
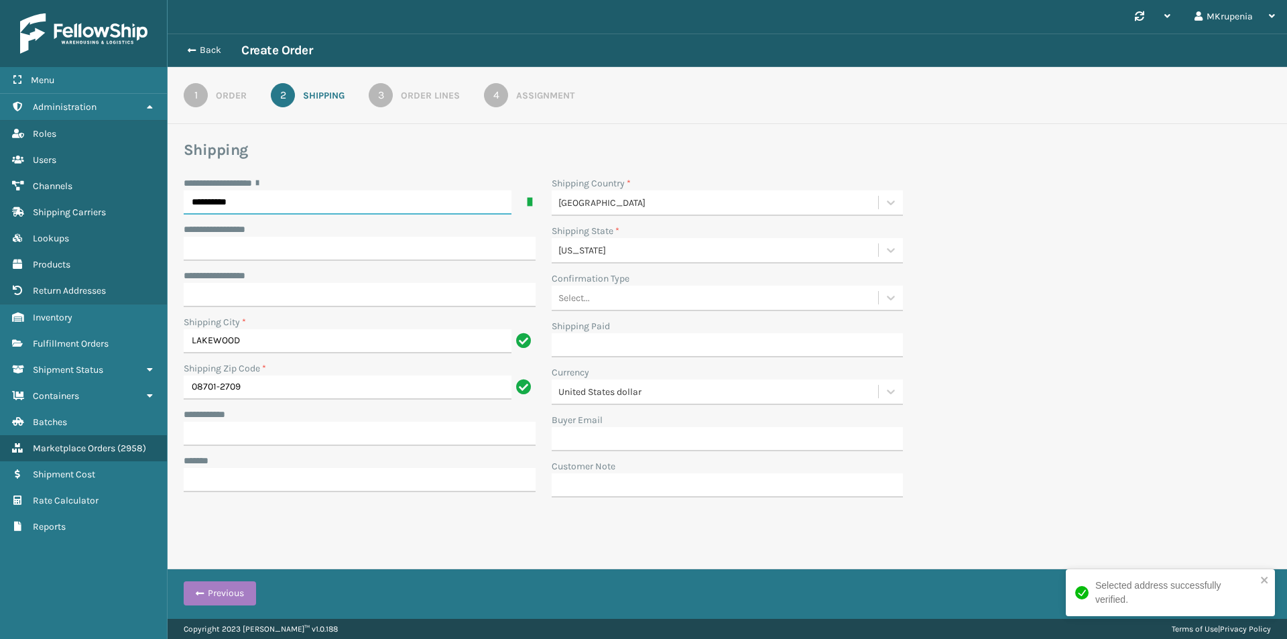
type input "**********"
click at [245, 442] on input "**********" at bounding box center [360, 434] width 352 height 24
drag, startPoint x: 245, startPoint y: 442, endPoint x: 154, endPoint y: 431, distance: 91.8
click at [154, 0] on div "**********" at bounding box center [643, 0] width 1287 height 0
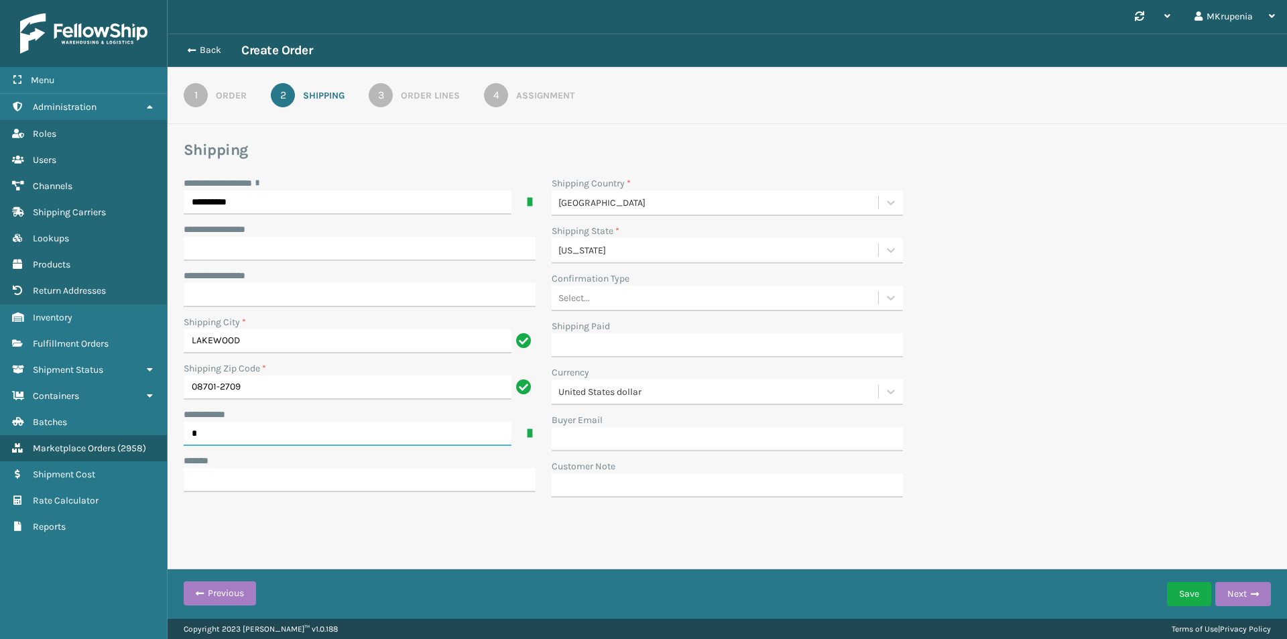
type input "******"
click at [263, 477] on input "***** *" at bounding box center [360, 480] width 352 height 24
type input "**********"
click at [1083, 501] on div "**********" at bounding box center [728, 340] width 1104 height 329
click at [1249, 593] on button "Next" at bounding box center [1244, 594] width 56 height 24
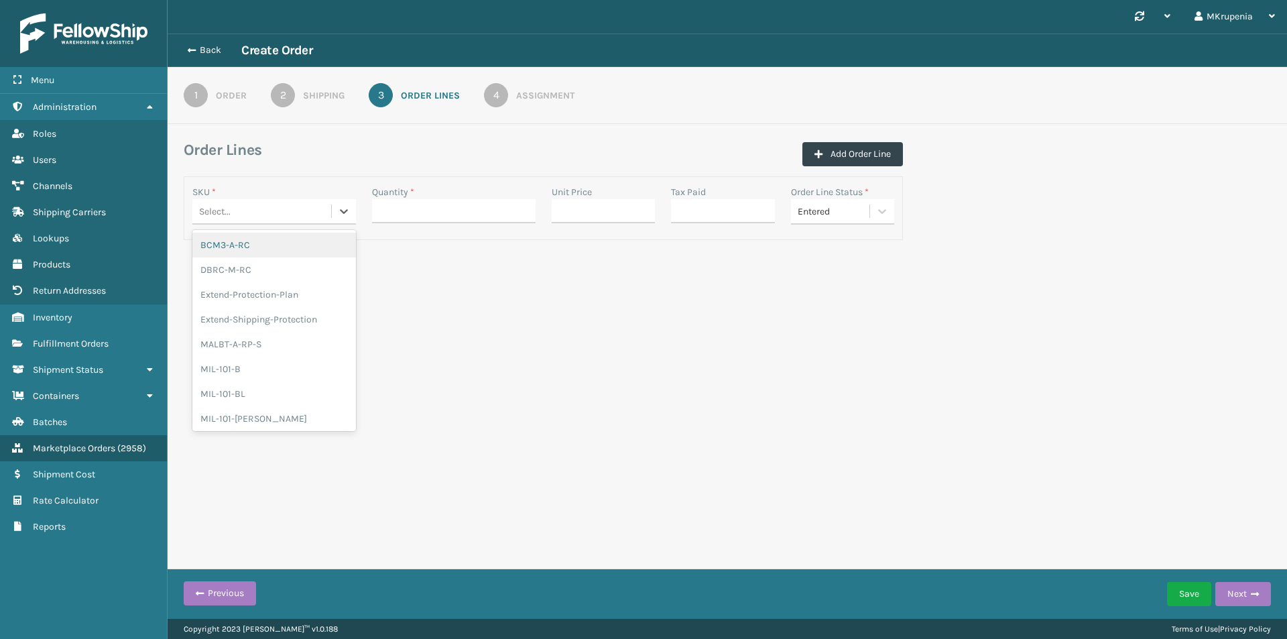
click at [279, 217] on div "Select..." at bounding box center [261, 211] width 139 height 22
paste input "MIL-XCHR-IV"
type input "MIL-XCHR-IV"
click at [262, 241] on div "MIL-XCHR-IV" at bounding box center [274, 245] width 164 height 25
click at [425, 206] on input "Quantity *" at bounding box center [454, 211] width 164 height 24
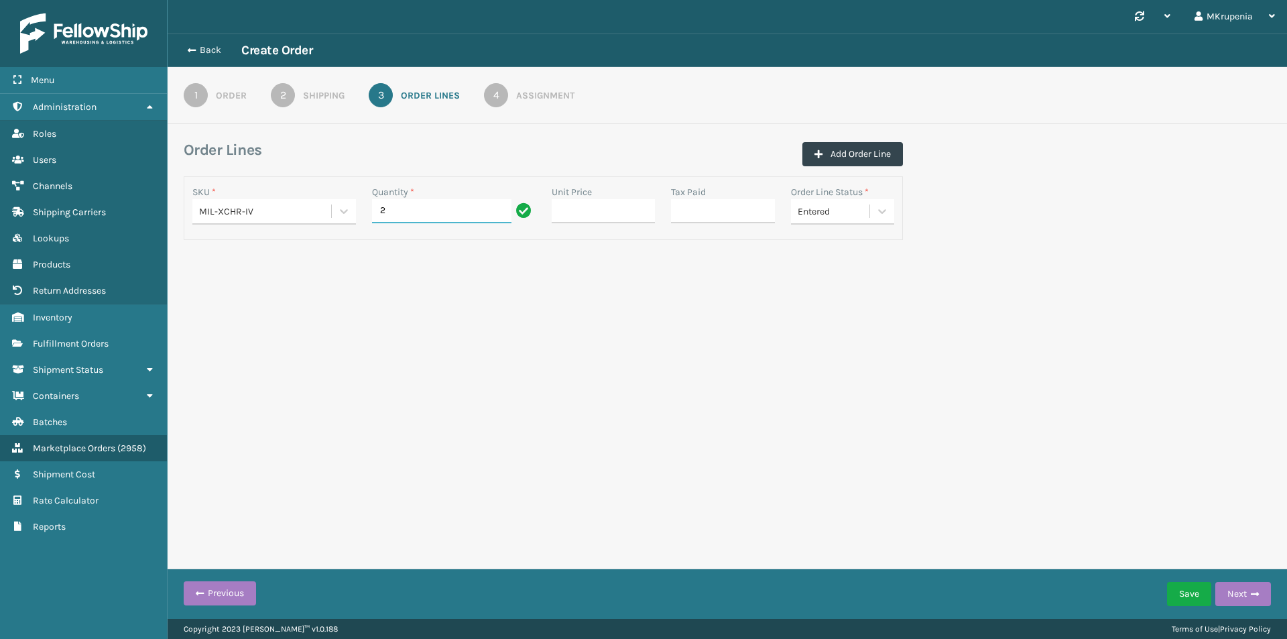
type input "2"
click at [839, 320] on div "Synchronise all channels MKrupenia Log Out Back Create Order 1 Order 2 Shipping…" at bounding box center [728, 309] width 1120 height 619
click at [1192, 599] on button "Save" at bounding box center [1189, 594] width 44 height 24
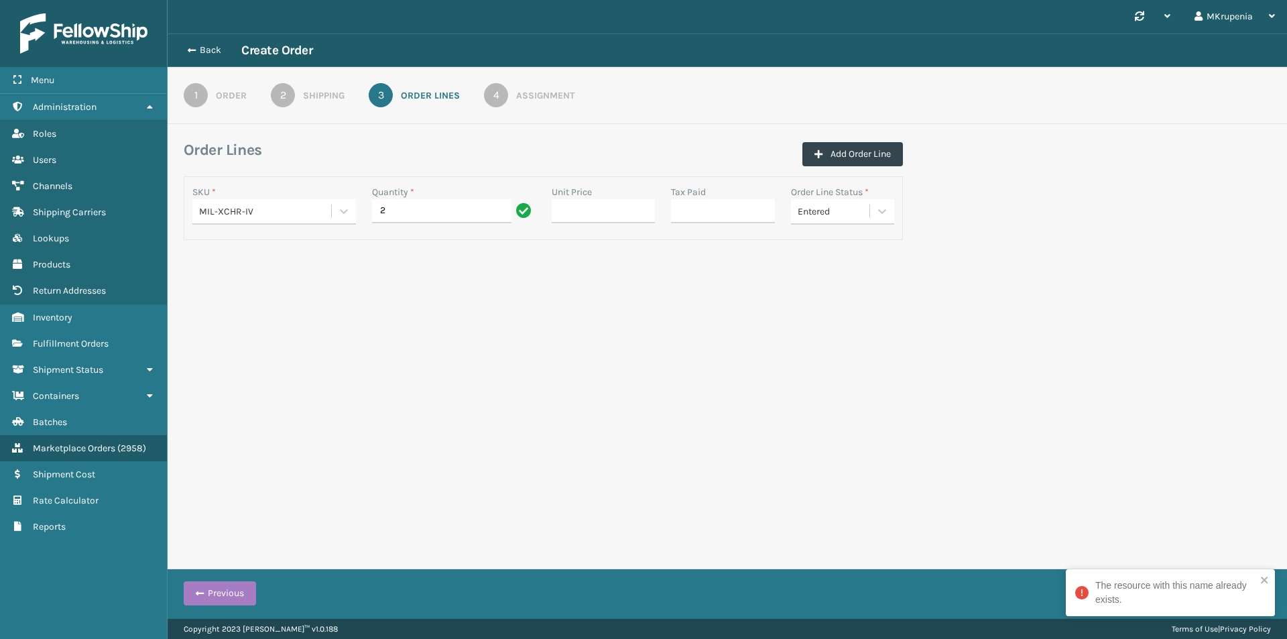
click at [263, 202] on div "MIL-XCHR-IV" at bounding box center [261, 211] width 139 height 22
click at [270, 204] on div "MIL-XCHR-IV" at bounding box center [265, 211] width 133 height 14
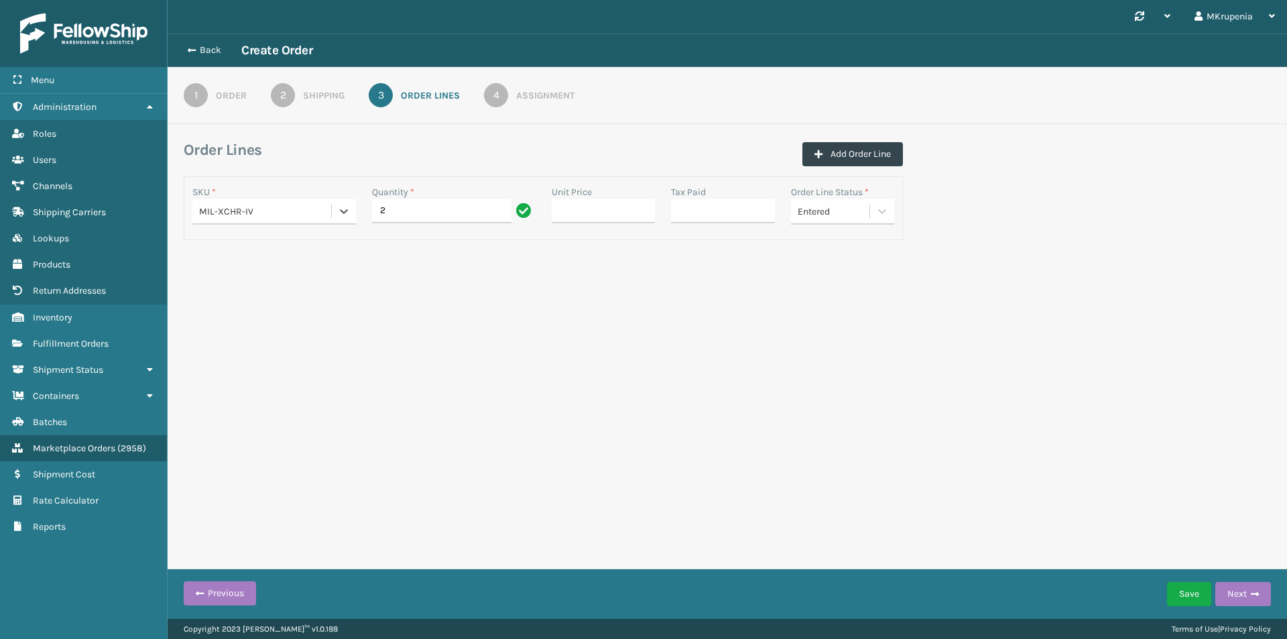
click at [217, 89] on div "Order" at bounding box center [231, 96] width 31 height 14
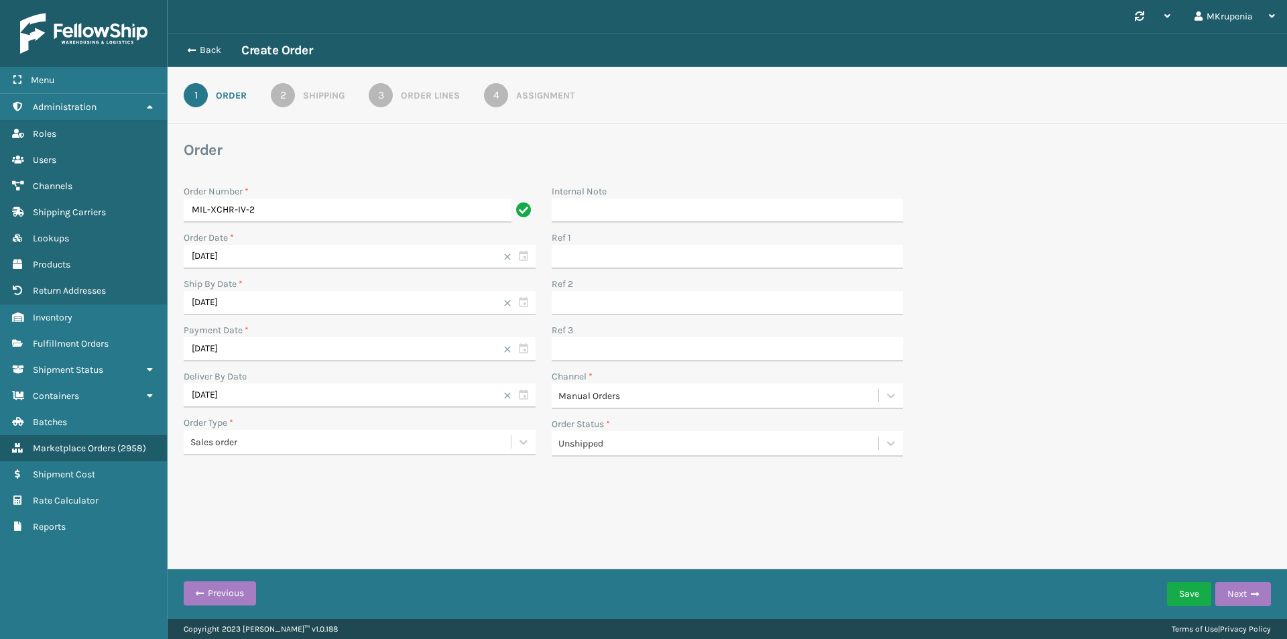
type input "MIL-XCHR-IV-2"
click at [447, 91] on div "Order Lines" at bounding box center [430, 96] width 59 height 14
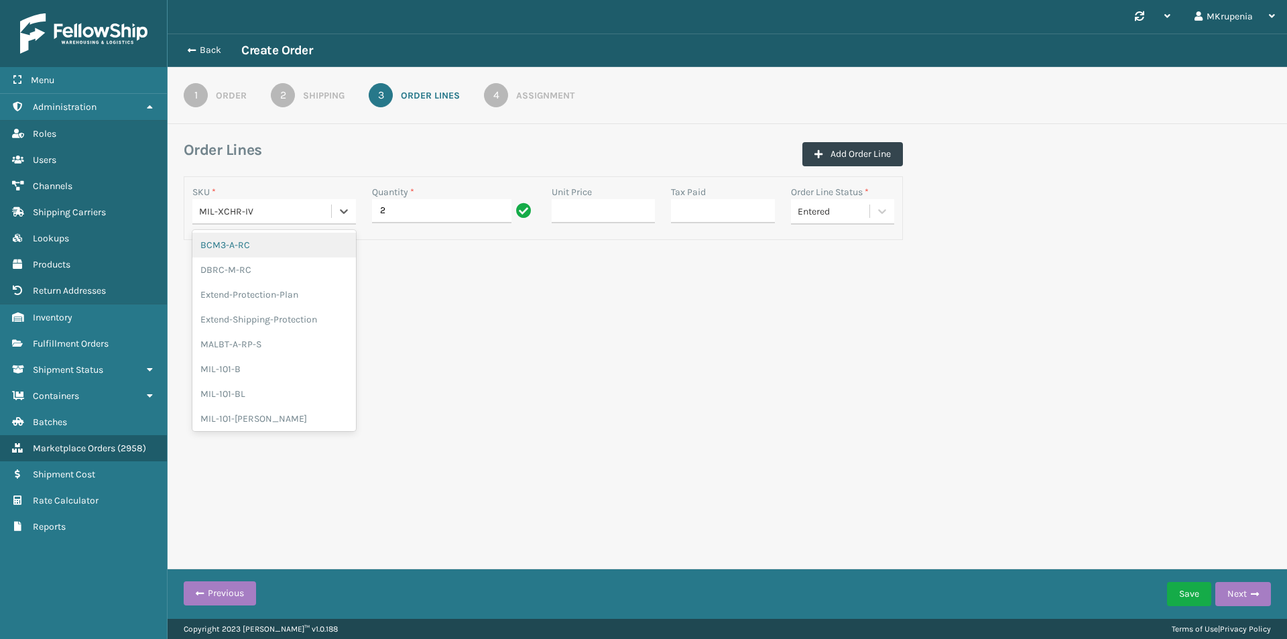
drag, startPoint x: 278, startPoint y: 204, endPoint x: 200, endPoint y: 202, distance: 77.1
click at [200, 202] on div "MIL-XCHR-IV" at bounding box center [261, 211] width 139 height 22
click at [303, 202] on div "MIL-XCHR-IV" at bounding box center [261, 211] width 139 height 22
type input "mil-xc"
click at [281, 390] on div "MIL-XCHROTM-IV" at bounding box center [274, 393] width 164 height 25
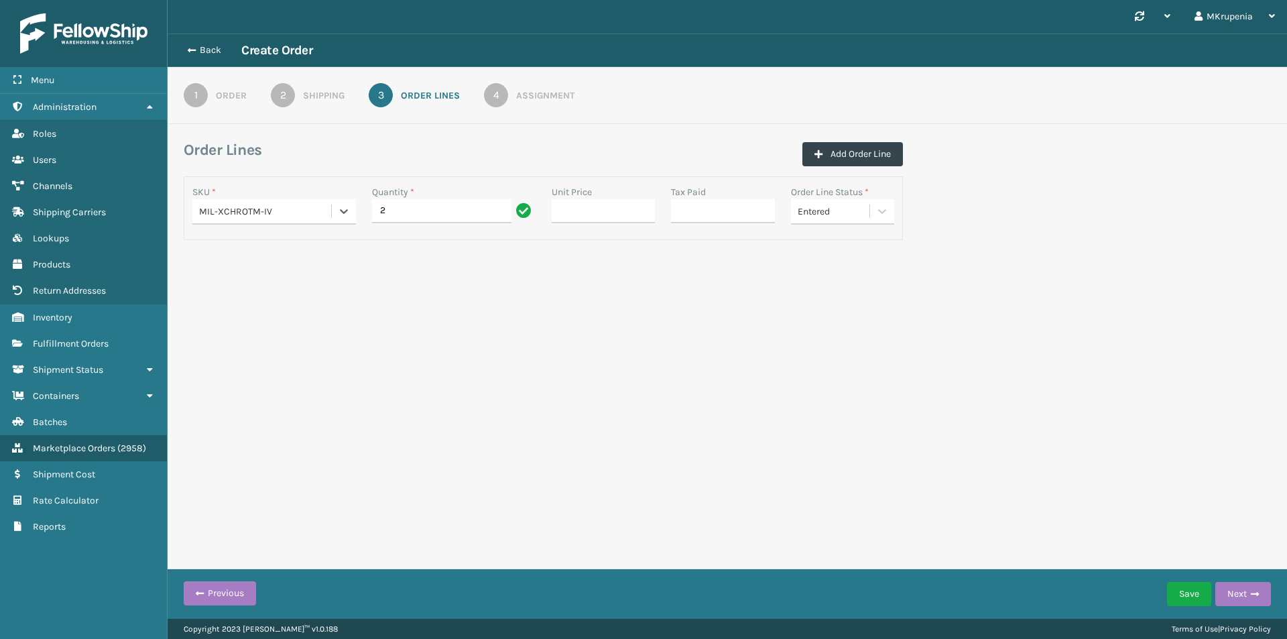
click at [561, 92] on div "Assignment" at bounding box center [545, 96] width 58 height 14
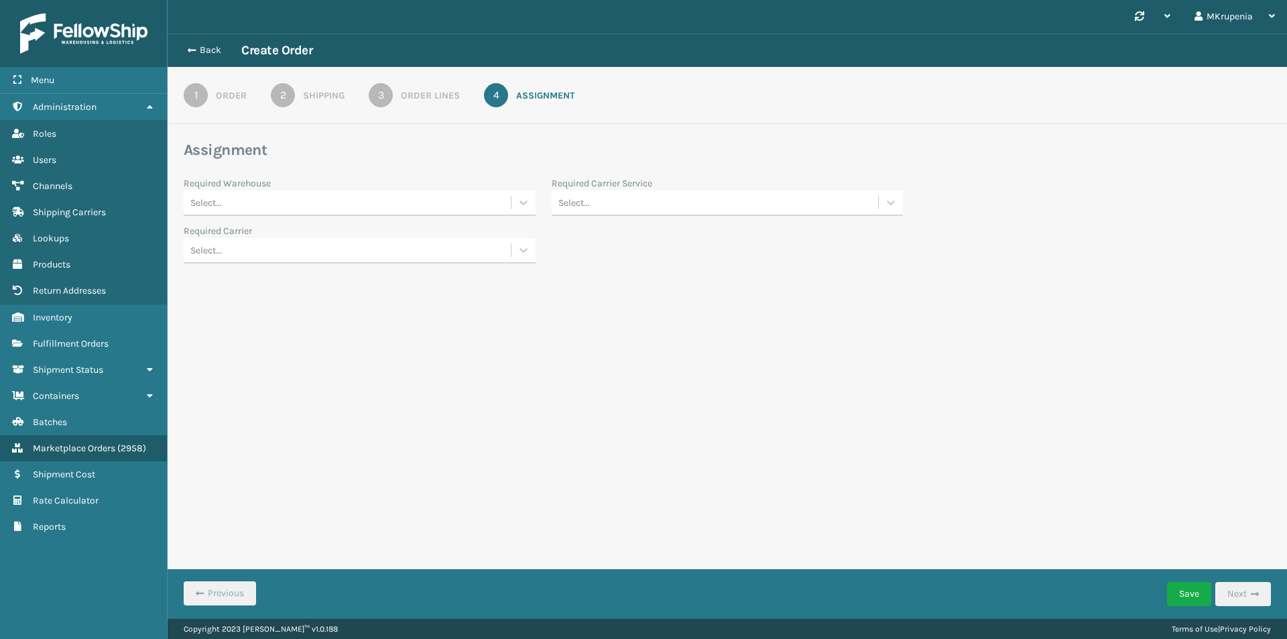
click at [349, 88] on link "3 Order Lines" at bounding box center [414, 95] width 139 height 24
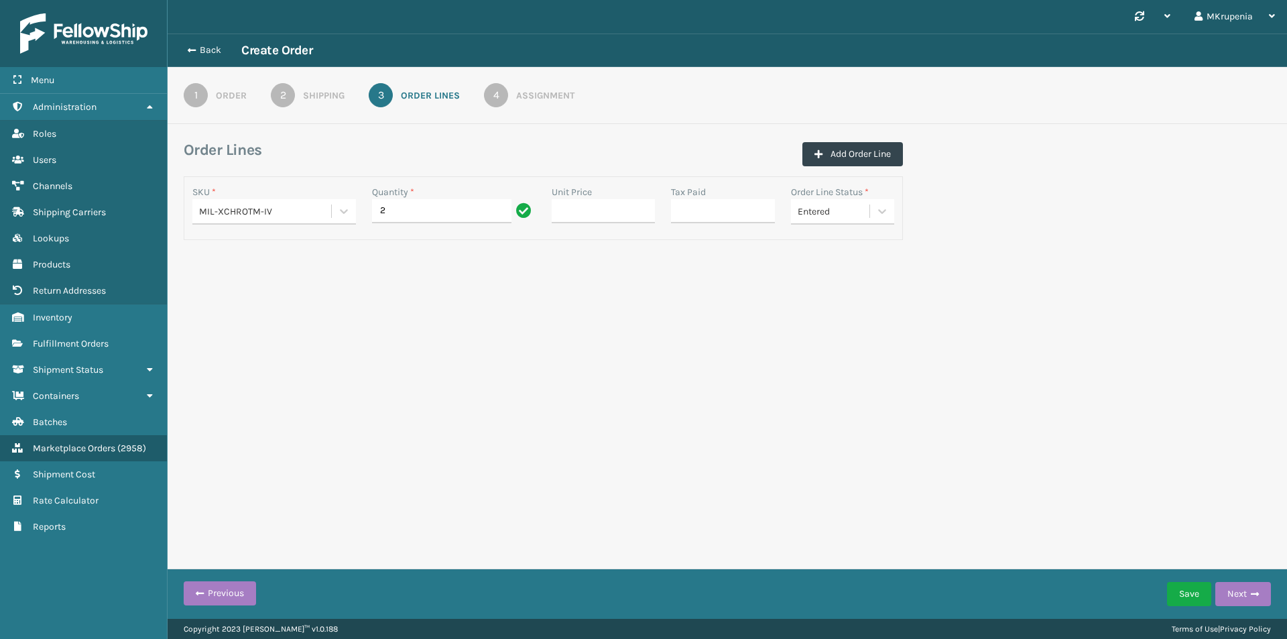
click at [286, 90] on div "2" at bounding box center [283, 95] width 24 height 24
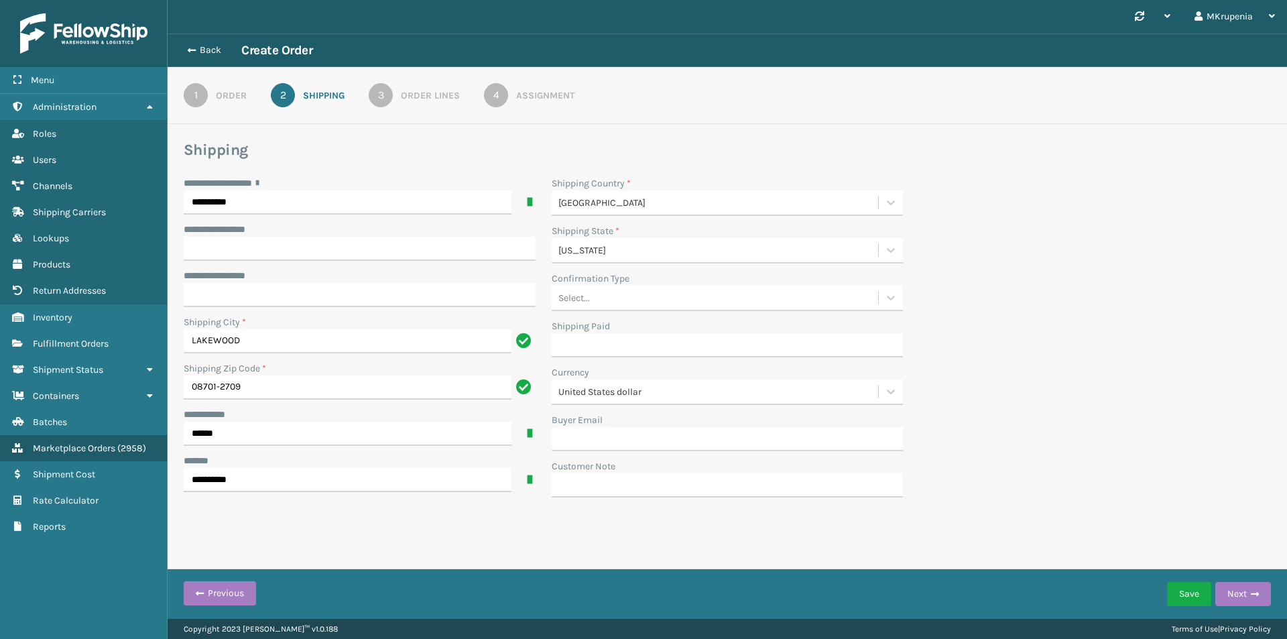
click at [446, 90] on div "Order Lines" at bounding box center [430, 96] width 59 height 14
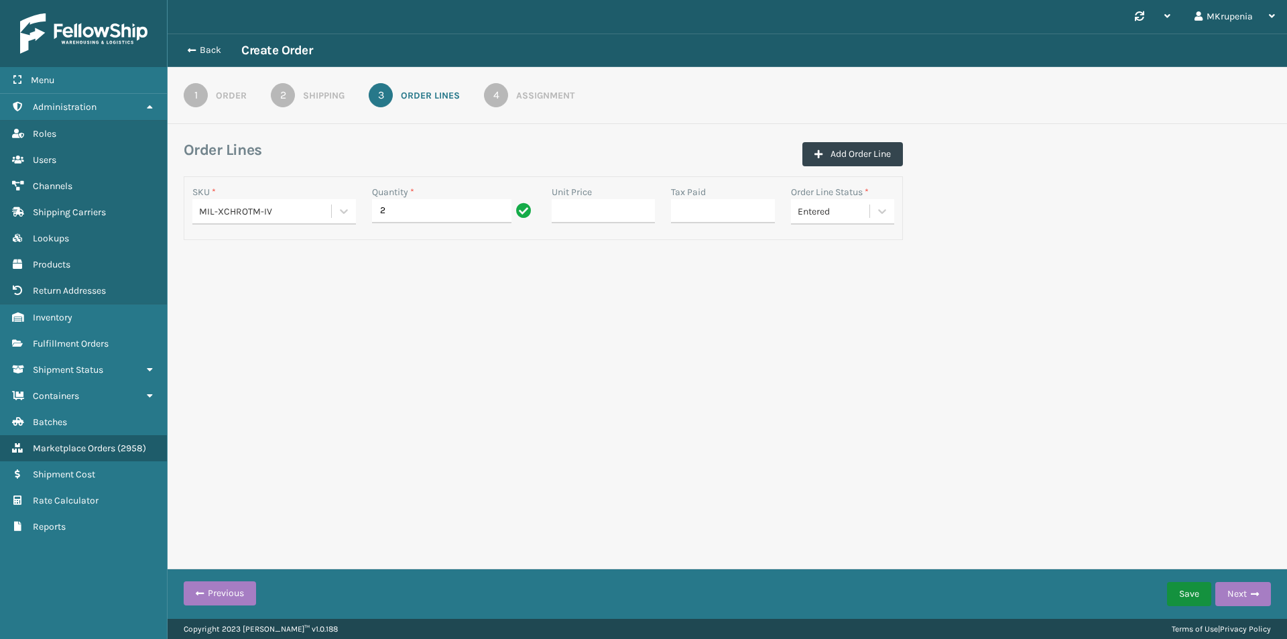
click at [1193, 591] on button "Save" at bounding box center [1189, 594] width 44 height 24
